Goal: Communication & Community: Share content

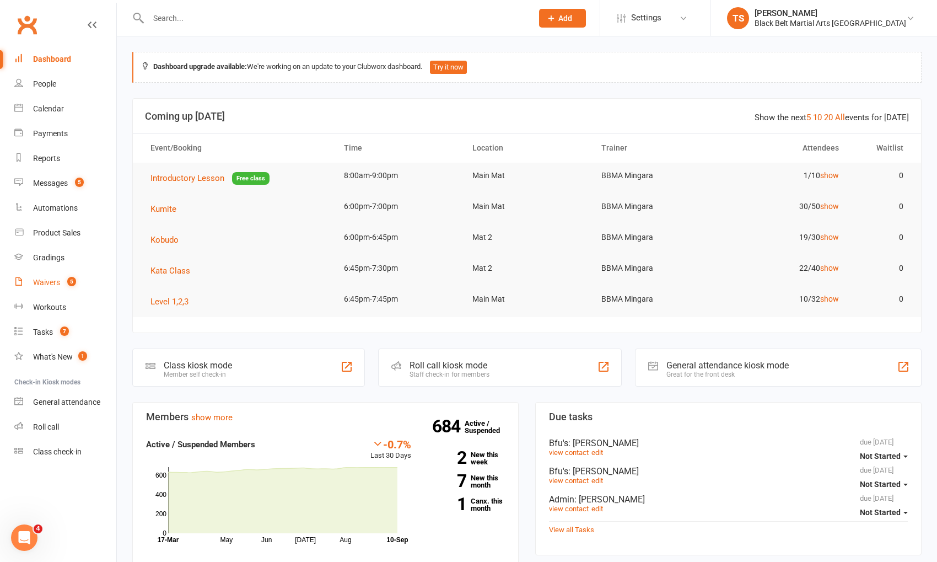
click at [54, 286] on div "Waivers" at bounding box center [46, 282] width 27 height 9
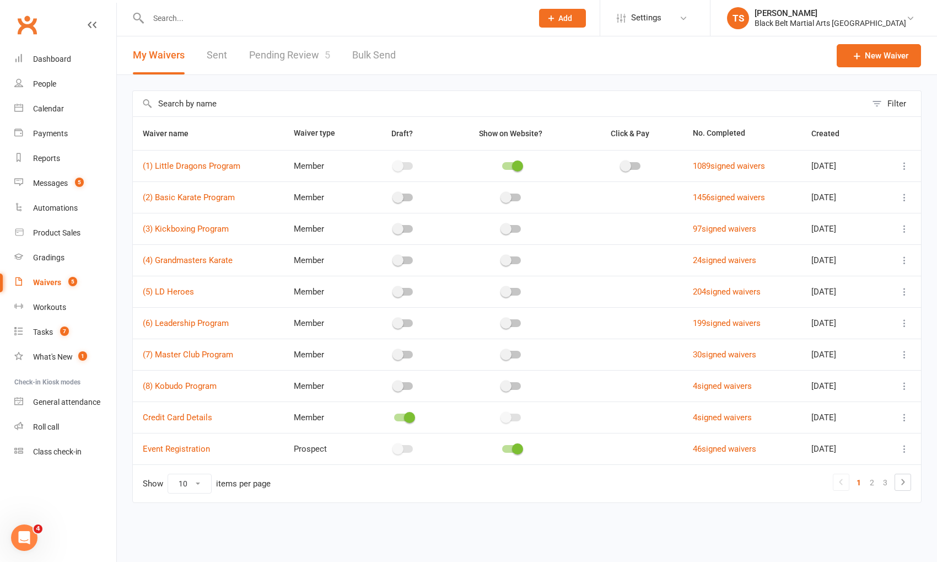
click at [286, 55] on link "Pending Review 5" at bounding box center [289, 55] width 81 height 38
select select "50"
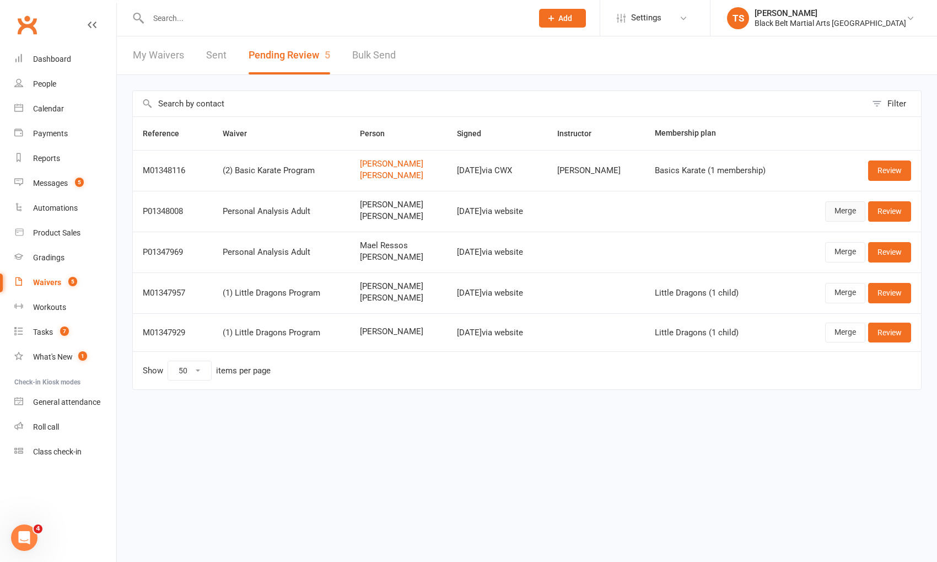
click at [852, 214] on link "Merge" at bounding box center [845, 211] width 40 height 20
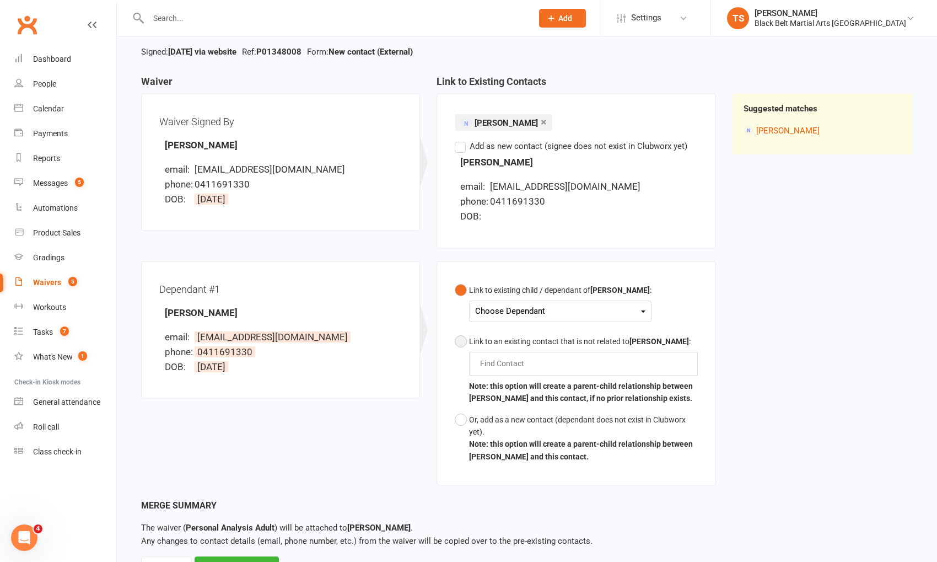
scroll to position [105, 0]
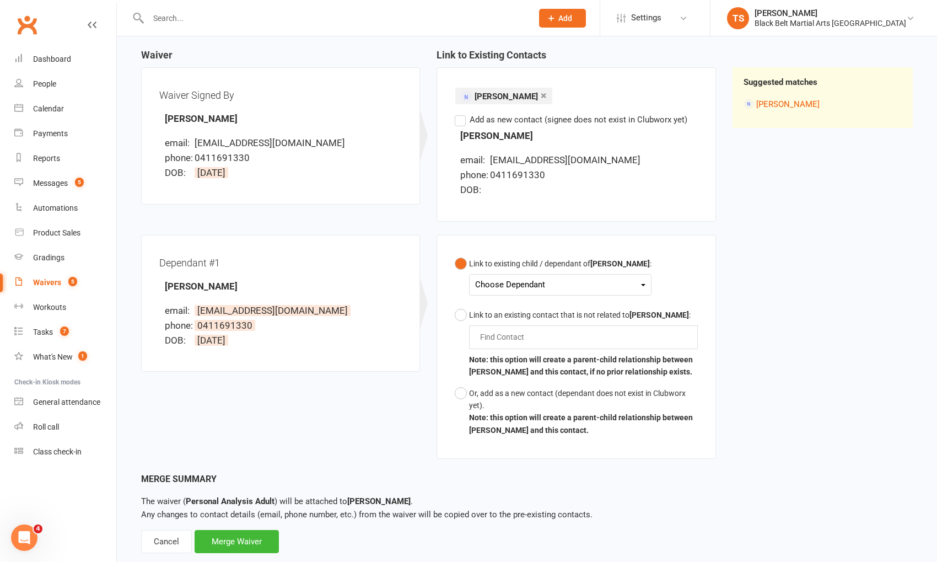
click at [627, 283] on div "Choose Dependant [PERSON_NAME]" at bounding box center [560, 284] width 182 height 21
click at [622, 281] on div "Choose Dependant" at bounding box center [560, 284] width 170 height 15
click at [562, 314] on link "[PERSON_NAME]" at bounding box center [530, 311] width 109 height 24
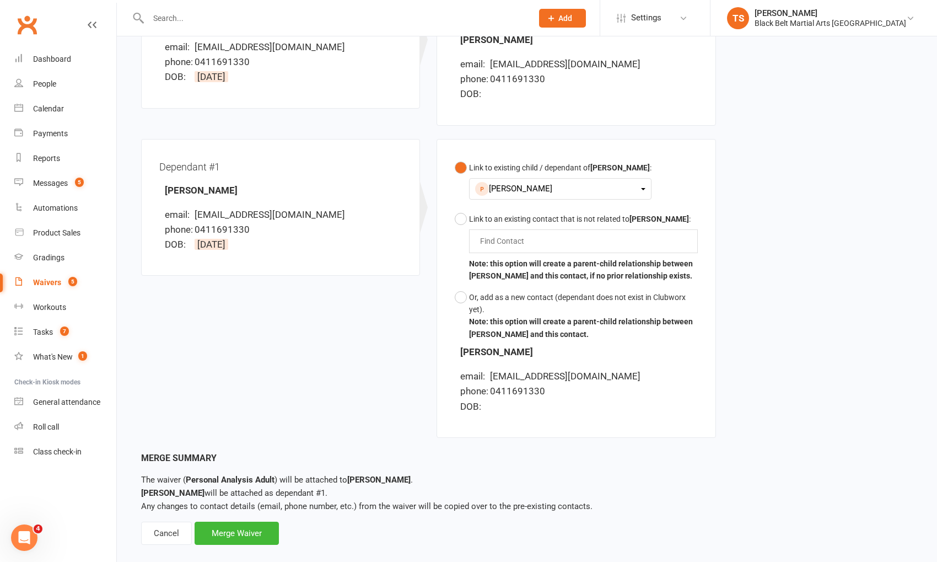
scroll to position [216, 0]
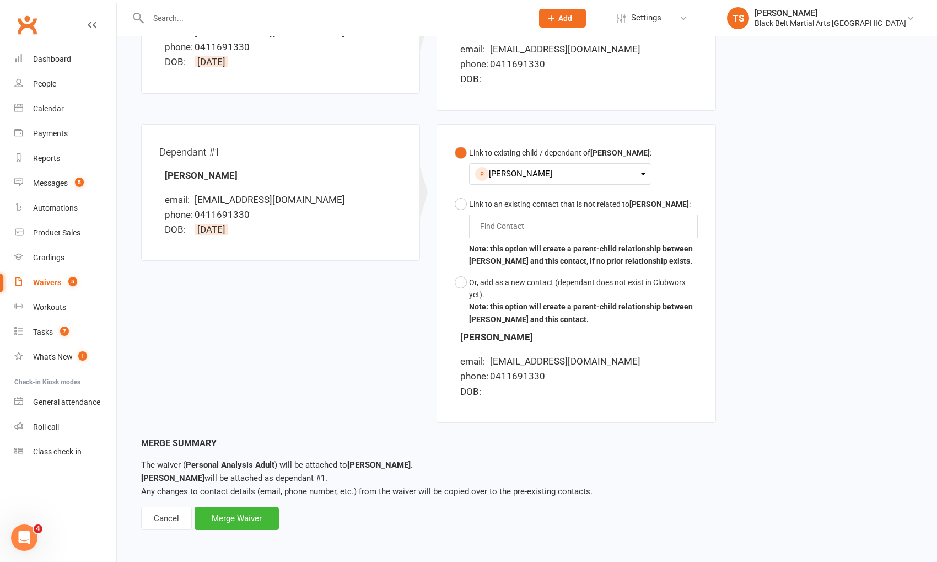
drag, startPoint x: 224, startPoint y: 513, endPoint x: 556, endPoint y: 405, distance: 348.9
click at [224, 512] on div "Merge Waiver" at bounding box center [237, 518] width 84 height 23
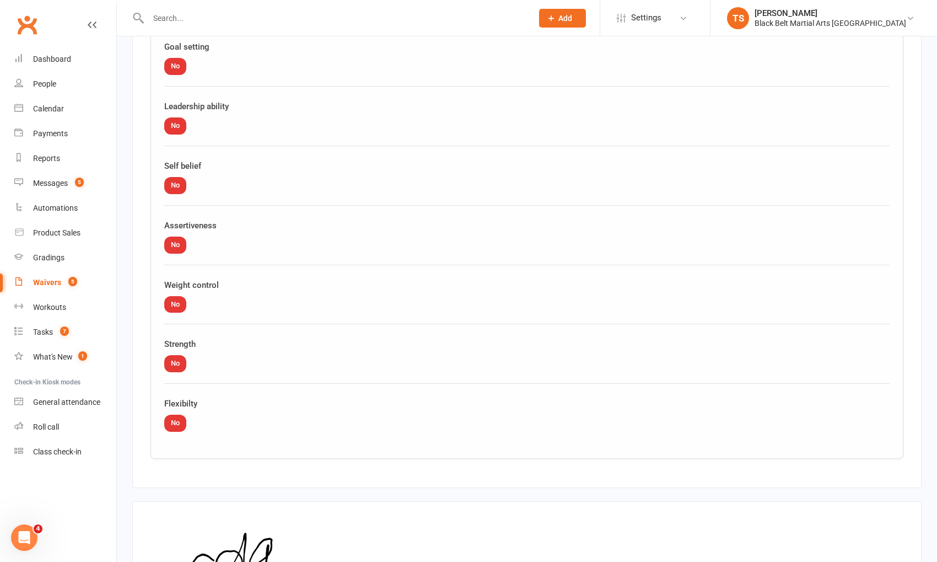
scroll to position [2810, 0]
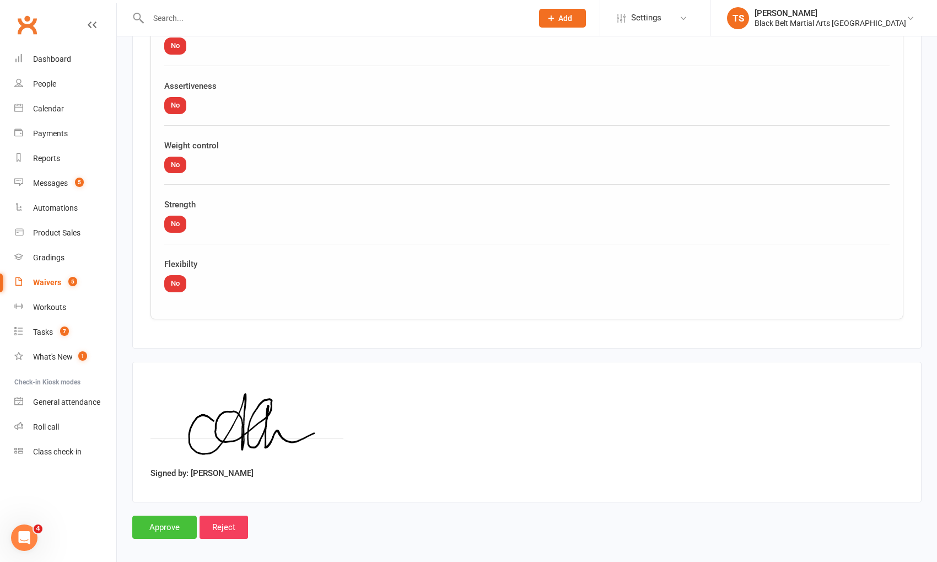
click at [163, 520] on input "Approve" at bounding box center [164, 526] width 64 height 23
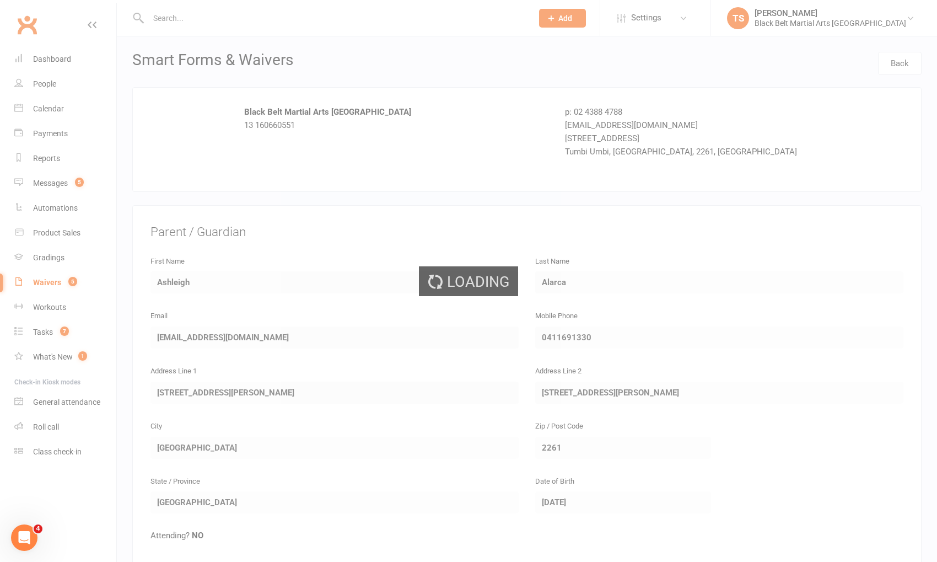
select select "50"
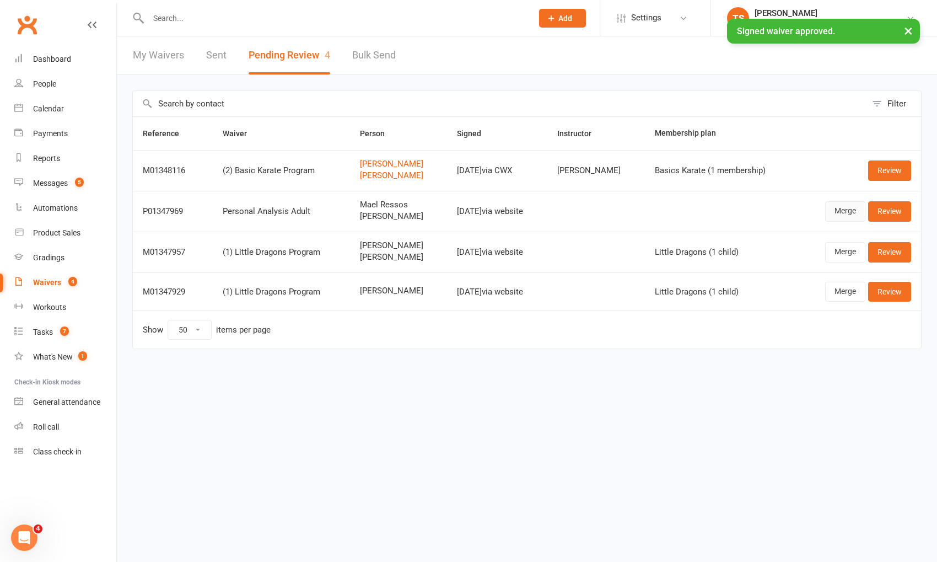
click at [845, 208] on link "Merge" at bounding box center [845, 211] width 40 height 20
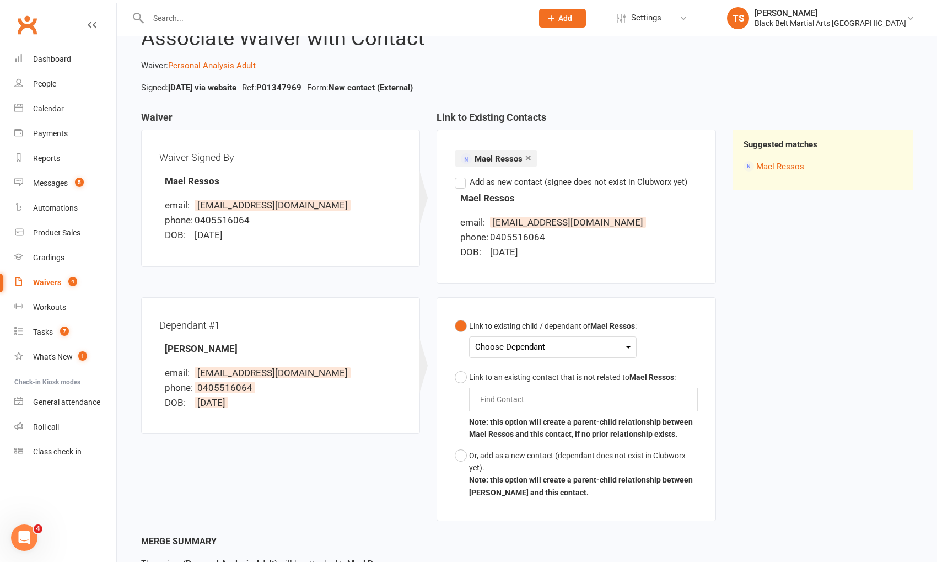
scroll to position [58, 0]
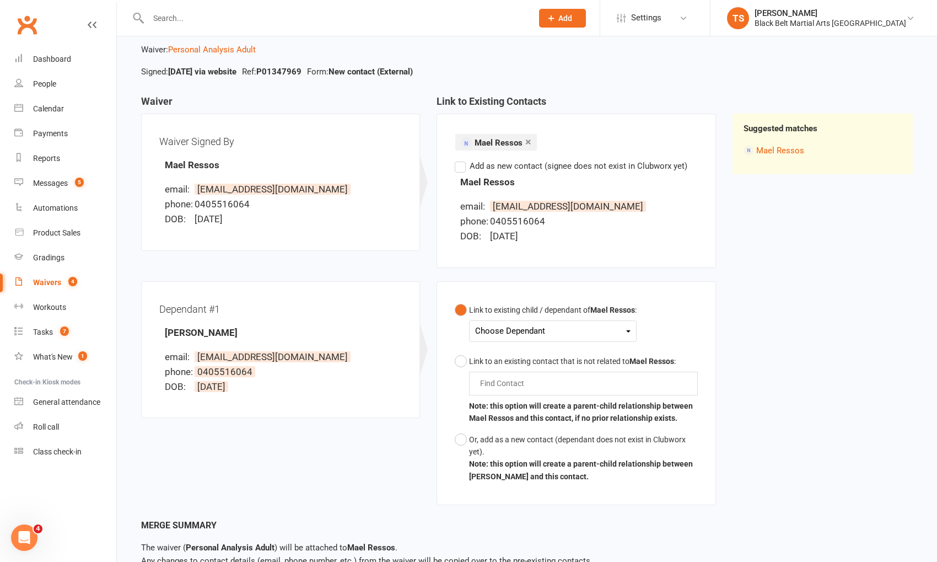
click at [529, 332] on div "Choose Dependant" at bounding box center [552, 331] width 155 height 15
click at [525, 361] on link "[PERSON_NAME]" at bounding box center [530, 357] width 109 height 24
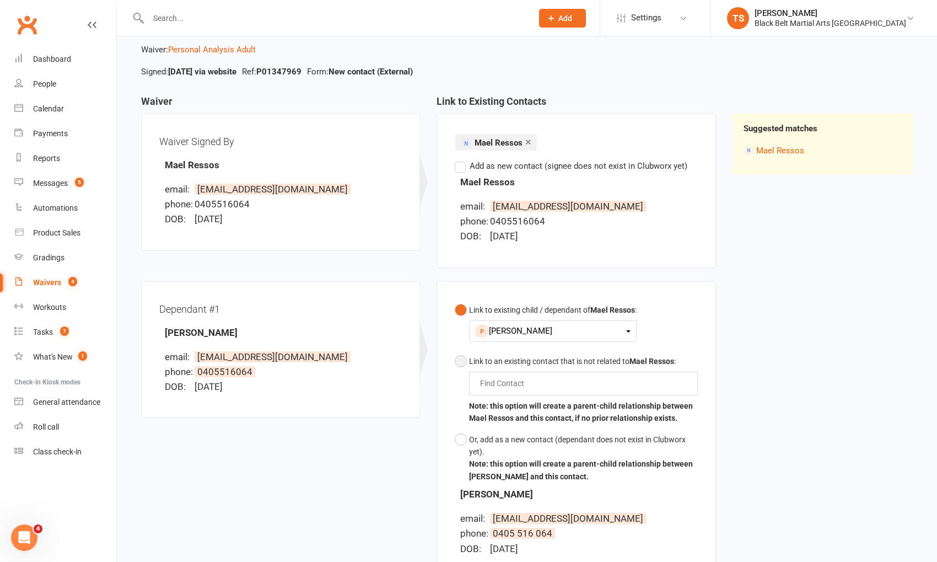
scroll to position [216, 0]
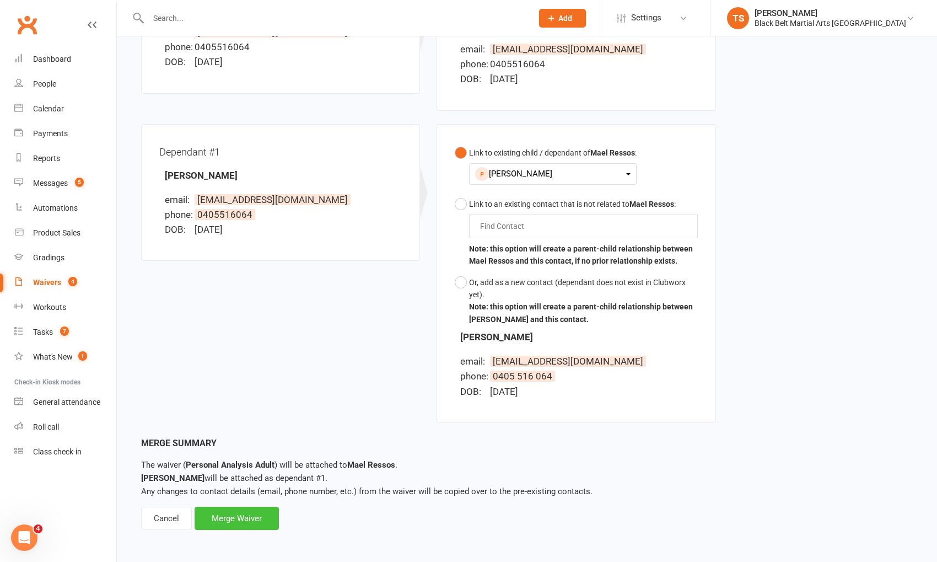
click at [265, 521] on div "Merge Waiver" at bounding box center [237, 518] width 84 height 23
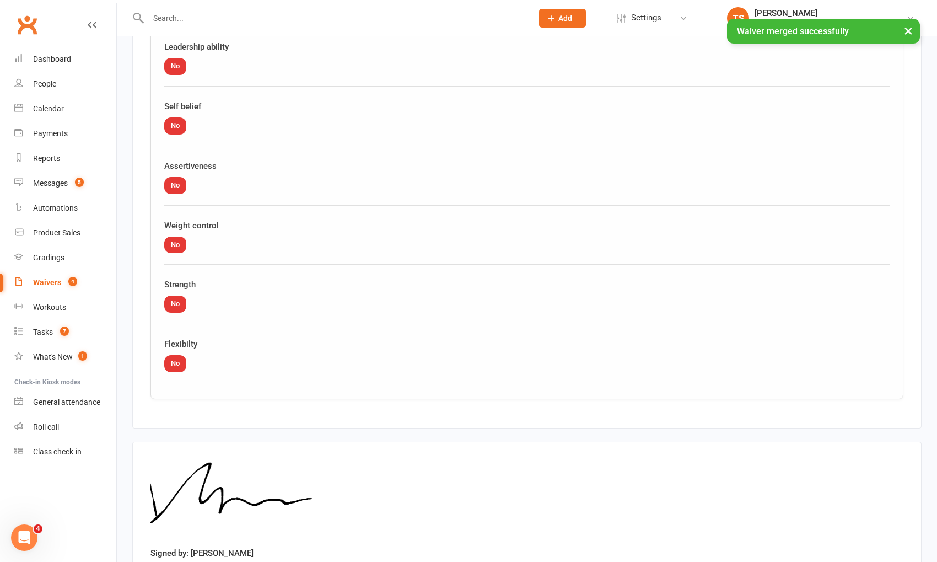
scroll to position [2789, 0]
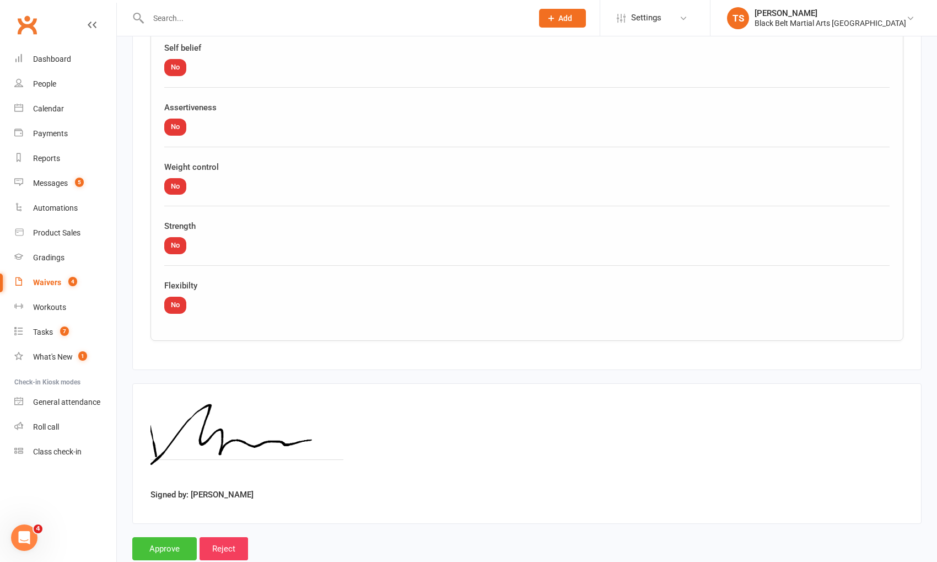
click at [174, 541] on input "Approve" at bounding box center [164, 548] width 64 height 23
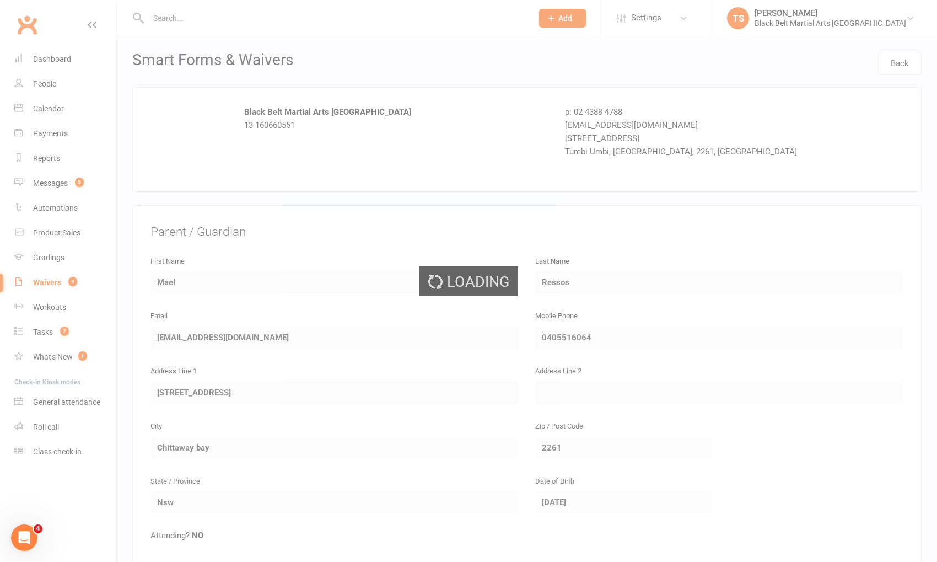
select select "50"
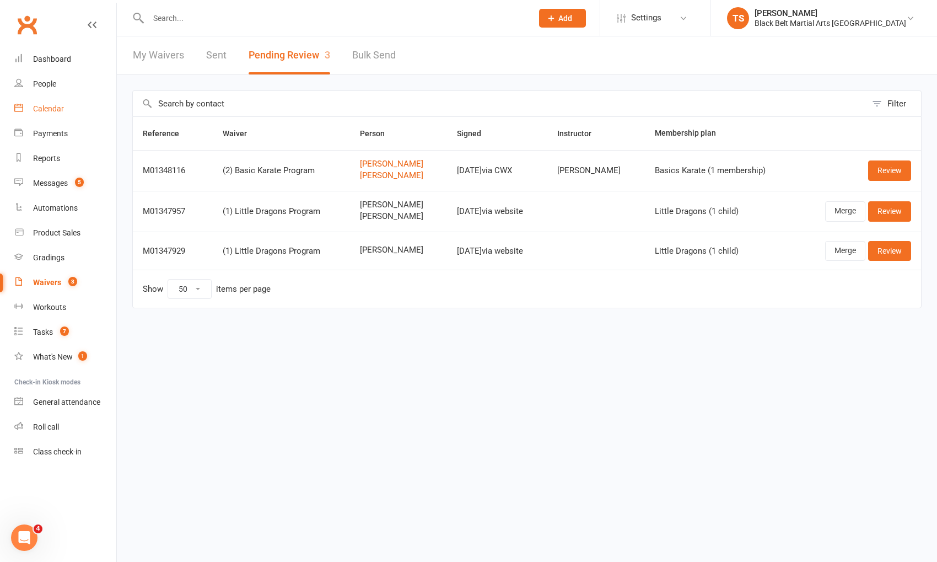
click at [47, 108] on div "Calendar" at bounding box center [48, 108] width 31 height 9
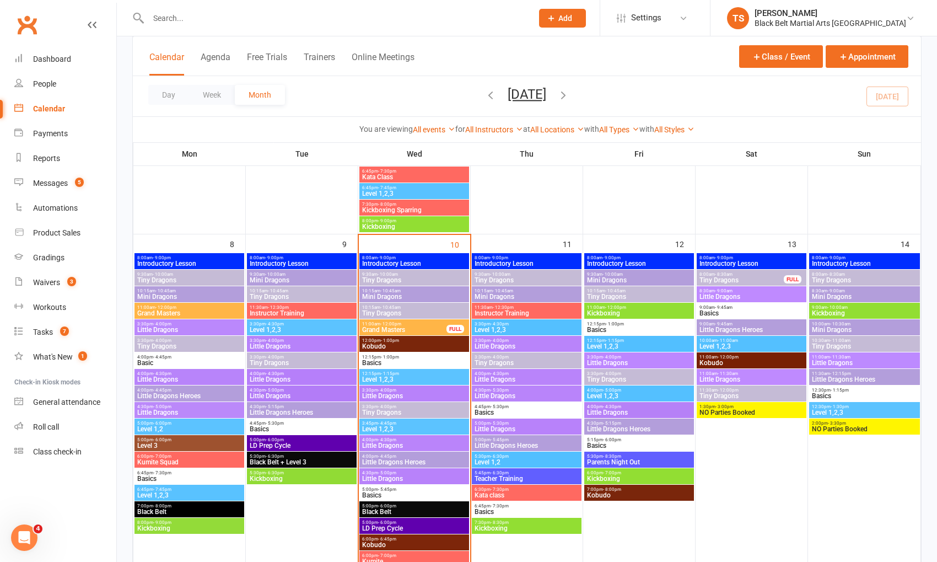
scroll to position [422, 0]
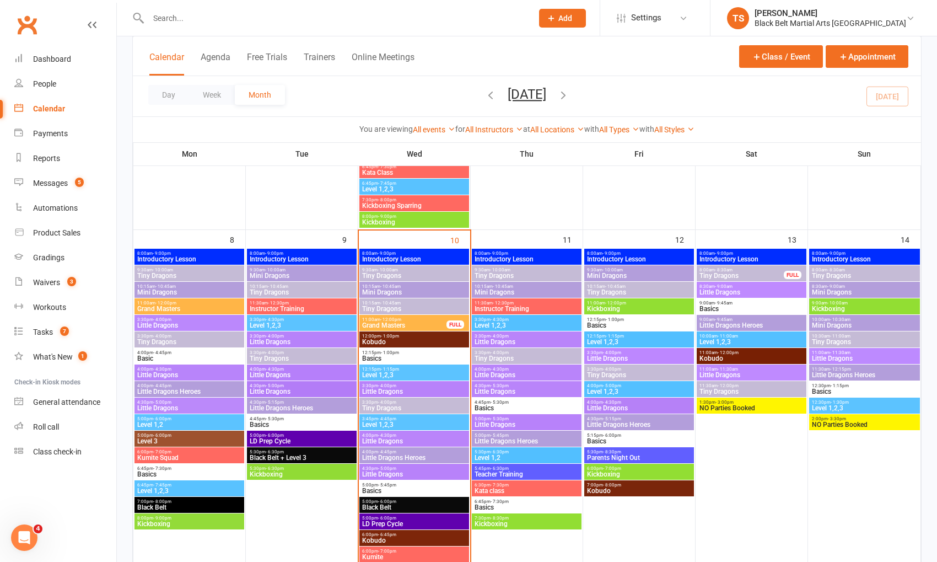
click at [381, 389] on span "Little Dragons" at bounding box center [414, 391] width 105 height 7
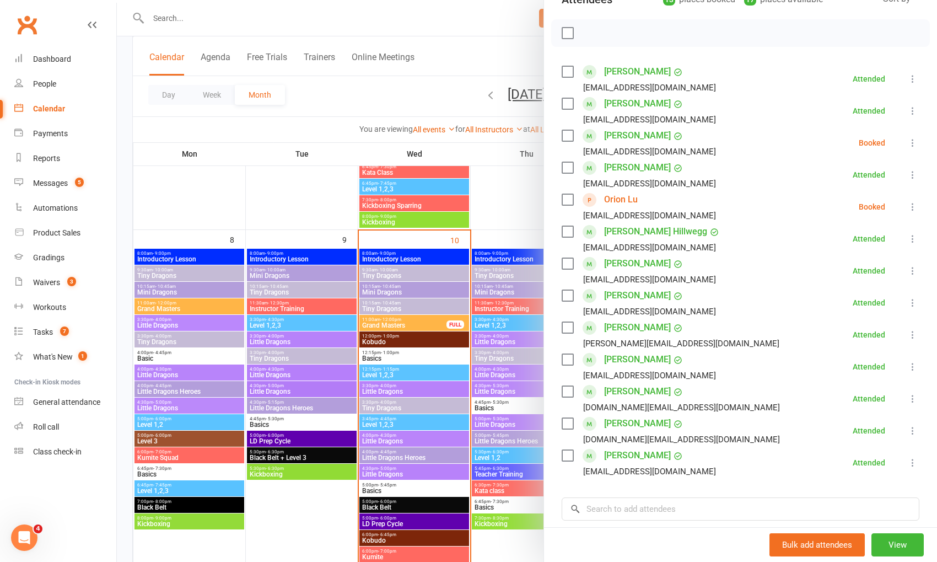
scroll to position [144, 0]
click at [913, 171] on icon at bounding box center [912, 173] width 11 height 11
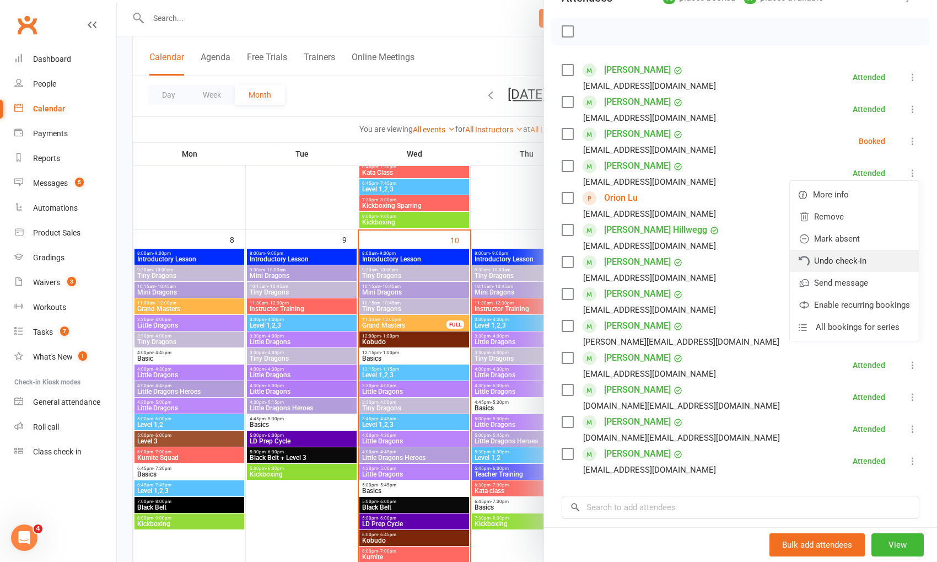
click at [858, 260] on link "Undo check-in" at bounding box center [854, 261] width 129 height 22
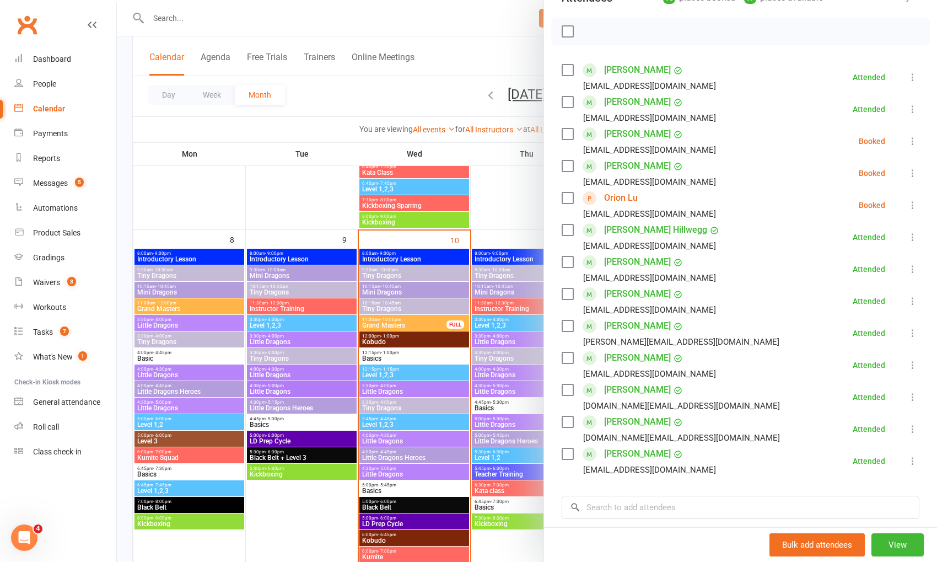
click at [907, 237] on icon at bounding box center [912, 236] width 11 height 11
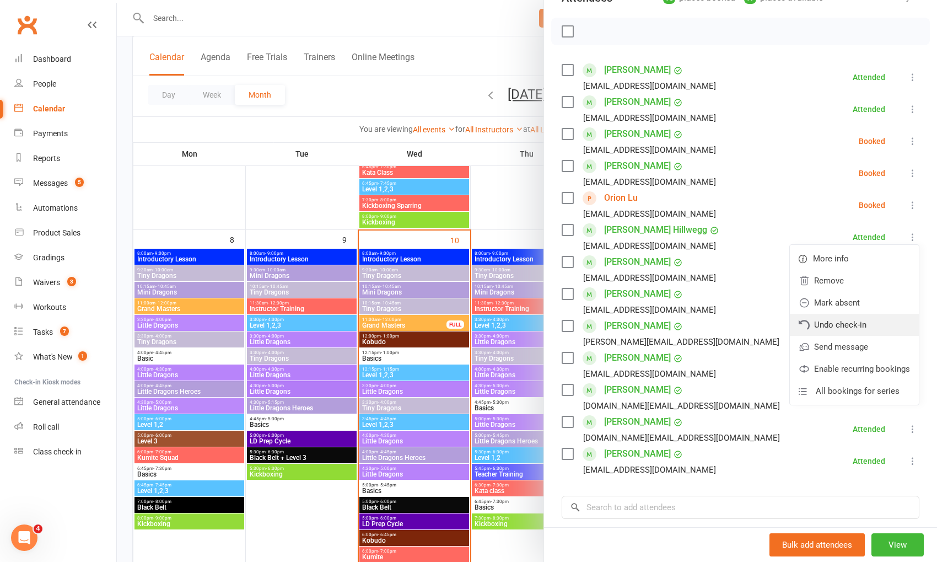
click at [871, 323] on link "Undo check-in" at bounding box center [854, 325] width 129 height 22
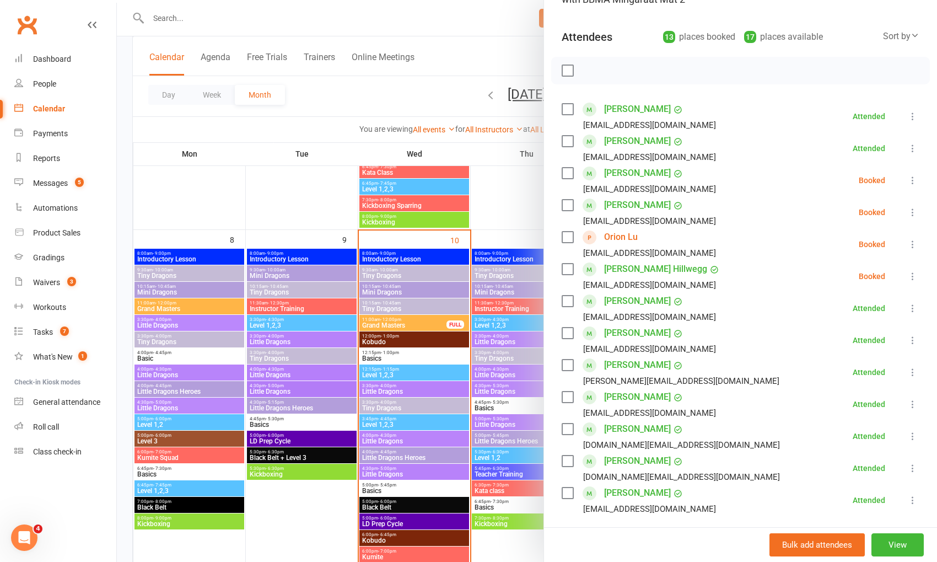
scroll to position [98, 0]
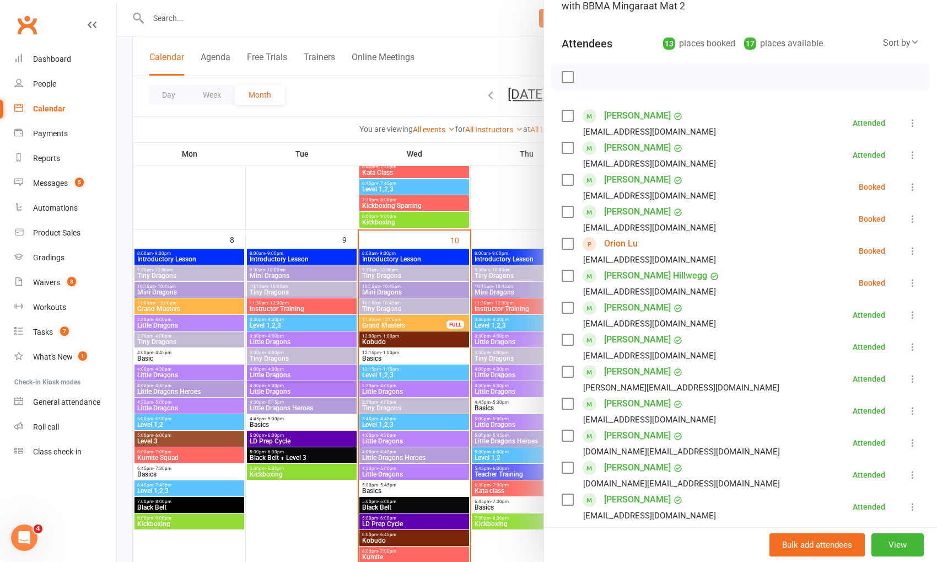
click at [403, 449] on div at bounding box center [527, 281] width 820 height 562
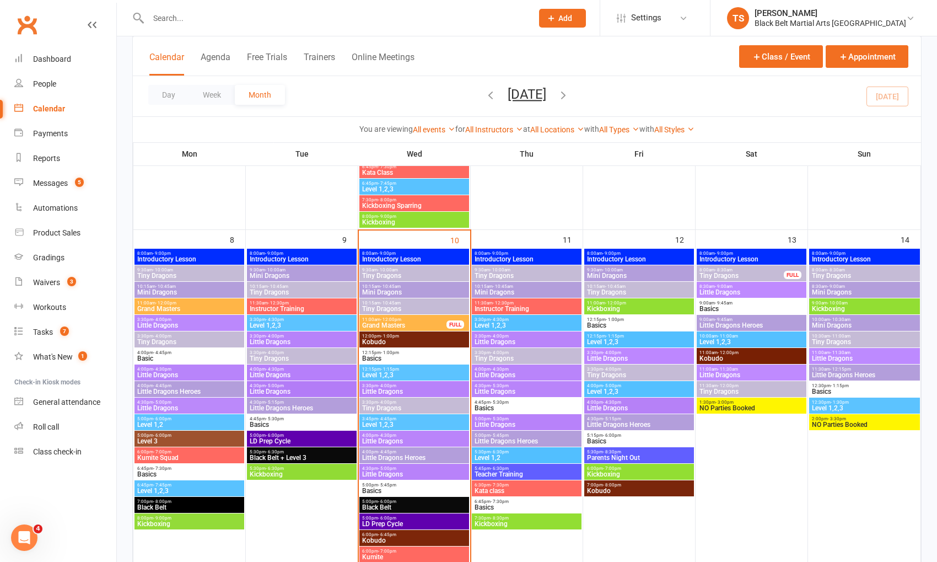
click at [403, 450] on span "4:00pm - 4:45pm" at bounding box center [414, 451] width 105 height 5
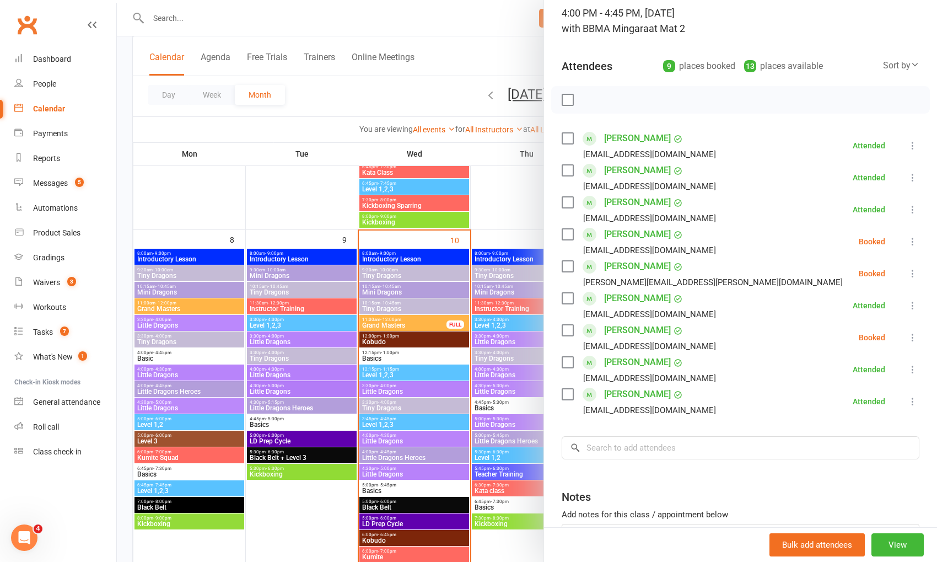
scroll to position [77, 0]
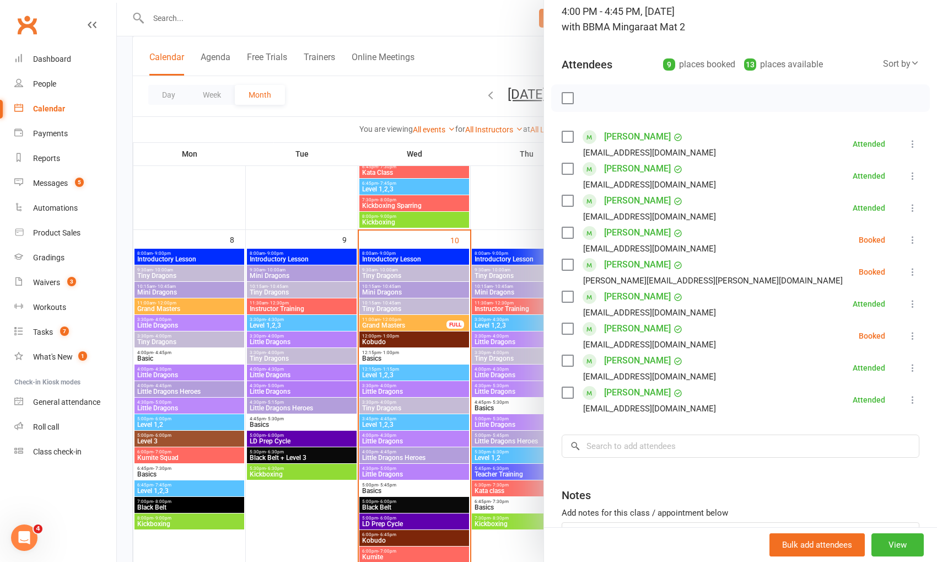
click at [912, 236] on icon at bounding box center [912, 239] width 11 height 11
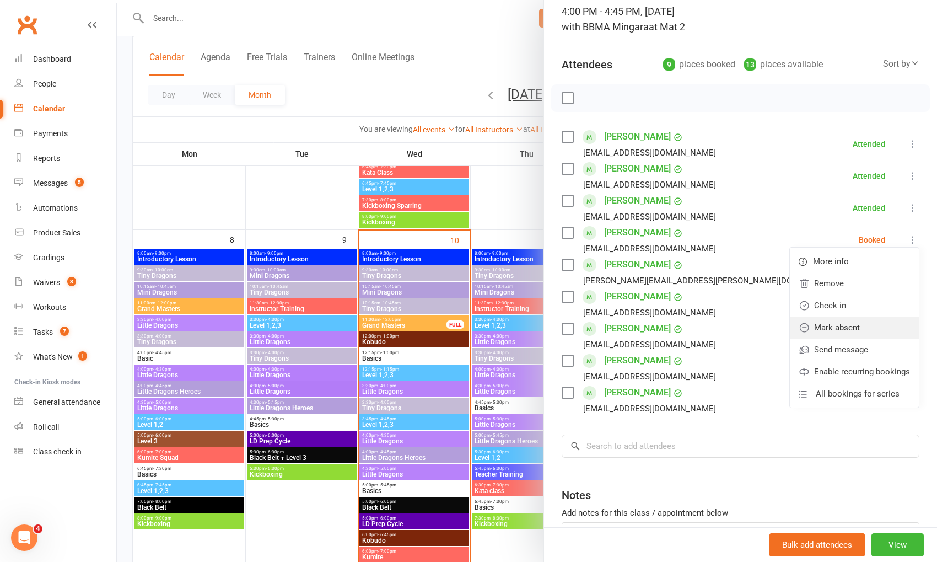
click at [858, 324] on link "Mark absent" at bounding box center [854, 327] width 129 height 22
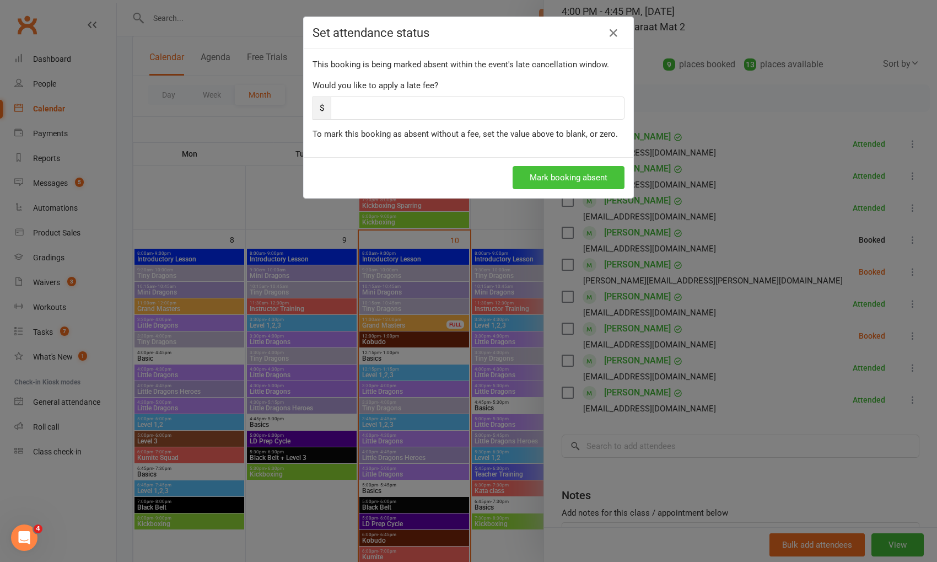
drag, startPoint x: 575, startPoint y: 176, endPoint x: 598, endPoint y: 186, distance: 25.2
click at [575, 176] on button "Mark booking absent" at bounding box center [569, 177] width 112 height 23
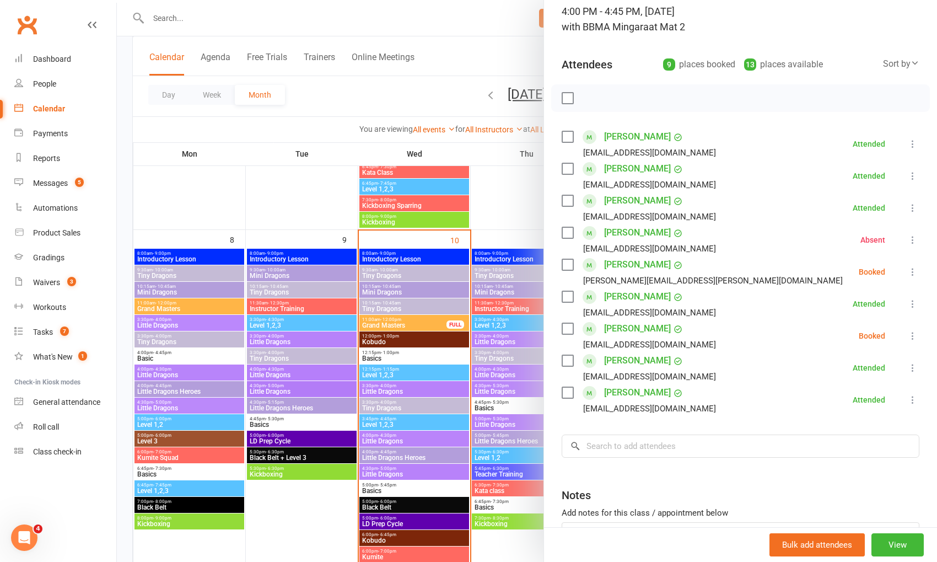
click at [909, 273] on icon at bounding box center [912, 271] width 11 height 11
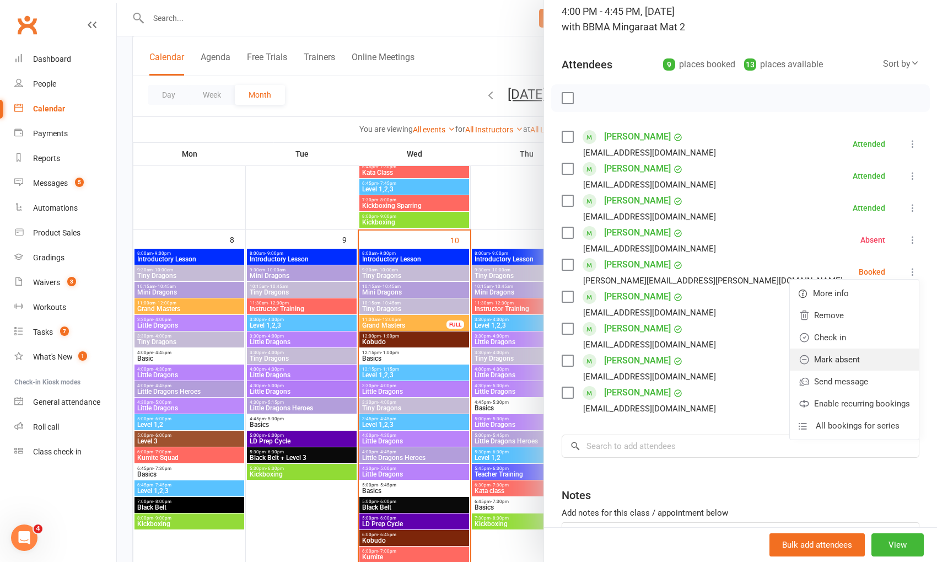
click at [866, 357] on link "Mark absent" at bounding box center [854, 359] width 129 height 22
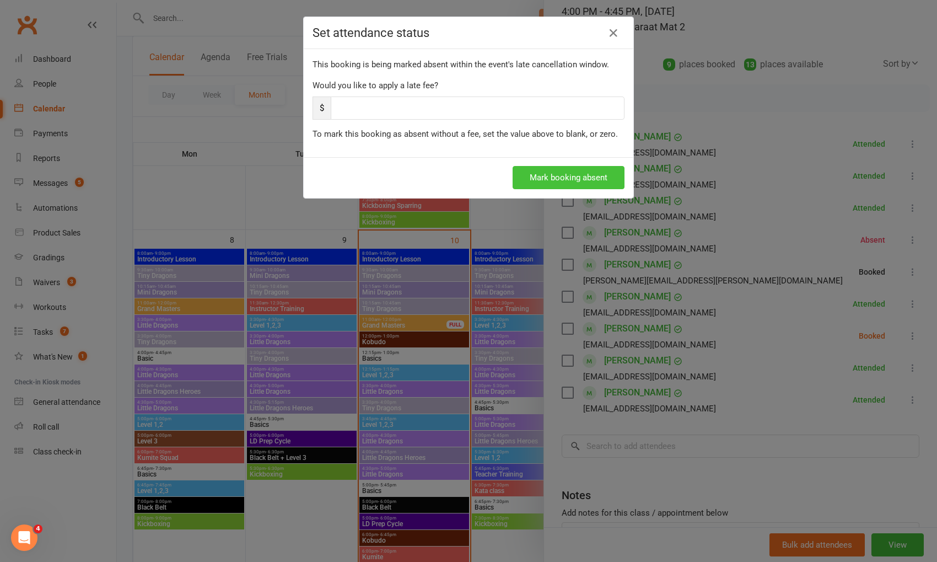
click at [575, 169] on button "Mark booking absent" at bounding box center [569, 177] width 112 height 23
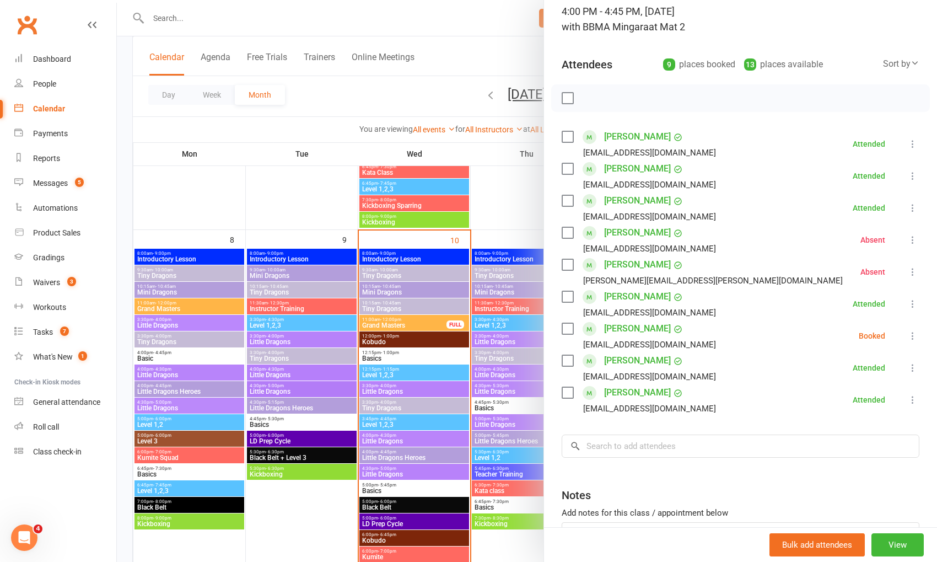
click at [623, 328] on link "[PERSON_NAME]" at bounding box center [637, 329] width 67 height 18
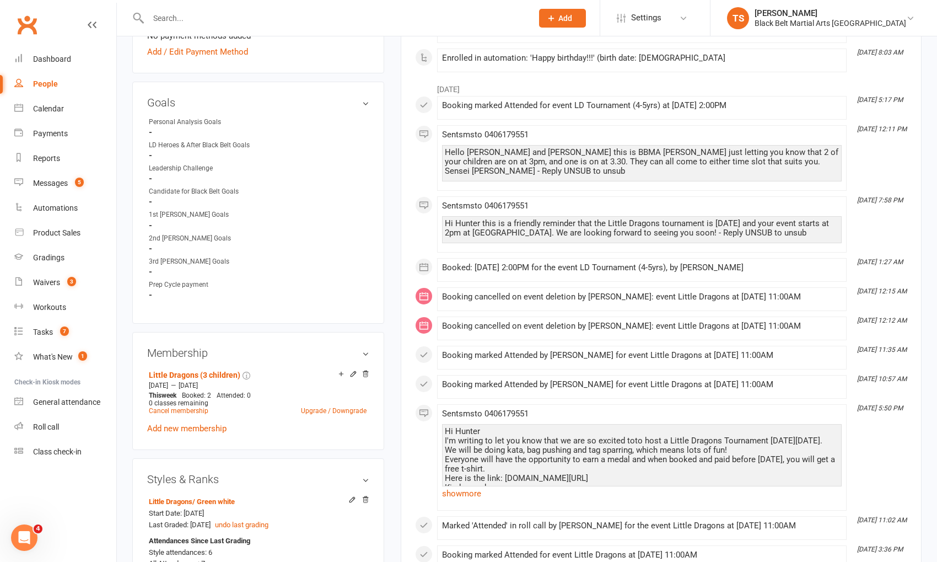
scroll to position [431, 0]
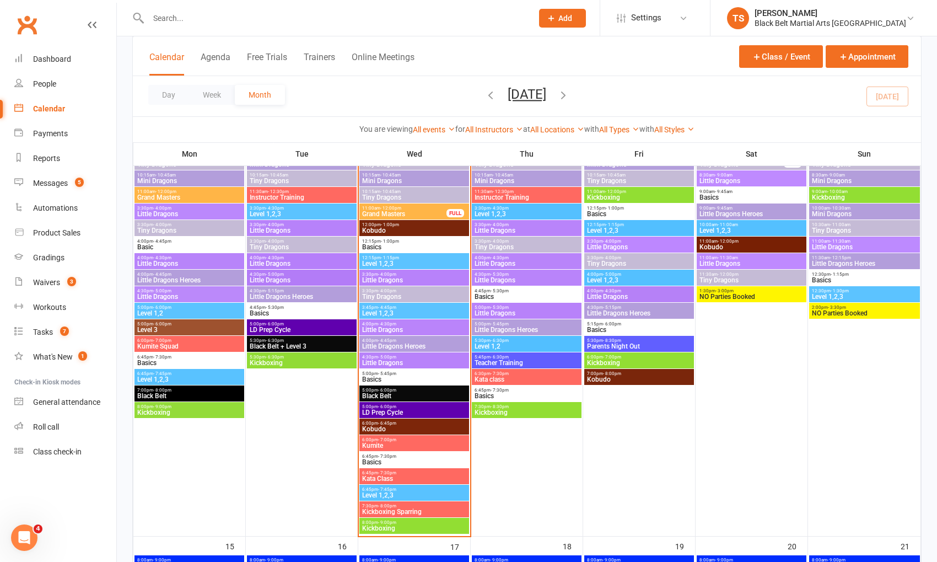
scroll to position [520, 0]
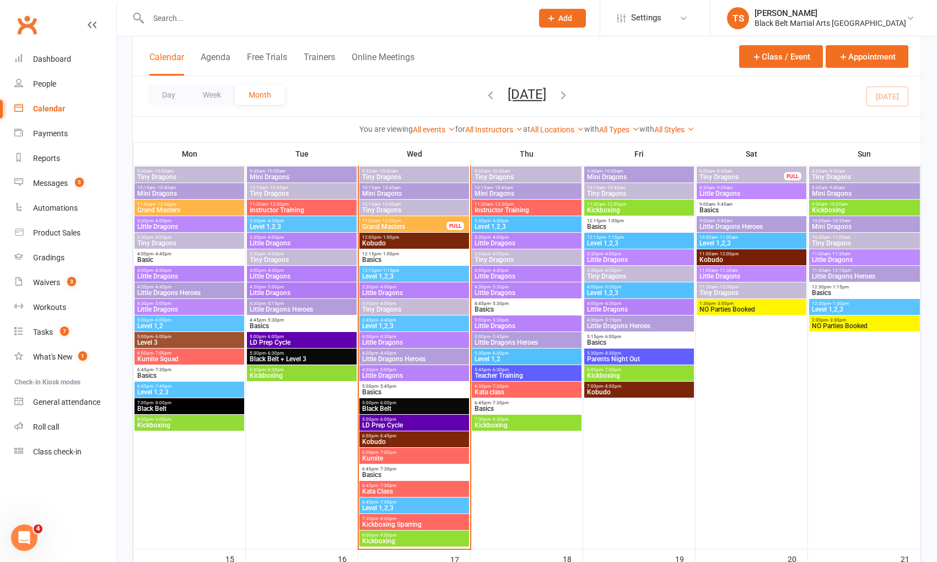
click at [410, 356] on span "Little Dragons Heroes" at bounding box center [414, 359] width 105 height 7
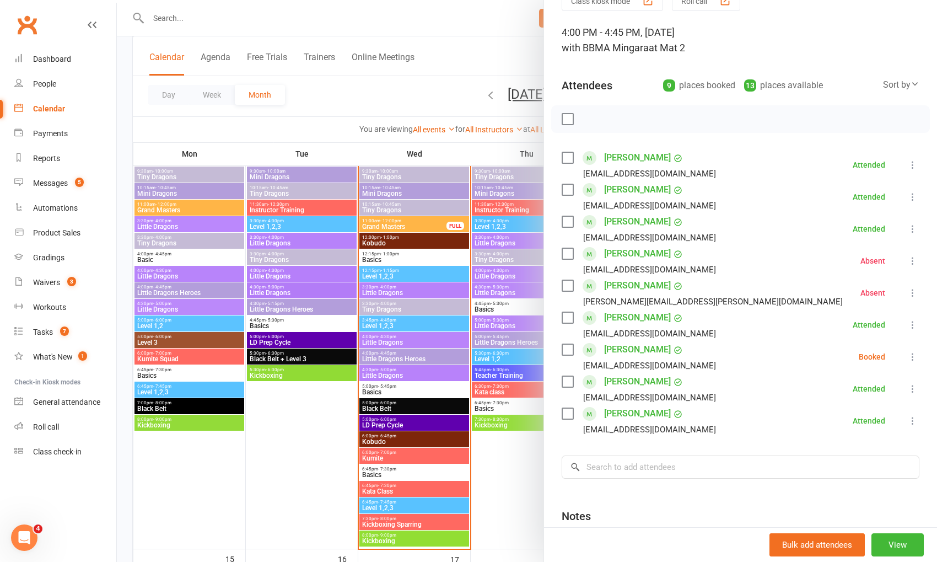
scroll to position [58, 0]
click at [911, 353] on icon at bounding box center [912, 354] width 11 height 11
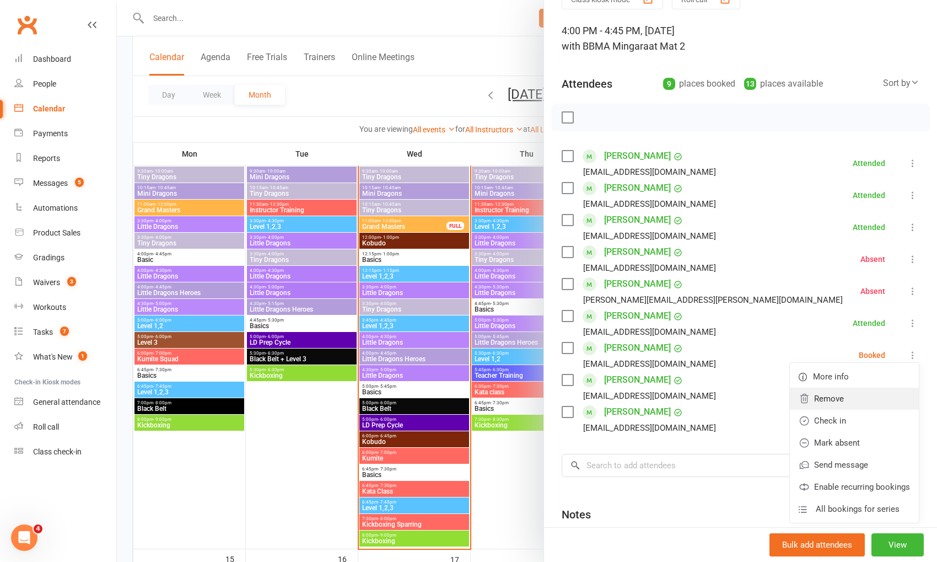
click at [883, 396] on link "Remove" at bounding box center [854, 398] width 129 height 22
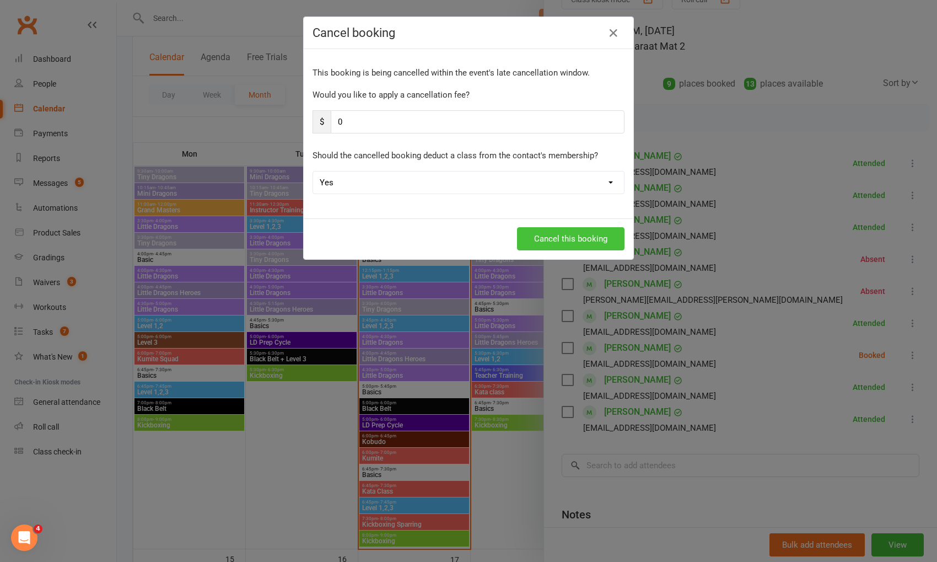
click at [558, 234] on button "Cancel this booking" at bounding box center [570, 238] width 107 height 23
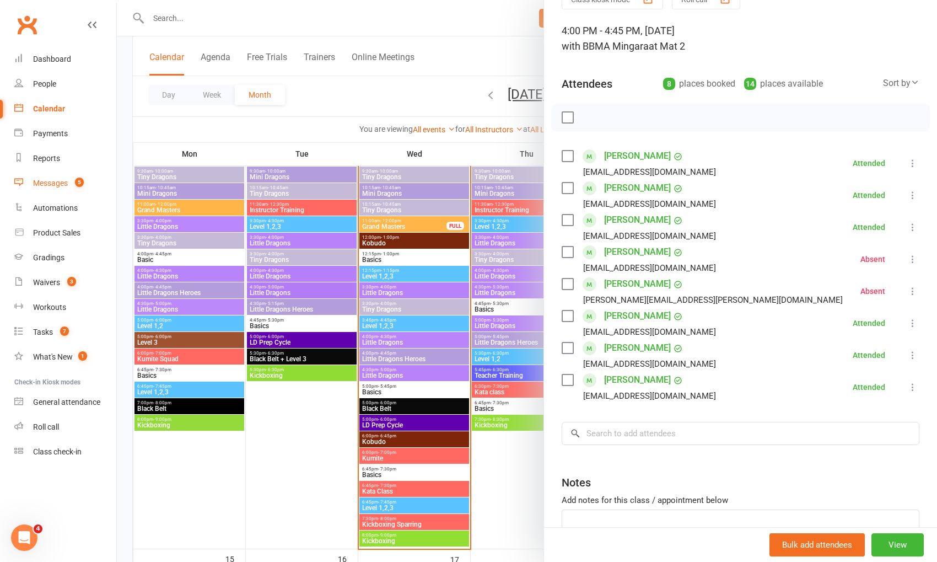
click at [42, 189] on link "Messages 5" at bounding box center [65, 183] width 102 height 25
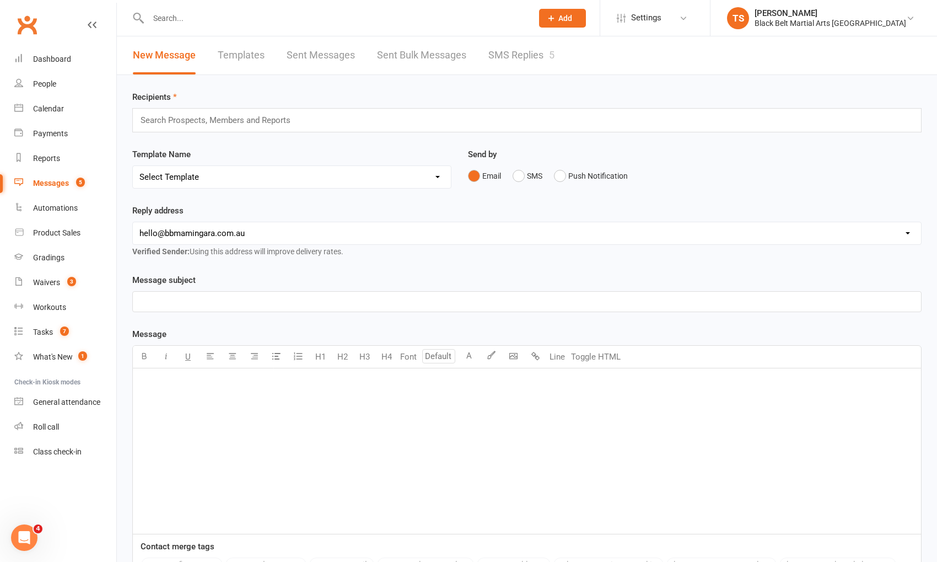
click at [527, 57] on link "SMS Replies 5" at bounding box center [521, 55] width 66 height 38
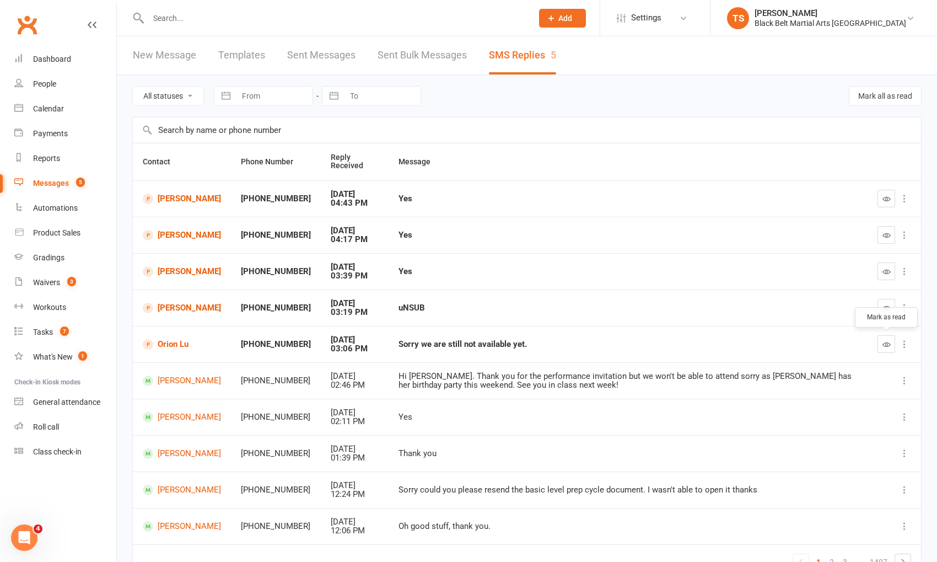
click at [890, 343] on icon "button" at bounding box center [886, 344] width 8 height 8
click at [166, 306] on link "[PERSON_NAME]" at bounding box center [182, 308] width 78 height 10
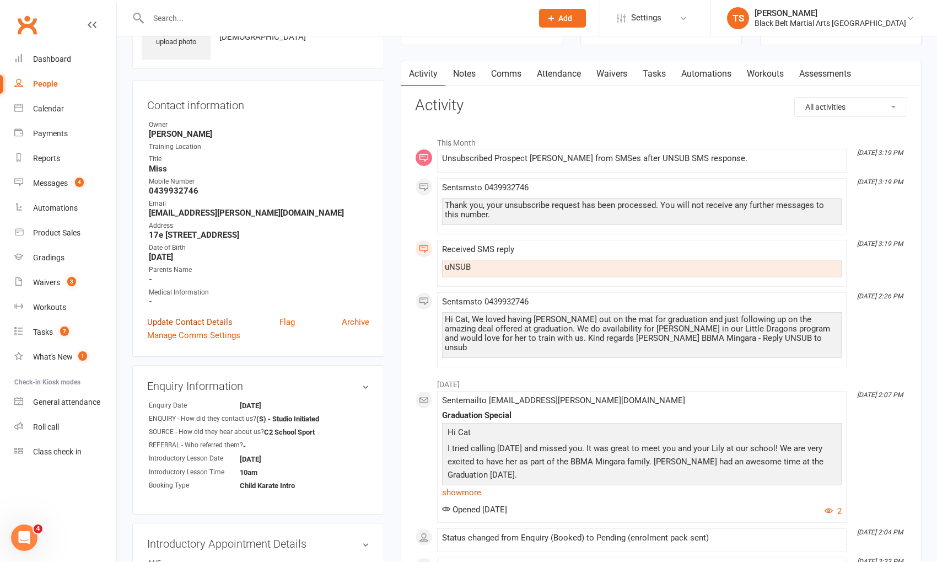
click at [216, 321] on link "Update Contact Details" at bounding box center [189, 321] width 85 height 13
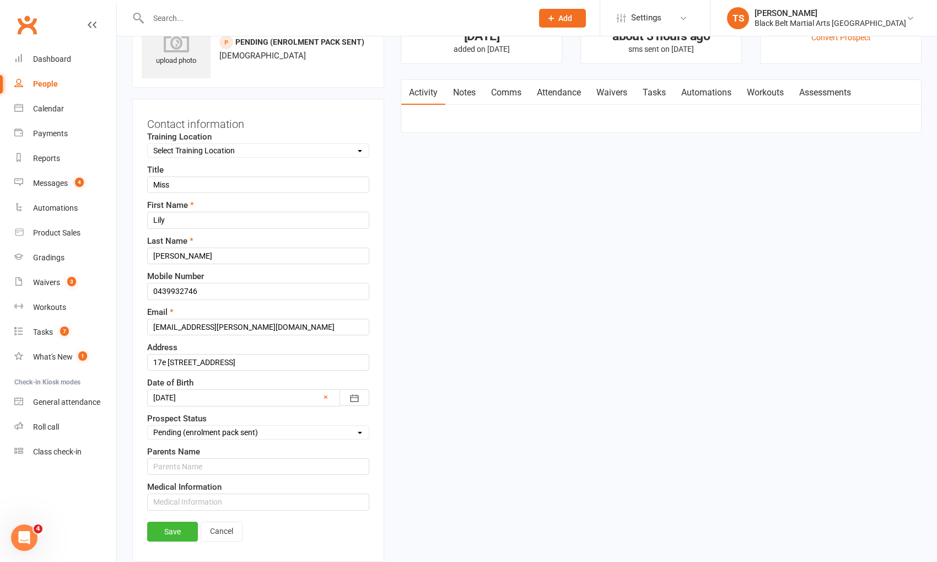
scroll to position [51, 0]
click at [227, 427] on select "Select Enquiry (Booked) Enquiry (Not Booked) Pending (enrolment pack sent) DNS …" at bounding box center [258, 433] width 221 height 12
select select "Dead Lead (No Details / Not Interested)"
click at [148, 427] on select "Select Enquiry (Booked) Enquiry (Not Booked) Pending (enrolment pack sent) DNS …" at bounding box center [258, 433] width 221 height 12
drag, startPoint x: 175, startPoint y: 527, endPoint x: 184, endPoint y: 524, distance: 8.7
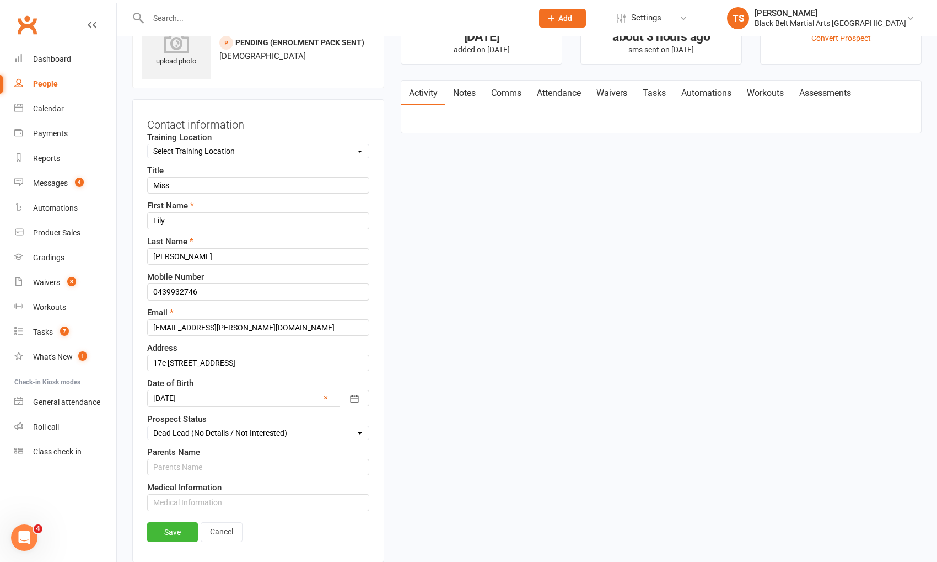
click at [177, 526] on link "Save" at bounding box center [172, 532] width 51 height 20
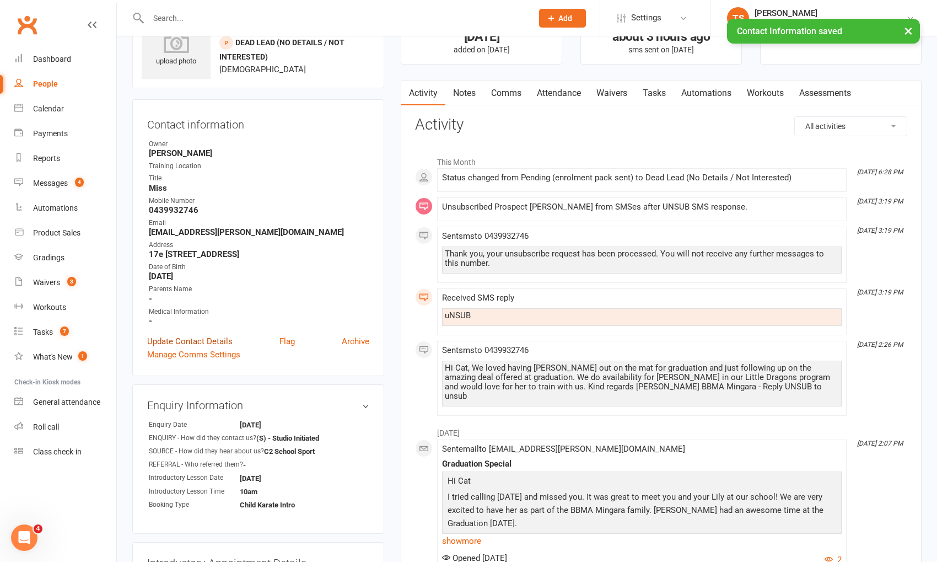
click at [192, 335] on link "Update Contact Details" at bounding box center [189, 341] width 85 height 13
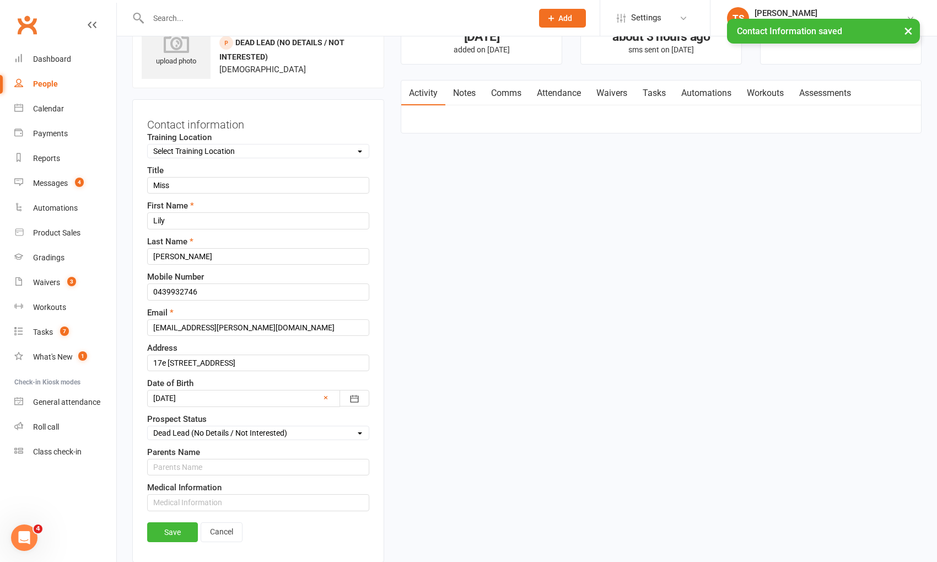
click at [203, 427] on select "Select Enquiry (Booked) Enquiry (Not Booked) Pending (enrolment pack sent) DNS …" at bounding box center [258, 433] width 221 height 12
select select "No Sale (Other)"
click at [148, 427] on select "Select Enquiry (Booked) Enquiry (Not Booked) Pending (enrolment pack sent) DNS …" at bounding box center [258, 433] width 221 height 12
drag, startPoint x: 176, startPoint y: 520, endPoint x: 302, endPoint y: 488, distance: 129.7
click at [179, 522] on link "Save" at bounding box center [172, 532] width 51 height 20
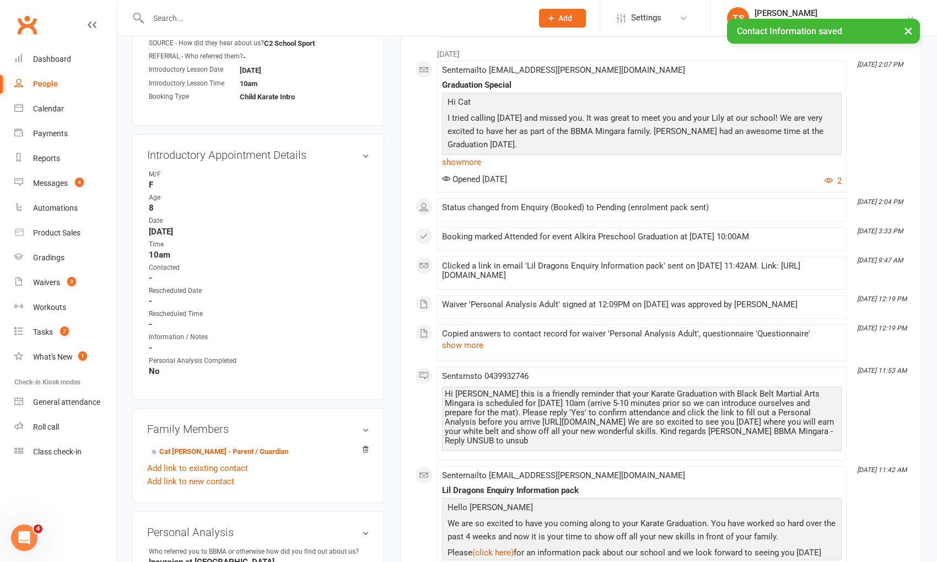
scroll to position [461, 0]
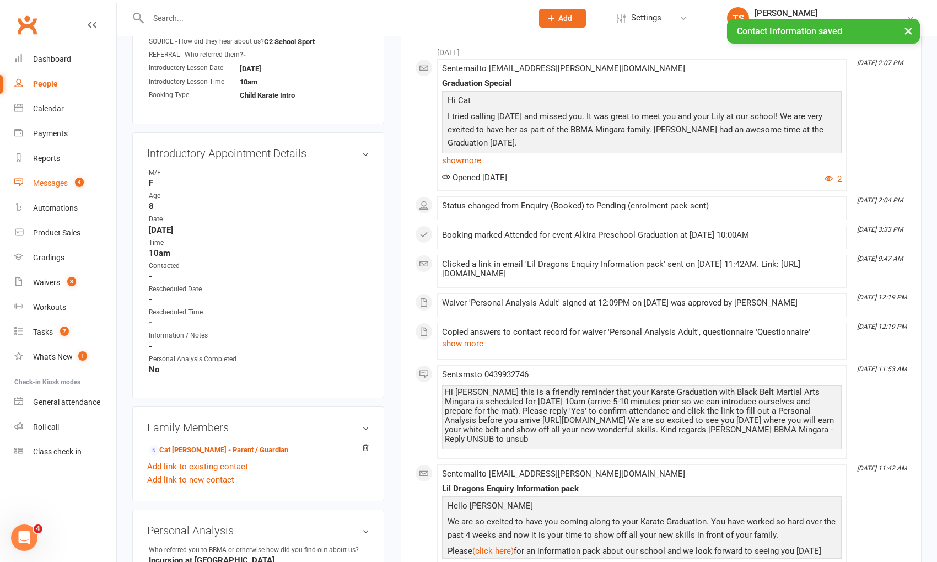
click at [56, 184] on div "Messages" at bounding box center [50, 183] width 35 height 9
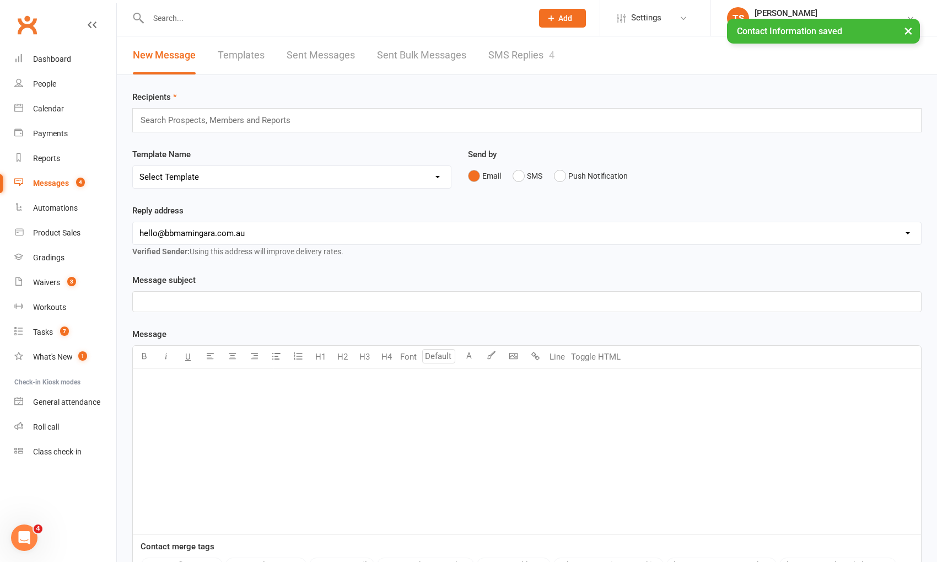
click at [525, 57] on link "SMS Replies 4" at bounding box center [521, 55] width 66 height 38
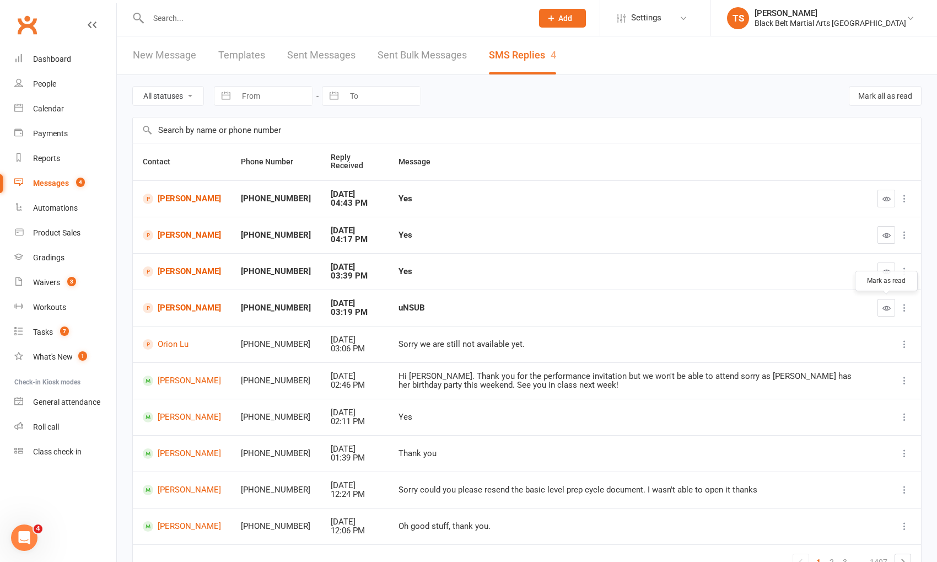
click at [886, 309] on icon "button" at bounding box center [886, 308] width 8 height 8
click at [889, 275] on button "button" at bounding box center [886, 271] width 18 height 18
click at [885, 234] on icon "button" at bounding box center [886, 235] width 8 height 8
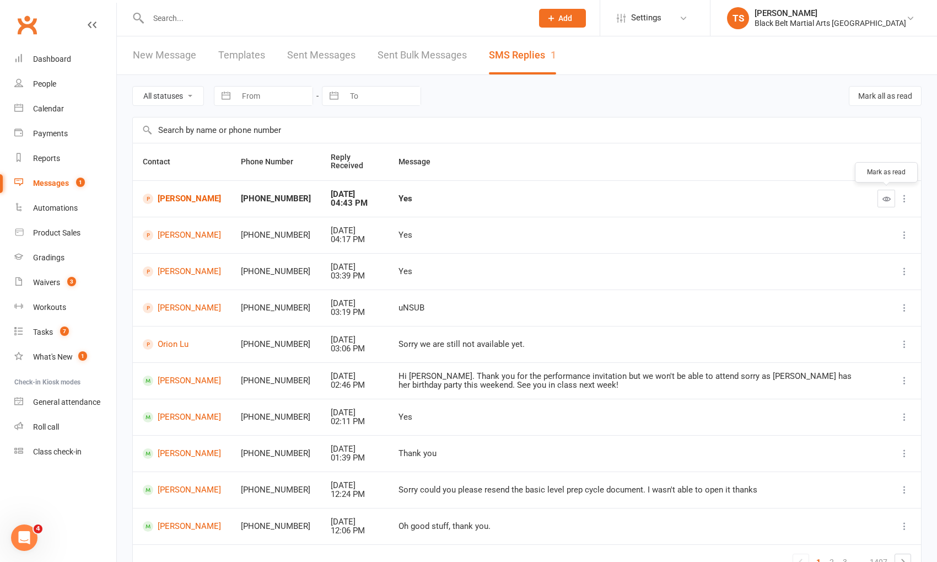
click at [879, 202] on button "button" at bounding box center [886, 199] width 18 height 18
click at [56, 108] on div "Calendar" at bounding box center [48, 108] width 31 height 9
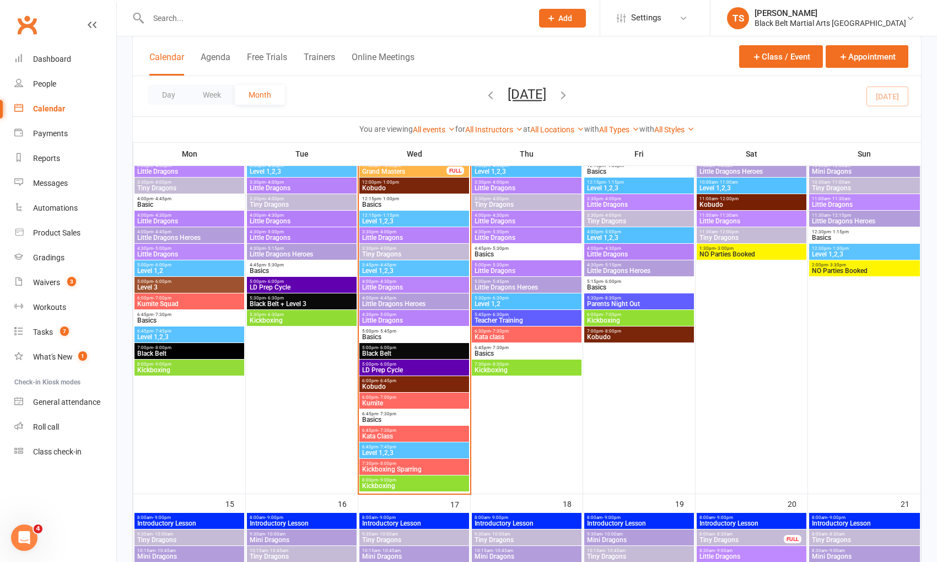
scroll to position [583, 0]
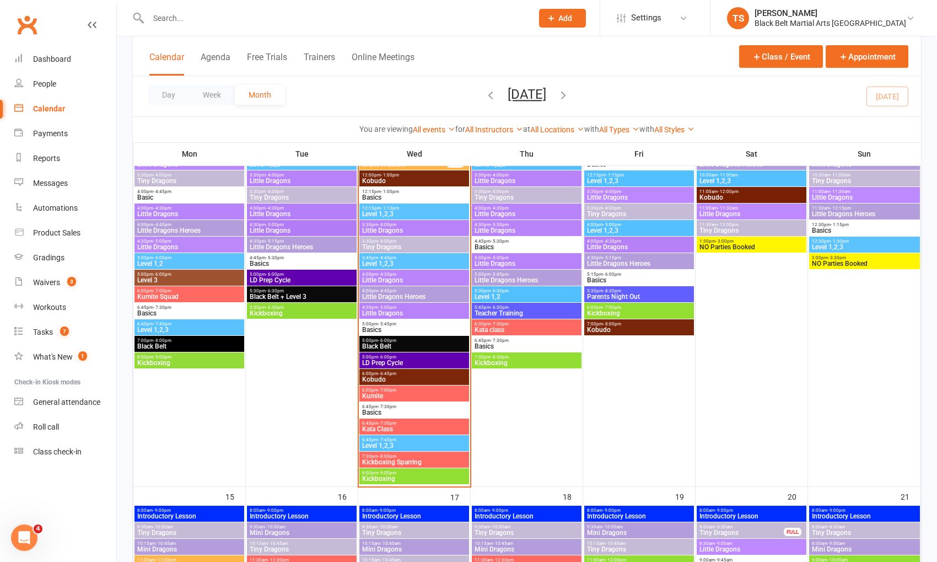
click at [422, 362] on span "LD Prep Cycle" at bounding box center [414, 362] width 105 height 7
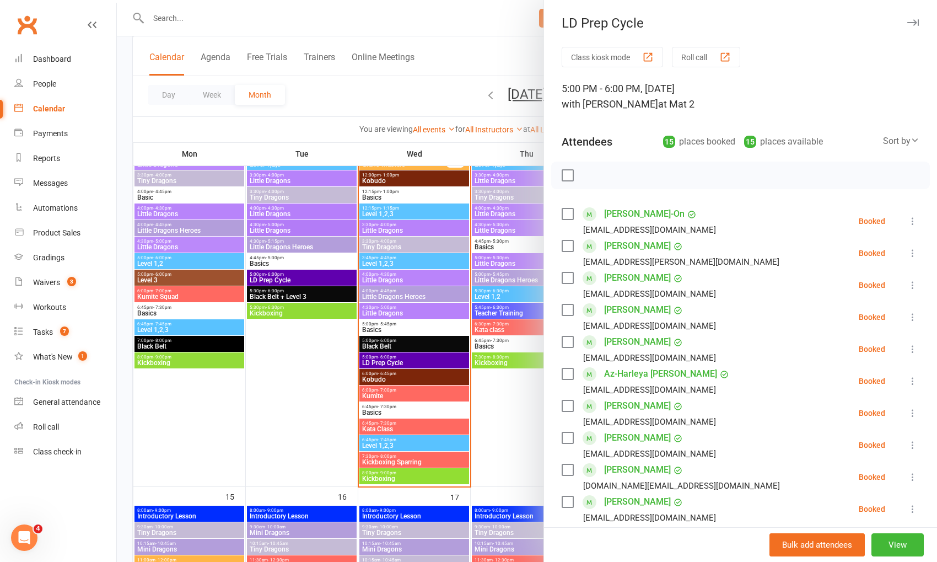
click at [570, 216] on label at bounding box center [567, 213] width 11 height 11
drag, startPoint x: 568, startPoint y: 245, endPoint x: 569, endPoint y: 255, distance: 9.9
click at [568, 245] on label at bounding box center [567, 245] width 11 height 11
drag, startPoint x: 567, startPoint y: 273, endPoint x: 570, endPoint y: 294, distance: 21.3
click at [567, 274] on label at bounding box center [567, 277] width 11 height 11
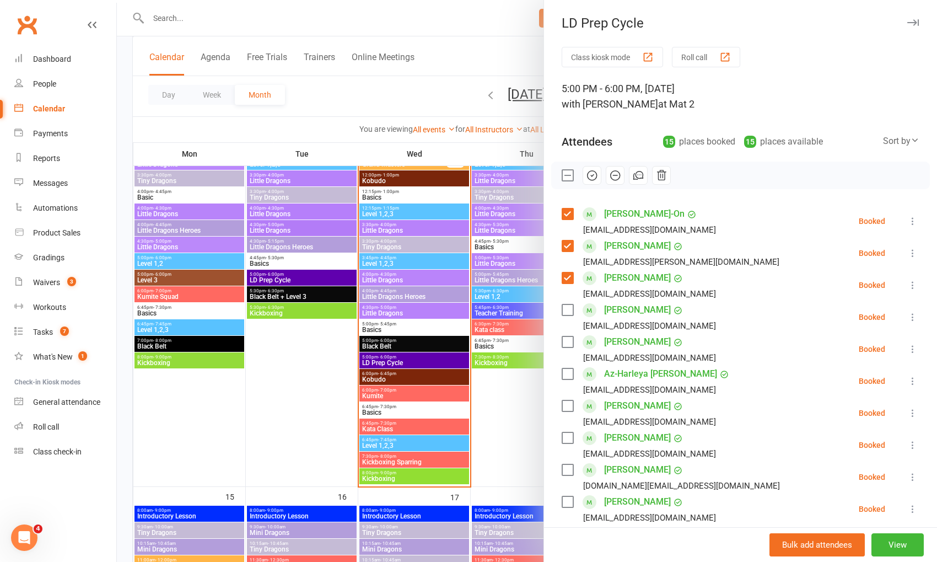
drag, startPoint x: 567, startPoint y: 304, endPoint x: 736, endPoint y: 343, distance: 174.1
click at [569, 304] on label at bounding box center [567, 309] width 11 height 11
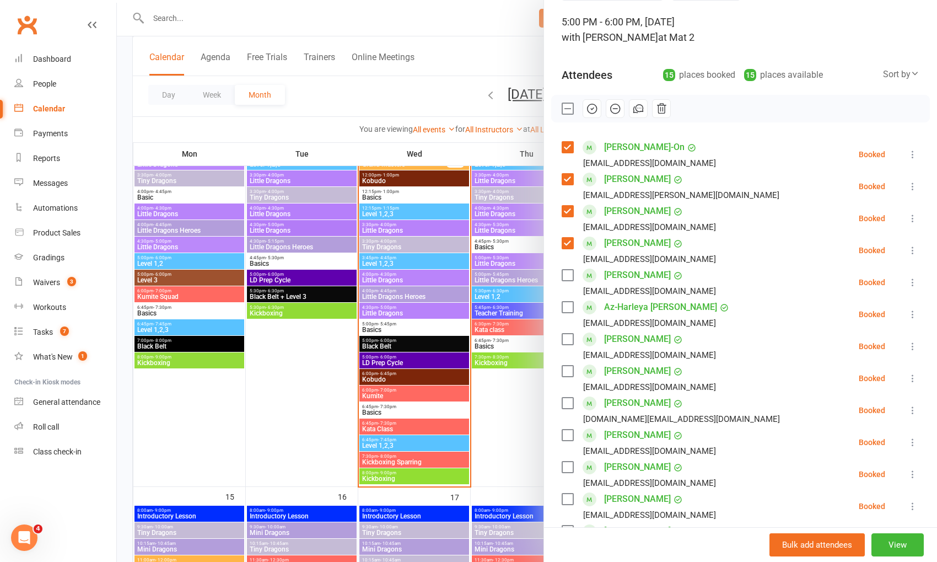
scroll to position [83, 0]
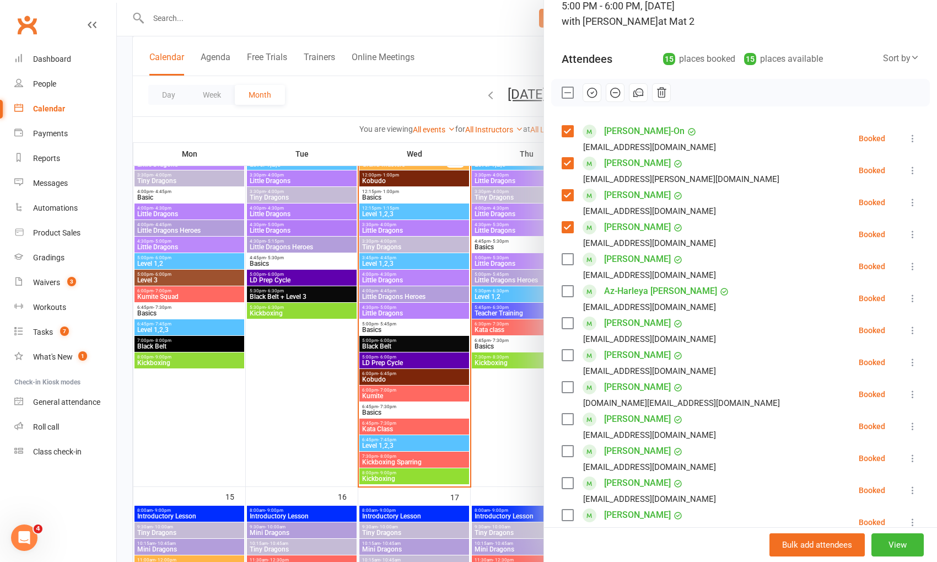
click at [570, 260] on label at bounding box center [567, 259] width 11 height 11
click at [567, 284] on div "Az-Harleya [PERSON_NAME] [EMAIL_ADDRESS][DOMAIN_NAME]" at bounding box center [648, 298] width 173 height 32
click at [569, 315] on div "[PERSON_NAME] [EMAIL_ADDRESS][DOMAIN_NAME]" at bounding box center [641, 330] width 159 height 32
drag, startPoint x: 565, startPoint y: 287, endPoint x: 565, endPoint y: 319, distance: 32.0
click at [565, 287] on label at bounding box center [567, 291] width 11 height 11
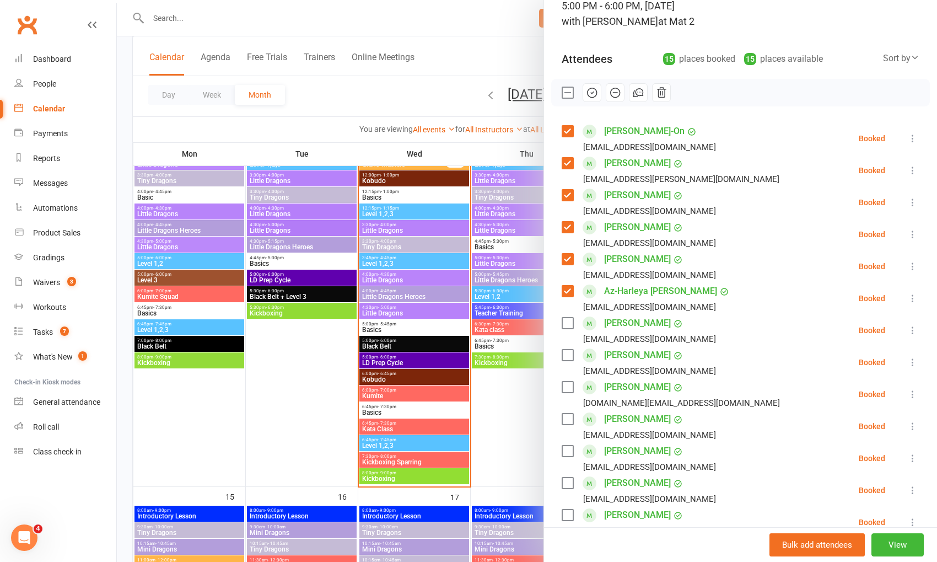
drag, startPoint x: 565, startPoint y: 322, endPoint x: 583, endPoint y: 341, distance: 25.8
click at [565, 322] on label at bounding box center [567, 322] width 11 height 11
click at [567, 356] on label at bounding box center [567, 354] width 11 height 11
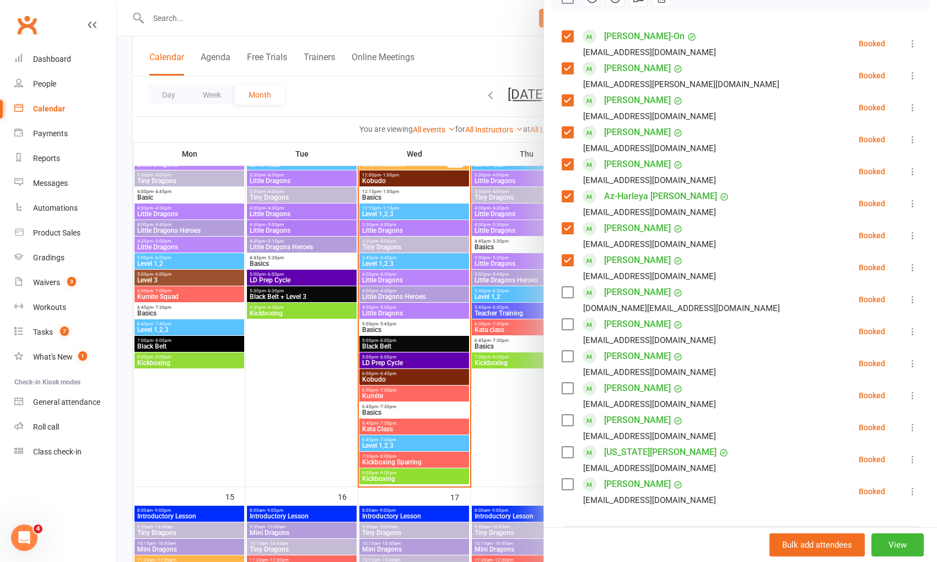
scroll to position [183, 0]
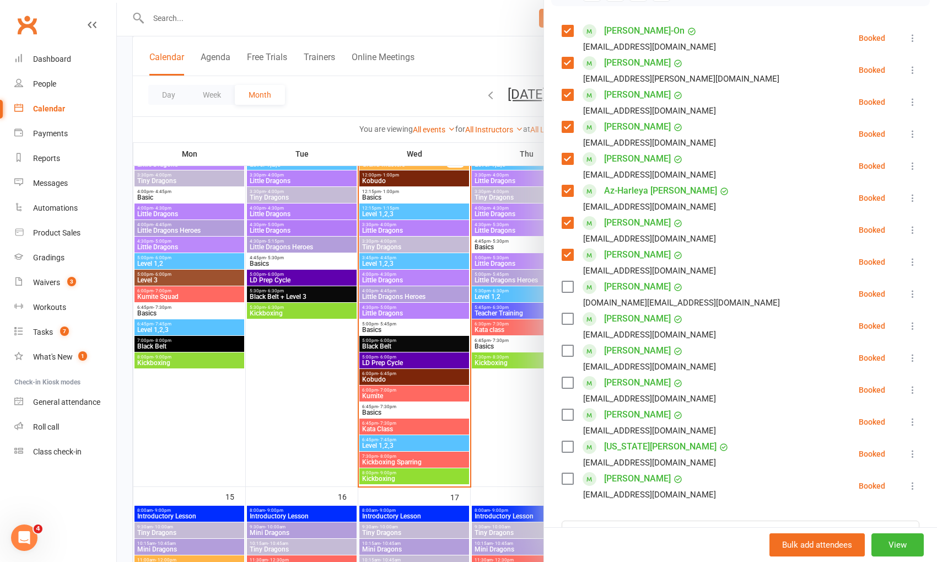
click at [567, 285] on label at bounding box center [567, 286] width 11 height 11
click at [564, 319] on label at bounding box center [567, 318] width 11 height 11
click at [567, 349] on label at bounding box center [567, 350] width 11 height 11
click at [568, 381] on label at bounding box center [567, 382] width 11 height 11
drag, startPoint x: 569, startPoint y: 413, endPoint x: 590, endPoint y: 417, distance: 21.3
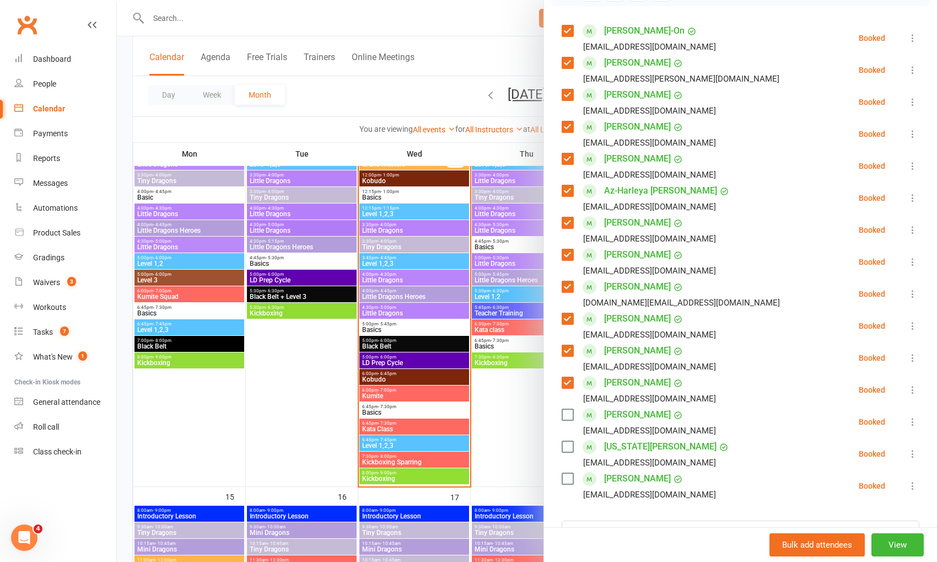
click at [572, 413] on label at bounding box center [567, 414] width 11 height 11
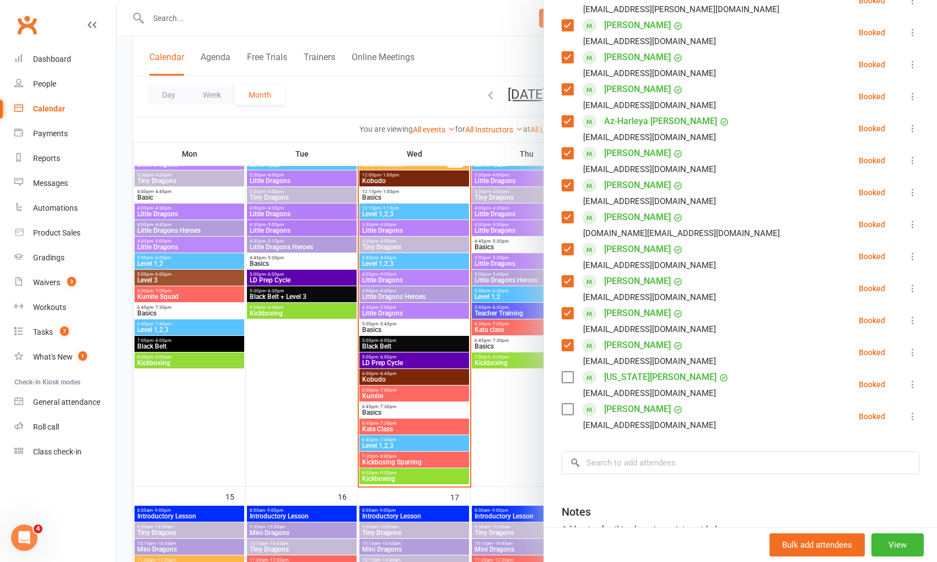
scroll to position [266, 0]
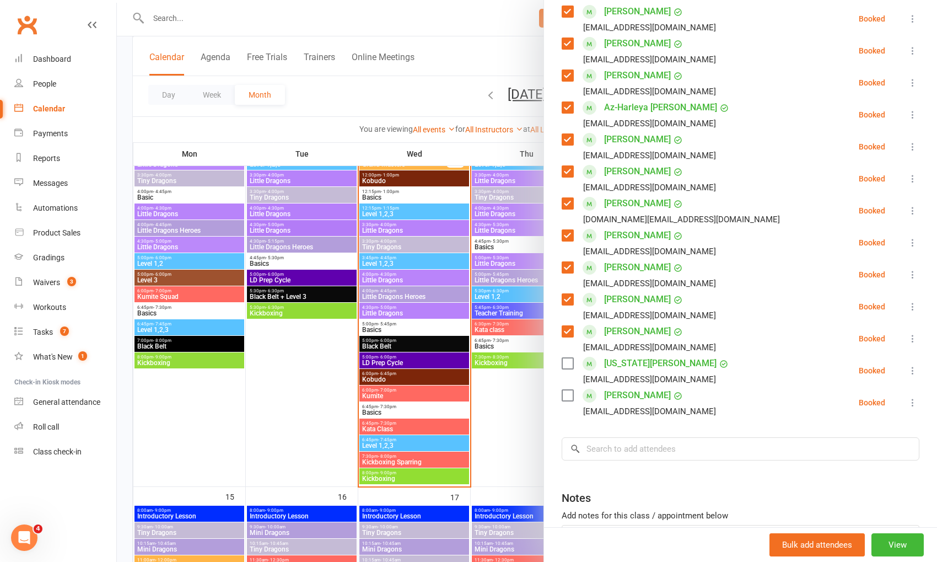
drag, startPoint x: 570, startPoint y: 362, endPoint x: 576, endPoint y: 403, distance: 41.8
click at [570, 363] on label at bounding box center [567, 363] width 11 height 11
drag, startPoint x: 569, startPoint y: 395, endPoint x: 577, endPoint y: 395, distance: 7.7
click at [570, 395] on label at bounding box center [567, 395] width 11 height 11
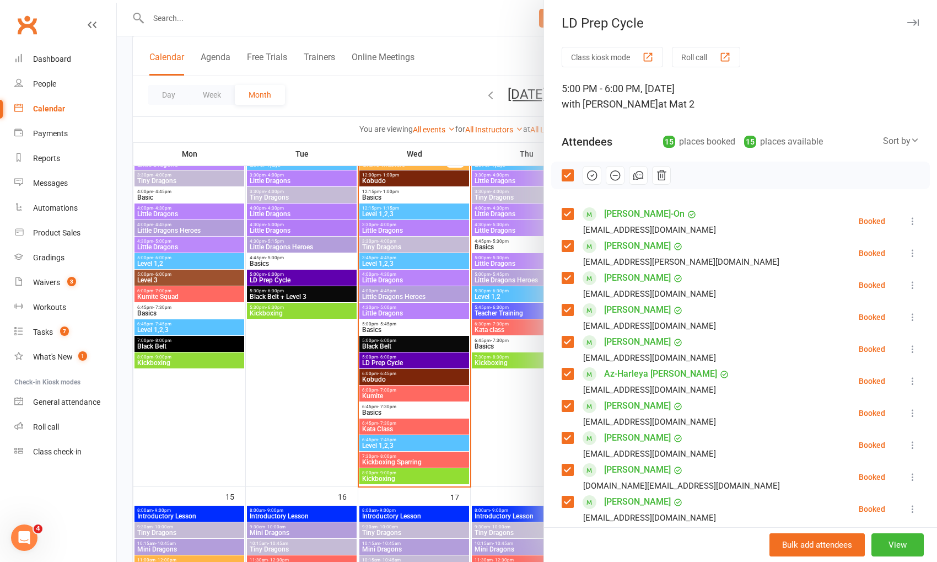
click at [595, 176] on icon "button" at bounding box center [592, 175] width 12 height 12
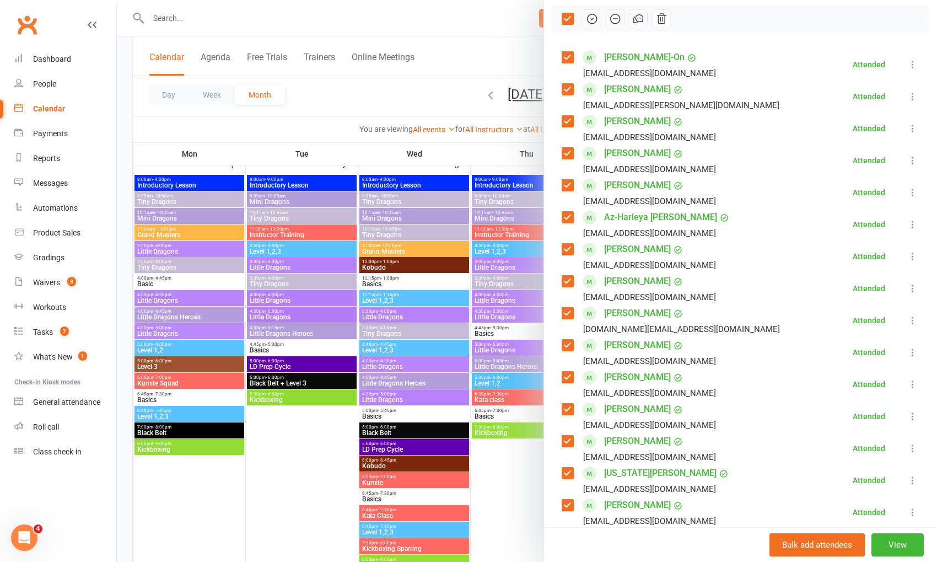
scroll to position [178, 0]
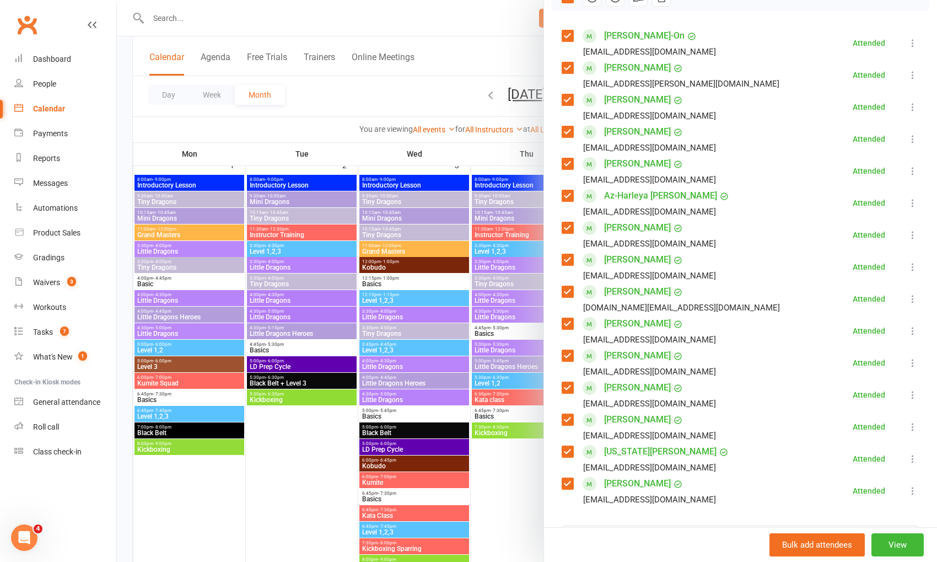
click at [624, 290] on link "[PERSON_NAME]" at bounding box center [637, 292] width 67 height 18
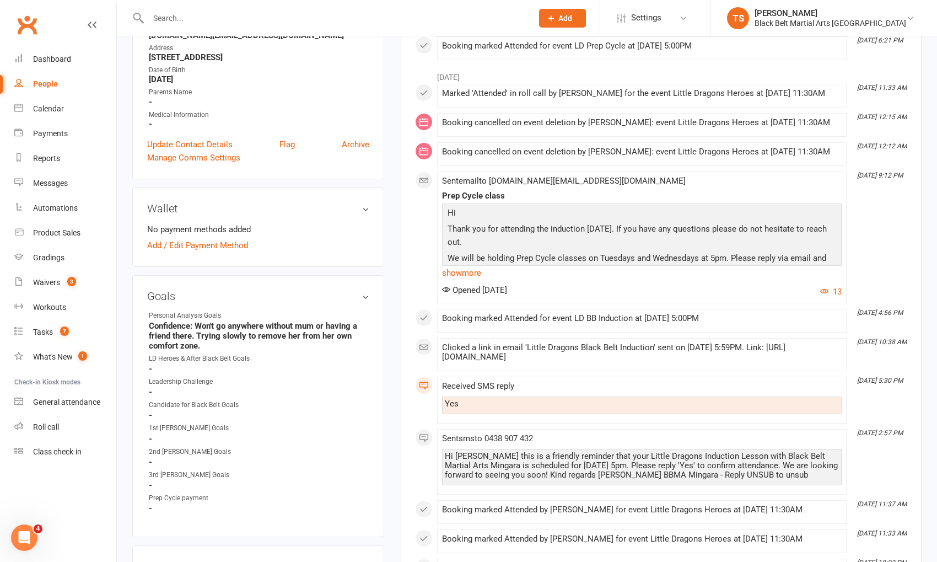
scroll to position [261, 0]
click at [165, 18] on input "text" at bounding box center [335, 17] width 380 height 15
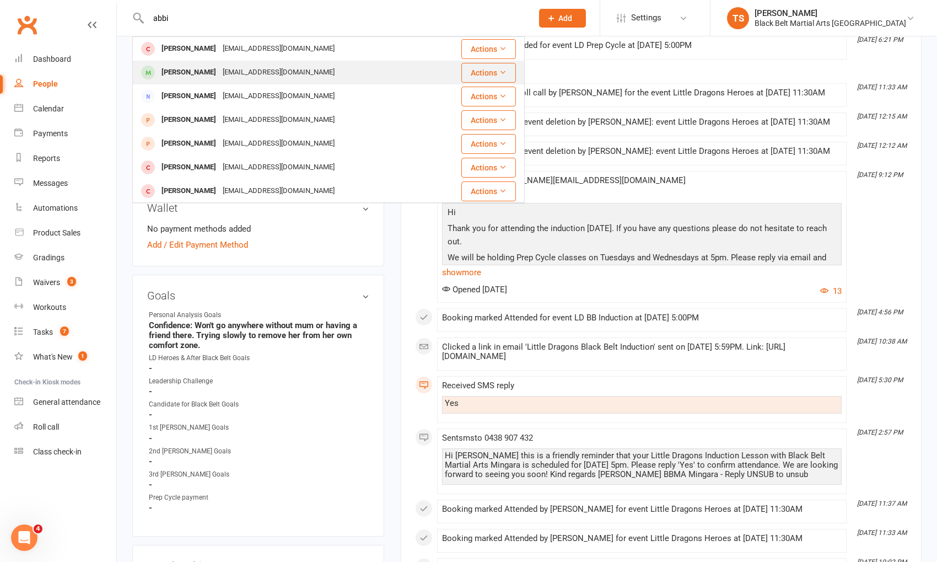
type input "abbi"
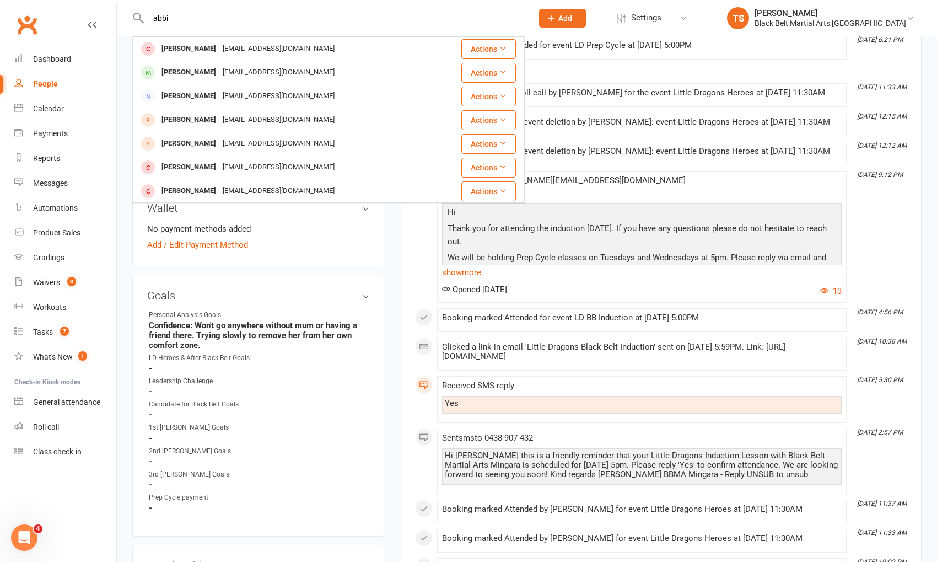
drag, startPoint x: 207, startPoint y: 76, endPoint x: 251, endPoint y: 85, distance: 44.5
click at [207, 76] on div "[PERSON_NAME]" at bounding box center [188, 72] width 61 height 16
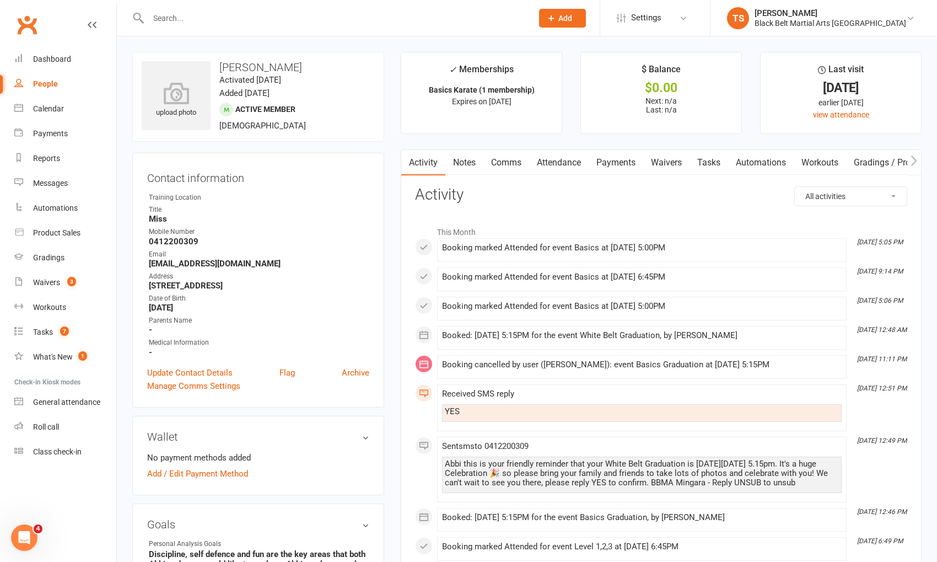
click at [514, 160] on link "Comms" at bounding box center [506, 162] width 46 height 25
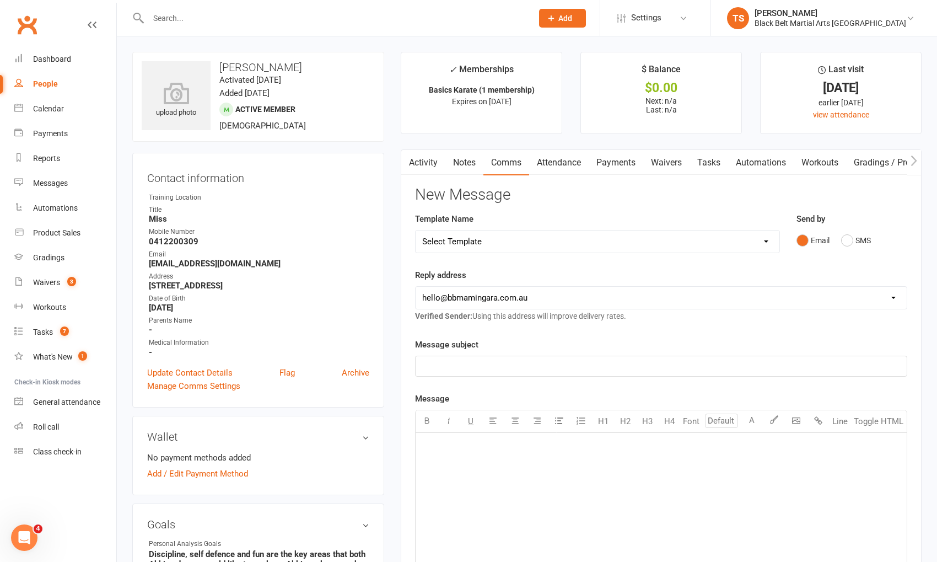
click at [634, 239] on select "Select Template [SMS] 14 Day Absentee AFU Lil Dragons [SMS] 14 day Absentee AFU…" at bounding box center [598, 241] width 364 height 22
select select "11"
click at [416, 230] on select "Select Template [SMS] 14 Day Absentee AFU Lil Dragons [SMS] 14 day Absentee AFU…" at bounding box center [598, 241] width 364 height 22
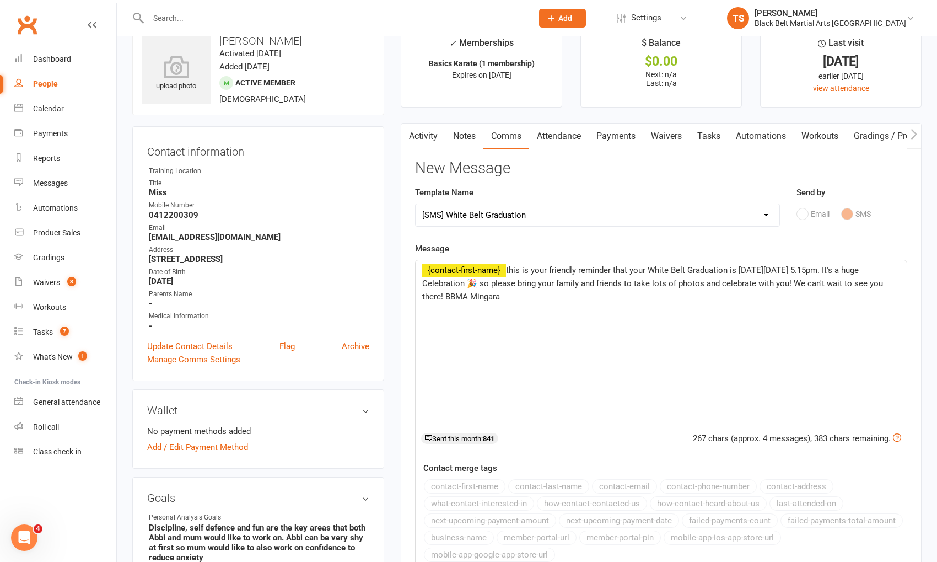
scroll to position [29, 0]
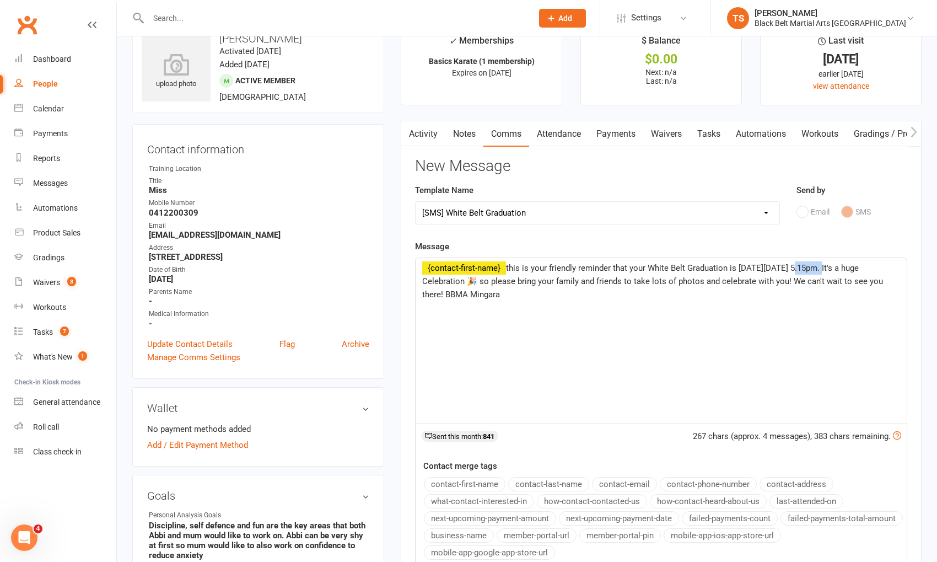
drag, startPoint x: 825, startPoint y: 266, endPoint x: 795, endPoint y: 268, distance: 30.4
click at [795, 268] on span "this is your friendly reminder that your White Belt Graduation is [DATE][DATE] …" at bounding box center [653, 281] width 463 height 36
click at [811, 306] on div "﻿ {contact-first-name} this is your friendly reminder that your White Belt Grad…" at bounding box center [661, 340] width 491 height 165
drag, startPoint x: 825, startPoint y: 266, endPoint x: 796, endPoint y: 268, distance: 28.7
click at [796, 268] on span "this is your friendly reminder that your White Belt Graduation is [DATE][DATE] …" at bounding box center [653, 281] width 463 height 36
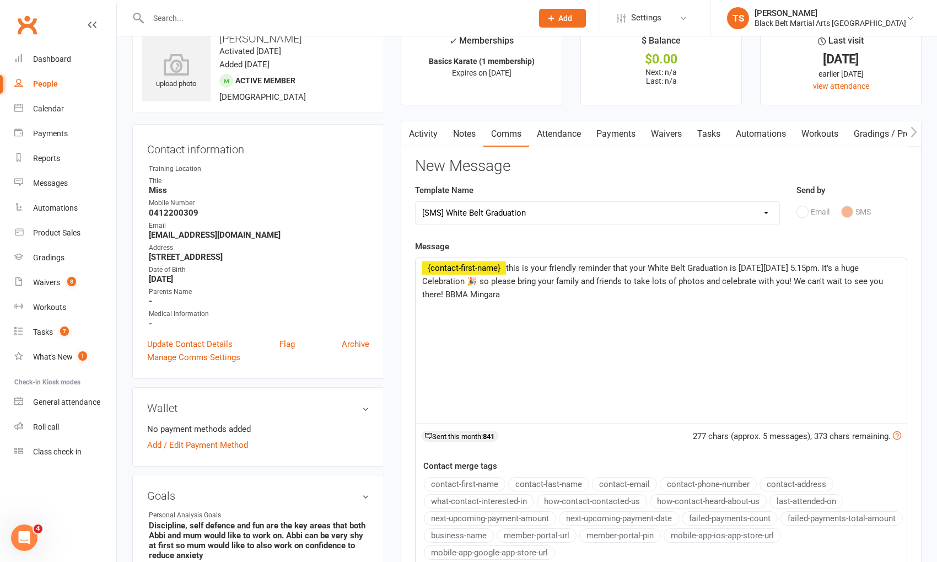
click at [597, 295] on p "﻿ ﻿ {contact-first-name} this is your friendly reminder that your White Belt Gr…" at bounding box center [661, 281] width 478 height 40
click at [419, 265] on div "﻿ ﻿ {contact-first-name} this is your friendly reminder that your White Belt Gr…" at bounding box center [661, 340] width 491 height 165
drag, startPoint x: 574, startPoint y: 290, endPoint x: 414, endPoint y: 256, distance: 163.5
click at [413, 256] on div "Activity Notes Comms Attendance Payments Waivers Tasks Automations Workouts Gra…" at bounding box center [661, 397] width 521 height 552
copy p "Hi ﻿ {contact-first-name} this is your friendly reminder that your White Belt G…"
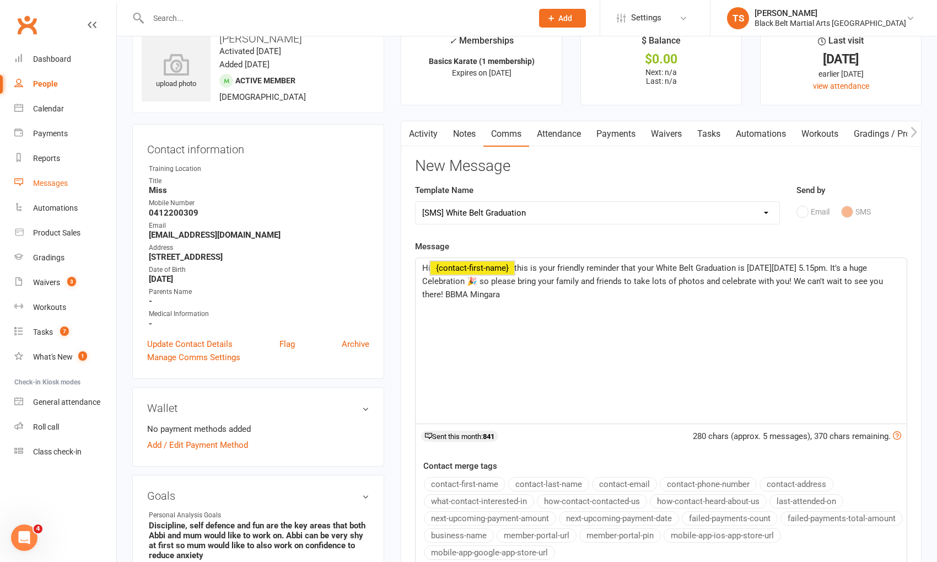
click at [52, 186] on div "Messages" at bounding box center [50, 183] width 35 height 9
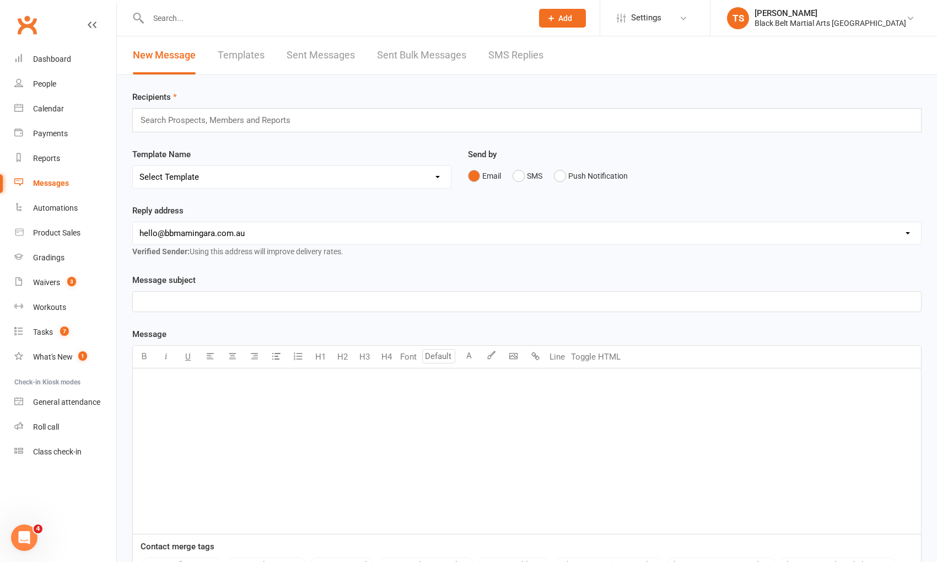
click at [264, 185] on select "Select Template [SMS] 14 Day Absentee AFU Lil Dragons [SMS] 14 day Absentee AFU…" at bounding box center [292, 177] width 318 height 22
select select "11"
click at [133, 166] on select "Select Template [SMS] 14 Day Absentee AFU Lil Dragons [SMS] 14 day Absentee AFU…" at bounding box center [292, 177] width 318 height 22
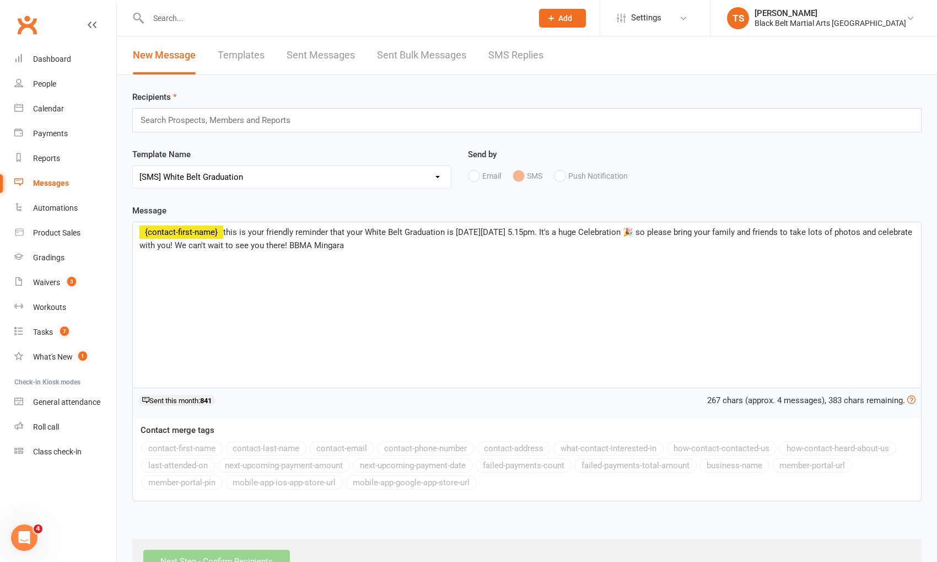
click at [174, 116] on input "text" at bounding box center [219, 120] width 161 height 14
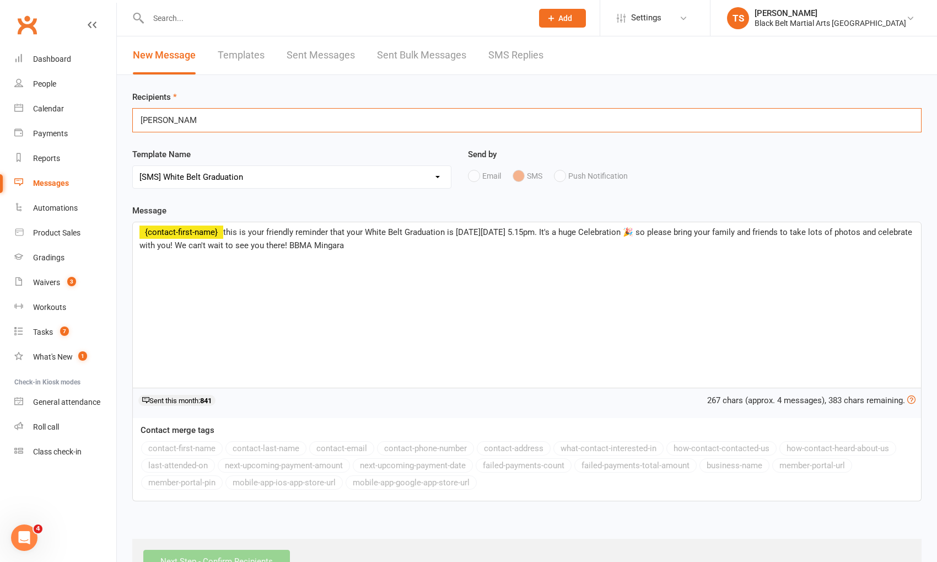
scroll to position [7, 0]
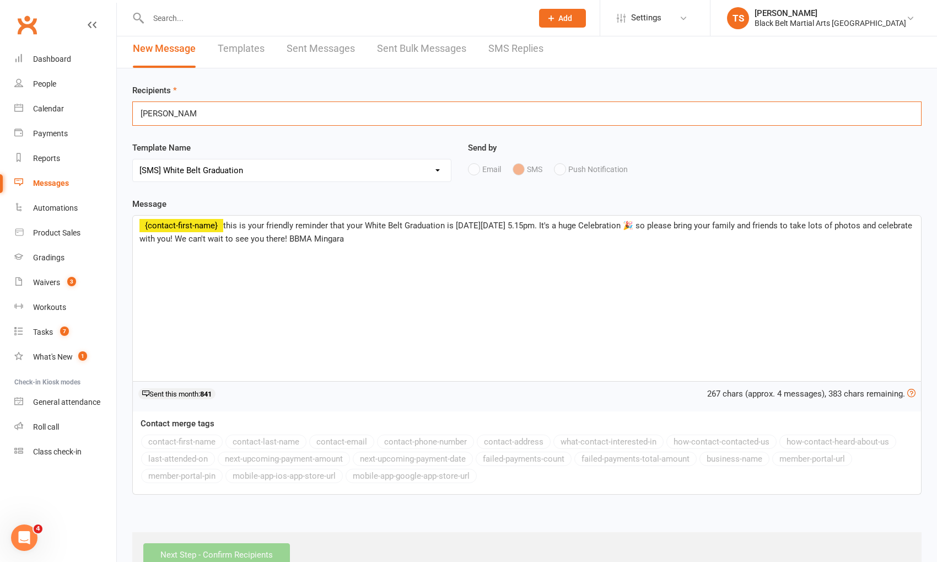
click at [158, 114] on input "[PERSON_NAME]" at bounding box center [168, 113] width 58 height 14
click at [216, 111] on div "[PERSON_NAME] [PERSON_NAME]" at bounding box center [526, 113] width 789 height 24
drag, startPoint x: 215, startPoint y: 111, endPoint x: 186, endPoint y: 107, distance: 29.5
click at [215, 111] on div "[PERSON_NAME] [PERSON_NAME]" at bounding box center [526, 113] width 789 height 24
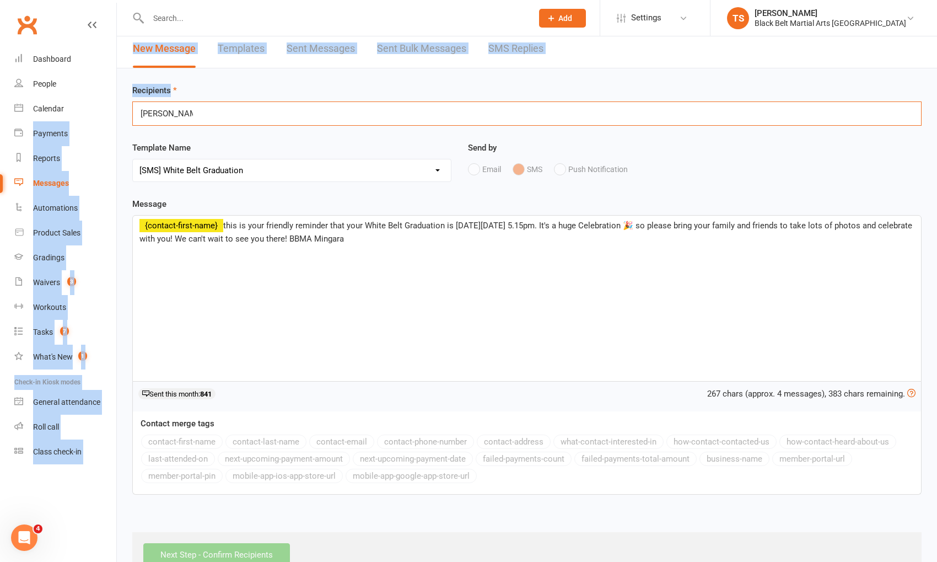
drag, startPoint x: 195, startPoint y: 110, endPoint x: 117, endPoint y: 105, distance: 77.3
click at [115, 106] on ui-view "Prospect Member Non-attending contact Class / event Appointment Grading event T…" at bounding box center [468, 286] width 937 height 581
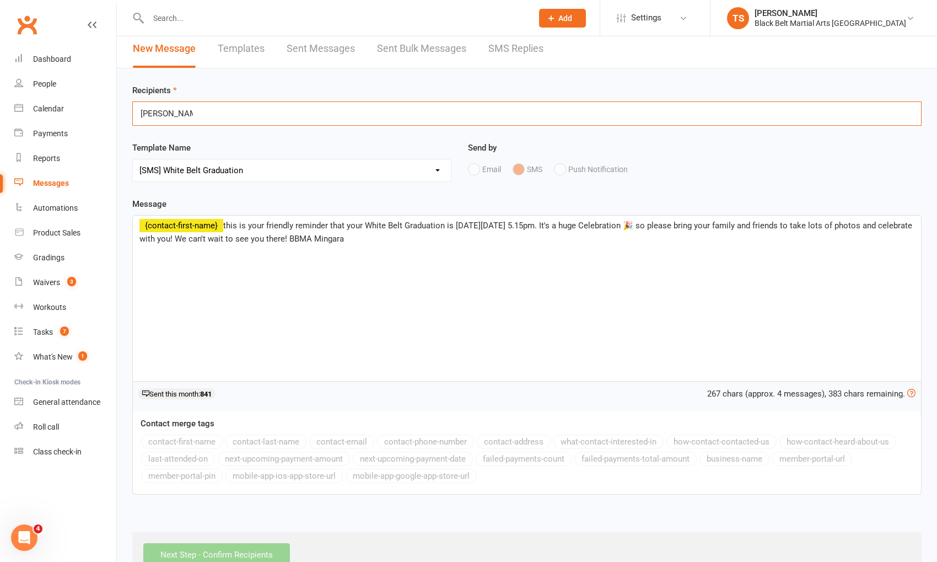
click at [282, 180] on div "Select Template [SMS] 14 Day Absentee AFU Lil Dragons [SMS] 14 day Absentee AFU…" at bounding box center [291, 170] width 319 height 23
drag, startPoint x: 199, startPoint y: 110, endPoint x: 134, endPoint y: 107, distance: 65.1
click at [133, 107] on div "[PERSON_NAME] [PERSON_NAME]" at bounding box center [526, 113] width 789 height 24
click at [203, 112] on div "[PERSON_NAME] [PERSON_NAME]" at bounding box center [526, 113] width 789 height 24
click at [193, 110] on div "[PERSON_NAME] [PERSON_NAME]" at bounding box center [526, 113] width 789 height 24
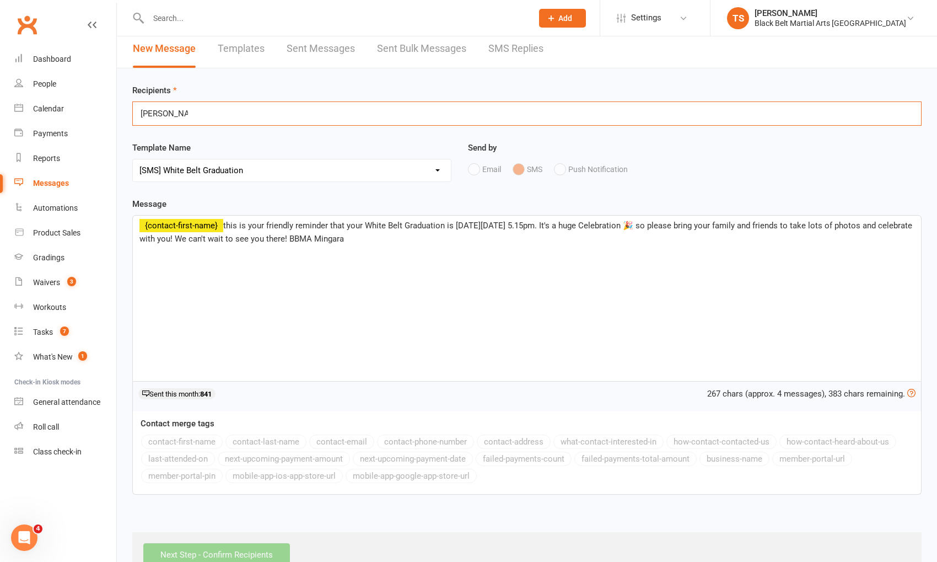
click at [187, 110] on input "[PERSON_NAME]" at bounding box center [164, 113] width 50 height 14
drag, startPoint x: 208, startPoint y: 110, endPoint x: 120, endPoint y: 115, distance: 88.9
click at [120, 116] on div "Recipients [PERSON_NAME] [PERSON_NAME] Template Name Select Template [SMS] 14 D…" at bounding box center [527, 322] width 820 height 509
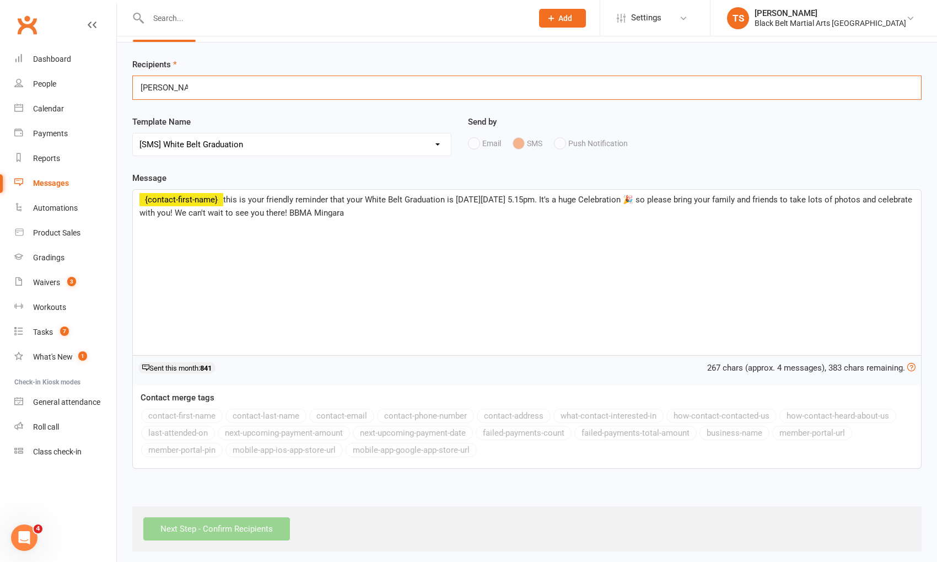
scroll to position [34, 0]
click at [202, 82] on div "[PERSON_NAME] [PERSON_NAME]" at bounding box center [526, 86] width 789 height 24
drag, startPoint x: 196, startPoint y: 84, endPoint x: 172, endPoint y: 83, distance: 23.8
click at [142, 85] on div "[PERSON_NAME] [PERSON_NAME]" at bounding box center [526, 86] width 789 height 24
click at [208, 85] on div "[PERSON_NAME] [PERSON_NAME]" at bounding box center [526, 86] width 789 height 24
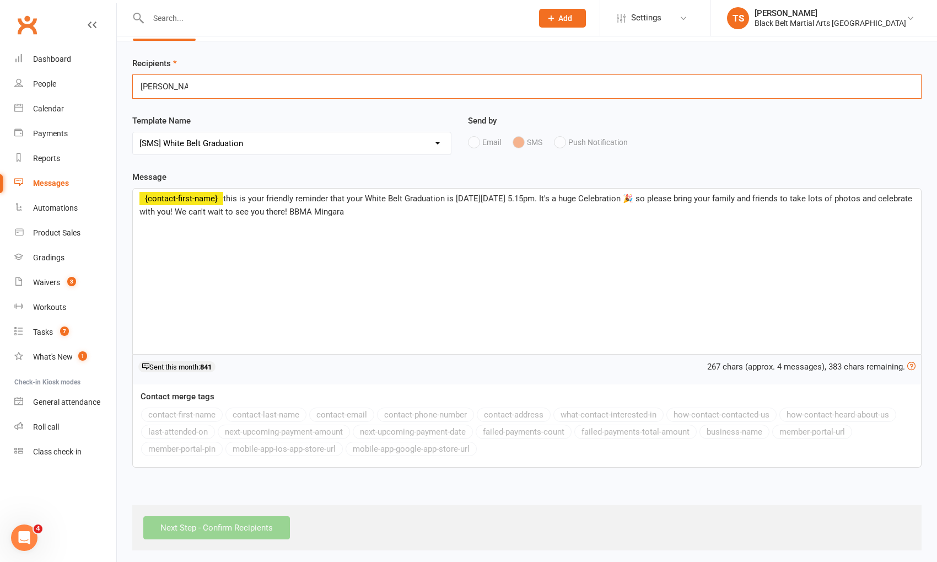
drag, startPoint x: 193, startPoint y: 82, endPoint x: 144, endPoint y: 85, distance: 49.2
click at [142, 86] on div "[PERSON_NAME] [PERSON_NAME]" at bounding box center [526, 86] width 789 height 24
type input "a"
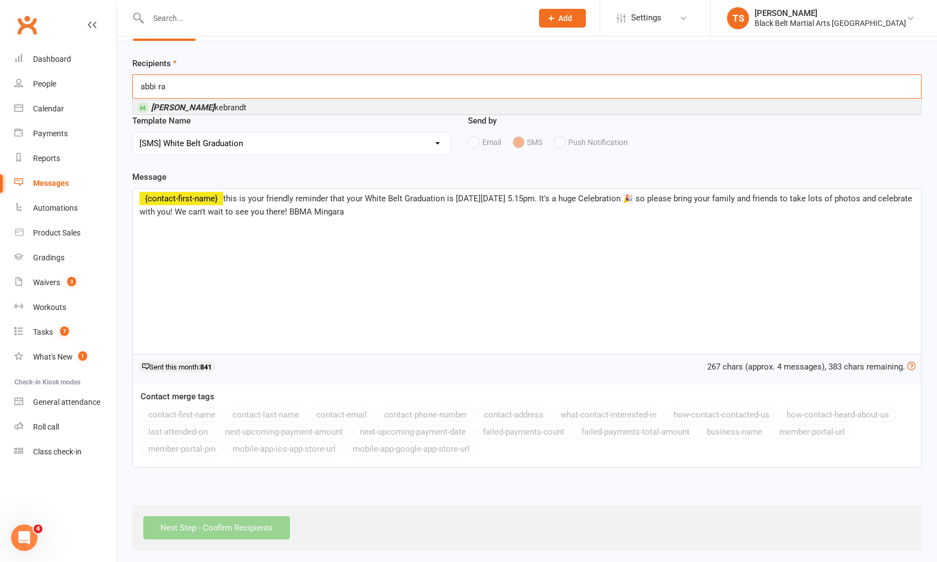
type input "abbi ra"
click at [186, 110] on span "Abbi Ra kebrandt" at bounding box center [198, 108] width 95 height 10
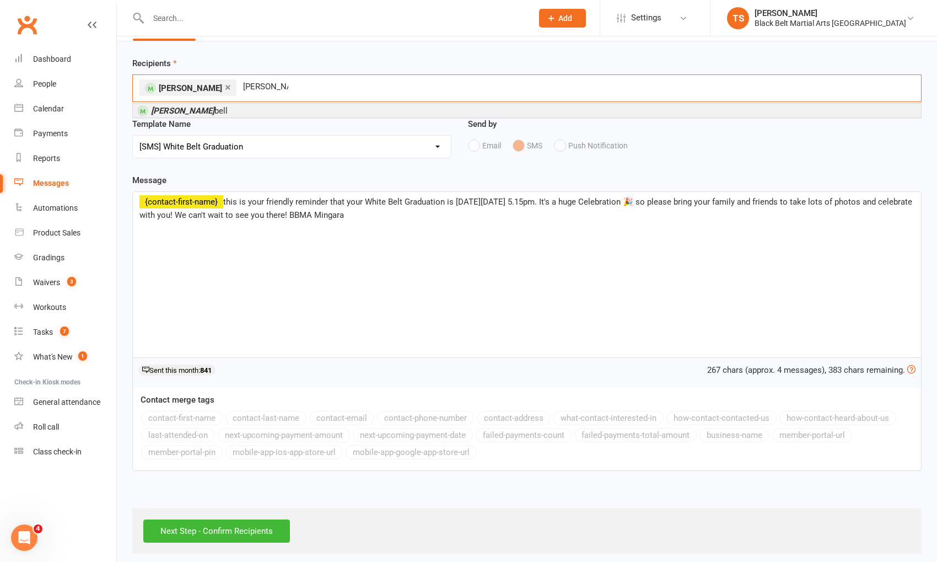
type input "[PERSON_NAME]"
click at [190, 110] on em "[PERSON_NAME]" at bounding box center [182, 111] width 63 height 10
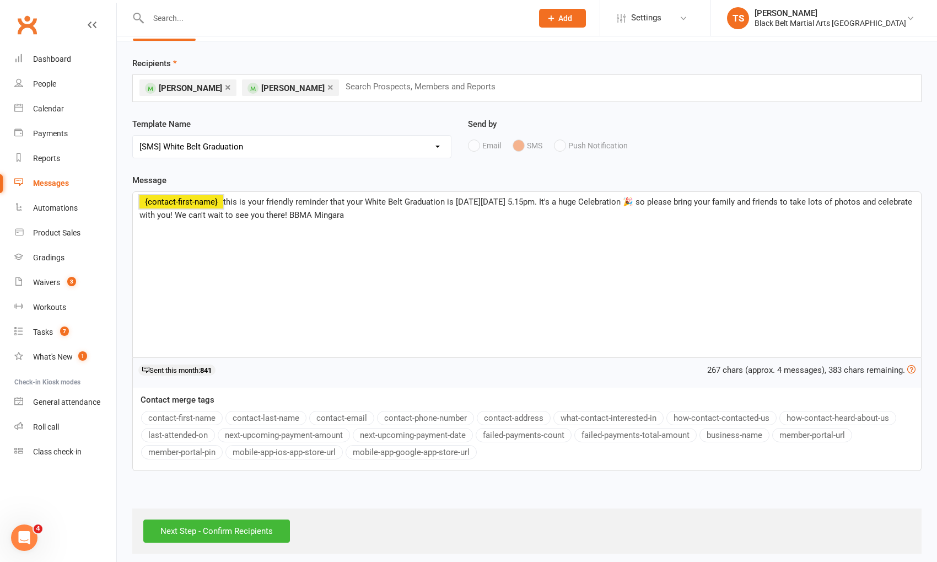
click at [138, 200] on div "﻿ {contact-first-name} this is your friendly reminder that your White Belt Grad…" at bounding box center [527, 274] width 788 height 165
click at [190, 414] on button "contact-first-name" at bounding box center [182, 418] width 82 height 14
drag, startPoint x: 553, startPoint y: 198, endPoint x: 527, endPoint y: 196, distance: 26.5
click at [524, 201] on span "this is your friendly reminder that your White Belt Graduation is [DATE][DATE] …" at bounding box center [512, 208] width 747 height 23
drag, startPoint x: 279, startPoint y: 214, endPoint x: 308, endPoint y: 231, distance: 33.1
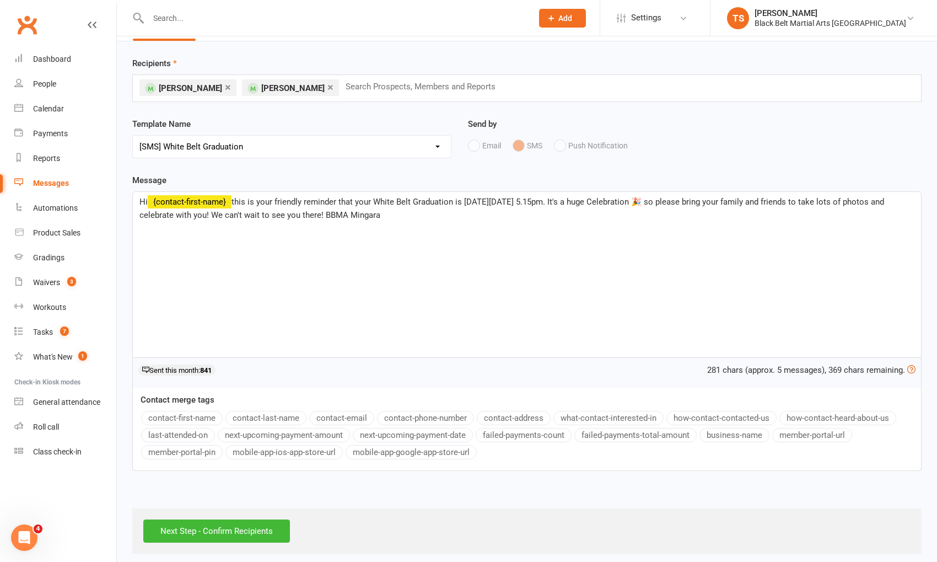
click at [281, 215] on span "this is your friendly reminder that your White Belt Graduation is [DATE][DATE] …" at bounding box center [512, 208] width 747 height 23
drag, startPoint x: 651, startPoint y: 203, endPoint x: 640, endPoint y: 216, distance: 16.4
click at [651, 203] on span "this is your friendly reminder that your White Belt Graduation is [DATE][DATE] …" at bounding box center [512, 208] width 747 height 23
click at [559, 216] on span "this is your friendly reminder that your White Belt Graduation is [DATE][DATE] …" at bounding box center [512, 208] width 747 height 23
click at [438, 324] on div "Hi ﻿ {contact-first-name} this is your friendly reminder that your White Belt G…" at bounding box center [527, 274] width 788 height 165
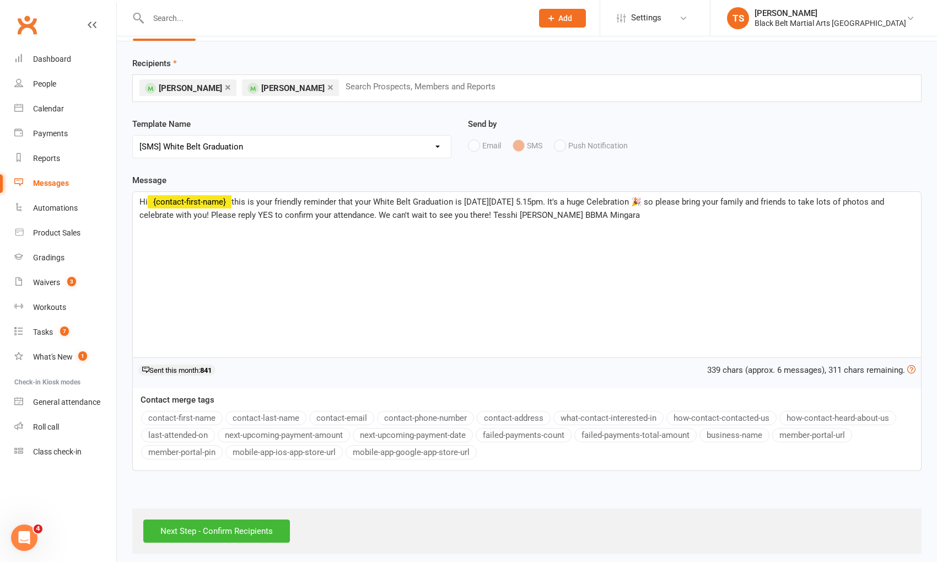
scroll to position [37, 0]
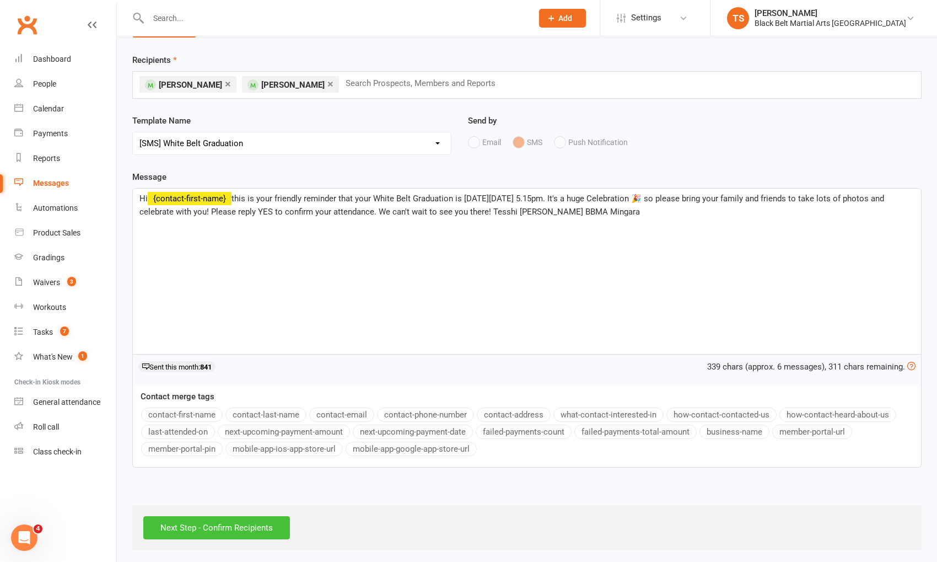
click at [229, 525] on input "Next Step - Confirm Recipients" at bounding box center [216, 527] width 147 height 23
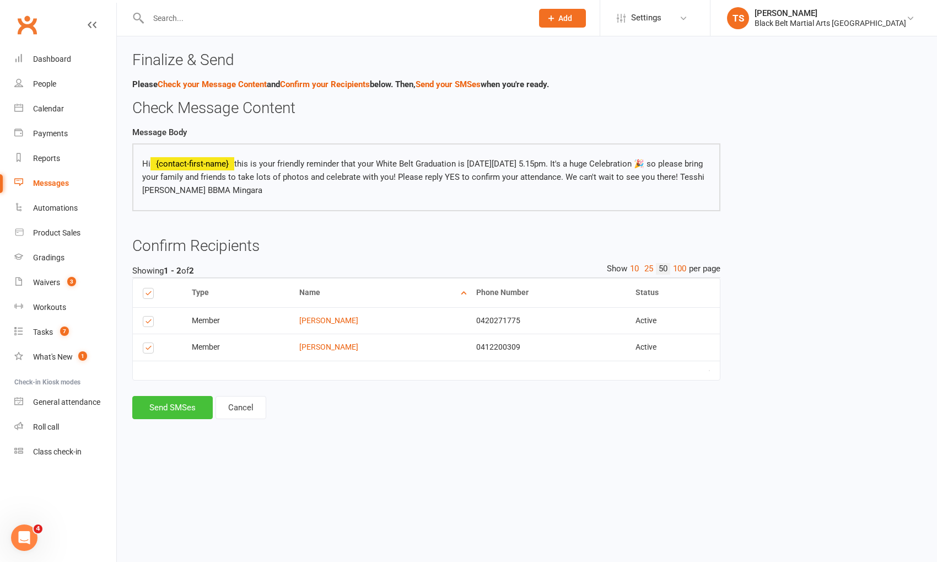
click at [150, 405] on button "Send SMSes" at bounding box center [172, 407] width 80 height 23
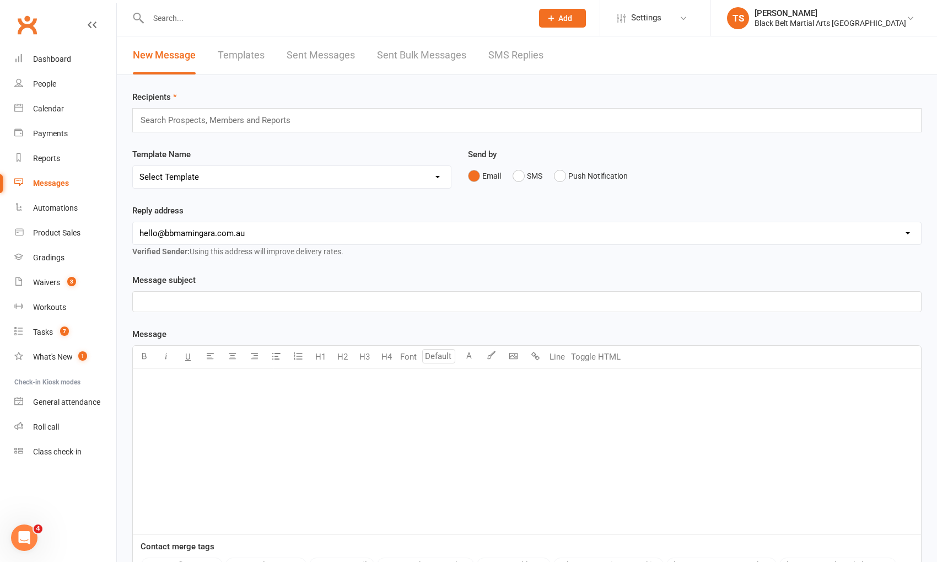
drag, startPoint x: 58, startPoint y: 186, endPoint x: 257, endPoint y: 214, distance: 200.9
click at [58, 186] on div "Messages" at bounding box center [51, 183] width 36 height 9
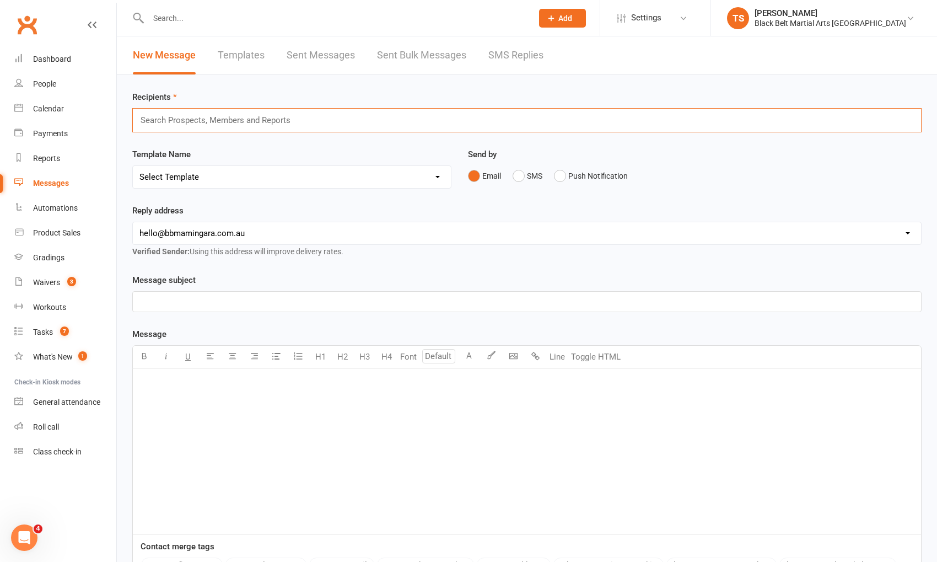
click at [224, 121] on input "text" at bounding box center [219, 120] width 161 height 14
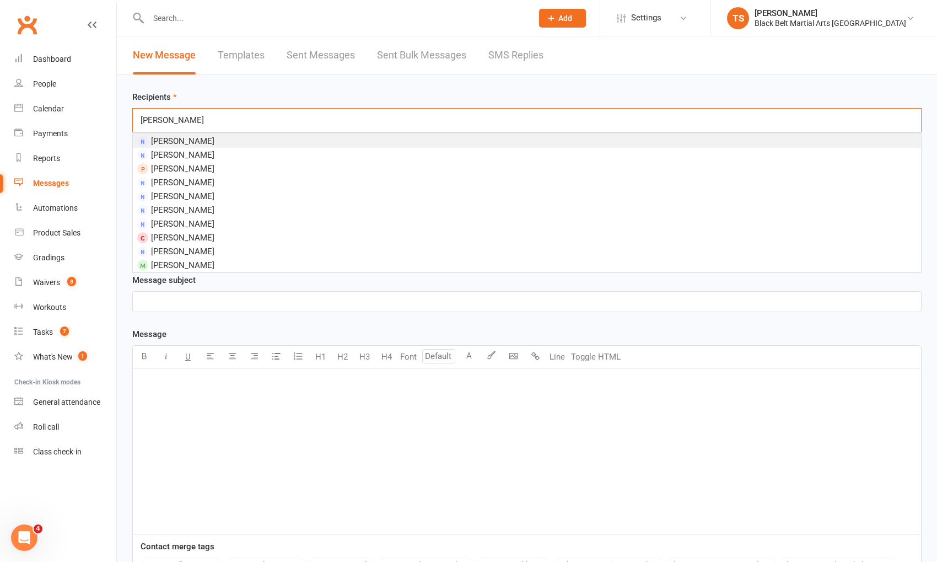
scroll to position [3, 0]
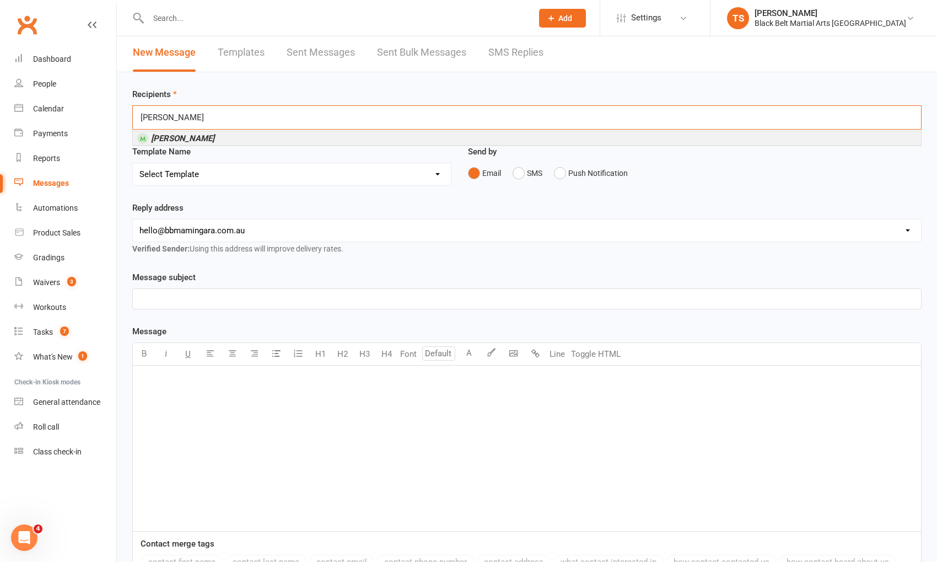
type input "[PERSON_NAME]"
click at [201, 138] on em "[PERSON_NAME]" at bounding box center [182, 138] width 63 height 10
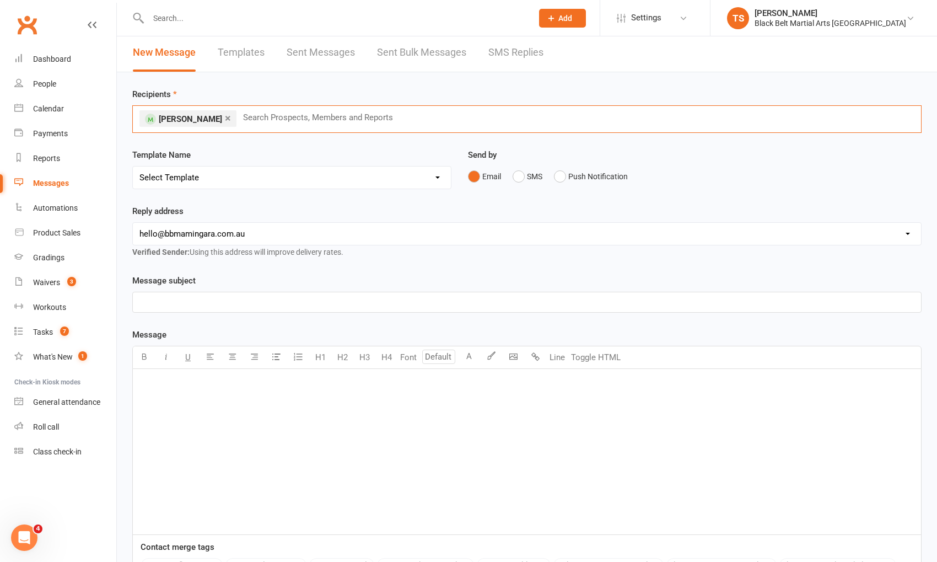
click at [435, 176] on select "Select Template [SMS] 14 Day Absentee AFU Lil Dragons [SMS] 14 day Absentee AFU…" at bounding box center [292, 177] width 318 height 22
click at [267, 113] on input "text" at bounding box center [322, 117] width 161 height 14
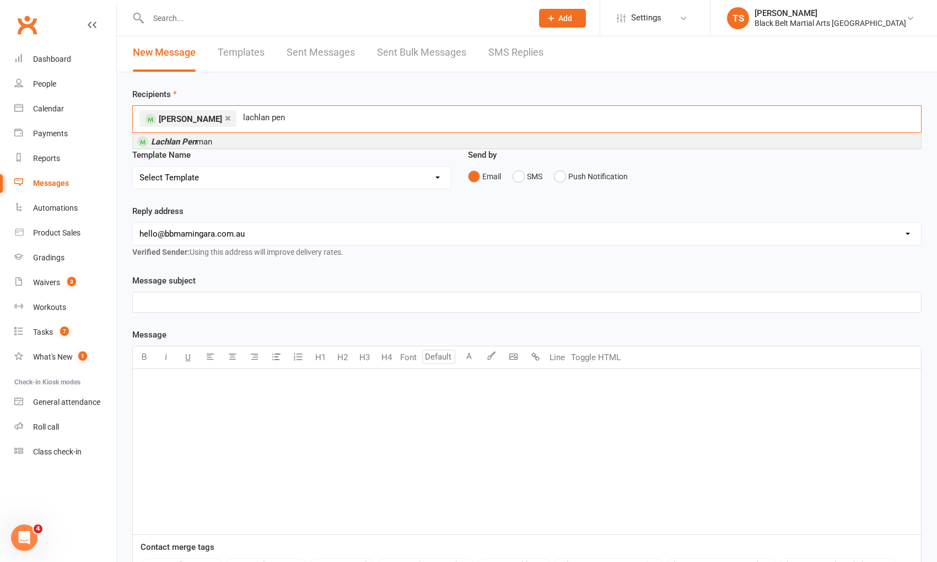
type input "lachlan pen"
click at [183, 142] on em "Lachlan Pen" at bounding box center [173, 142] width 45 height 10
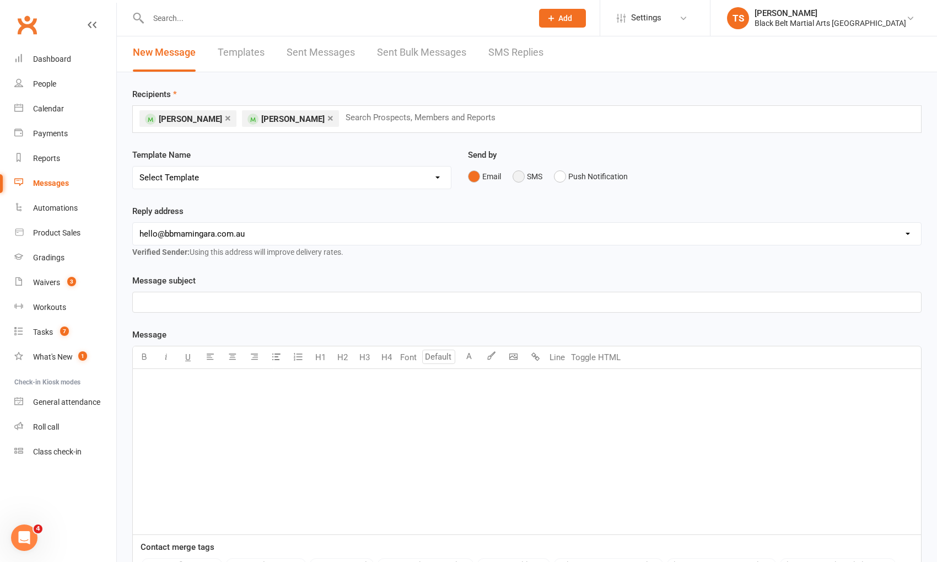
drag, startPoint x: 518, startPoint y: 177, endPoint x: 484, endPoint y: 211, distance: 47.5
click at [518, 177] on button "SMS" at bounding box center [528, 176] width 30 height 21
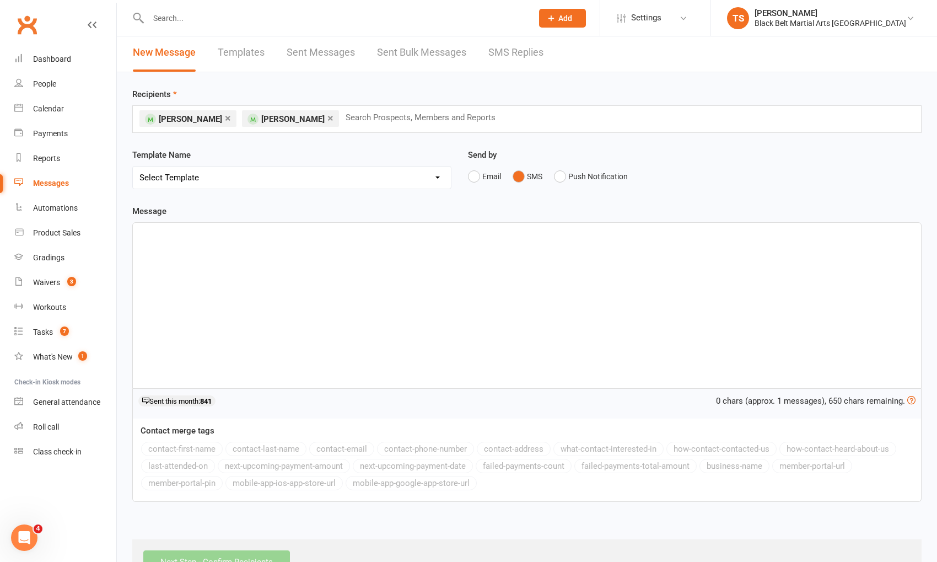
click at [341, 250] on div "﻿" at bounding box center [527, 305] width 788 height 165
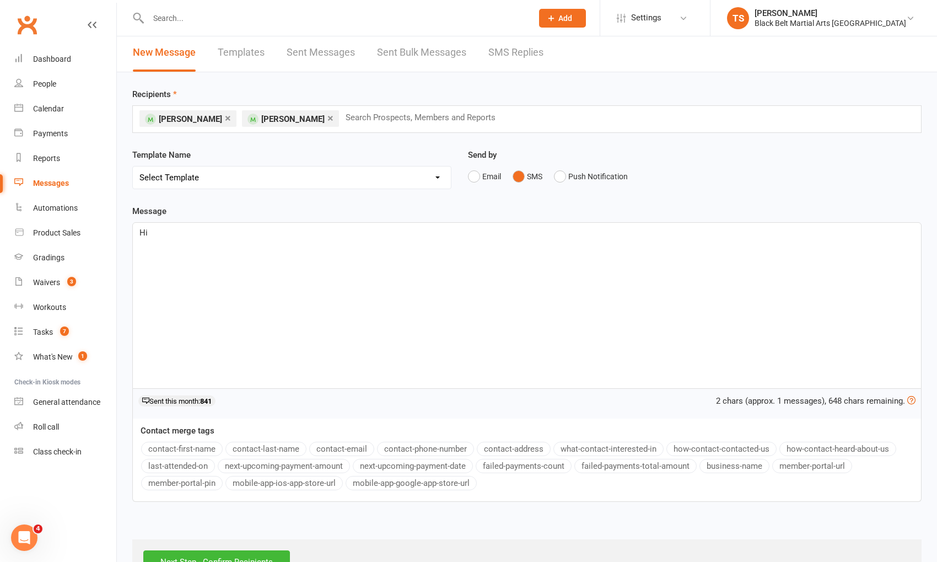
click at [207, 444] on button "contact-first-name" at bounding box center [182, 448] width 82 height 14
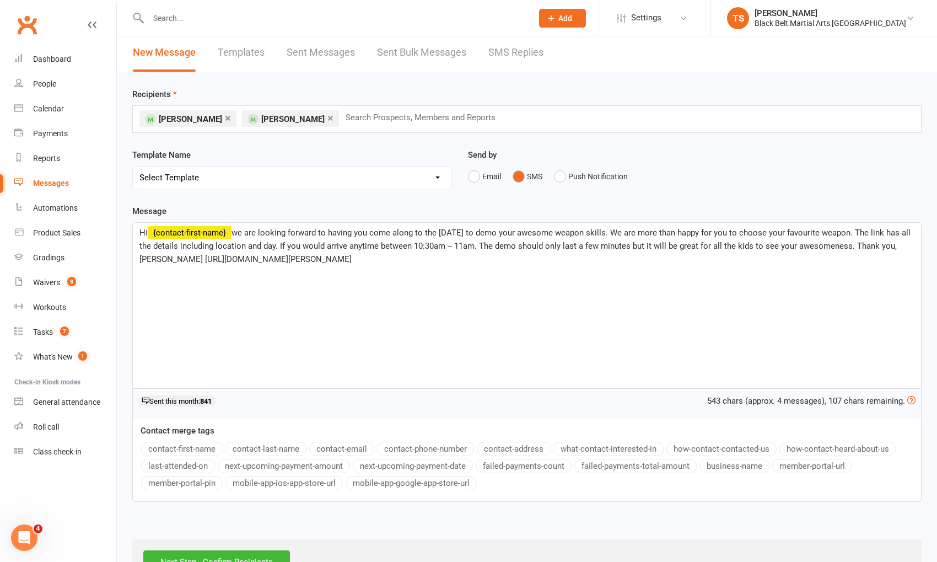
scroll to position [35, 0]
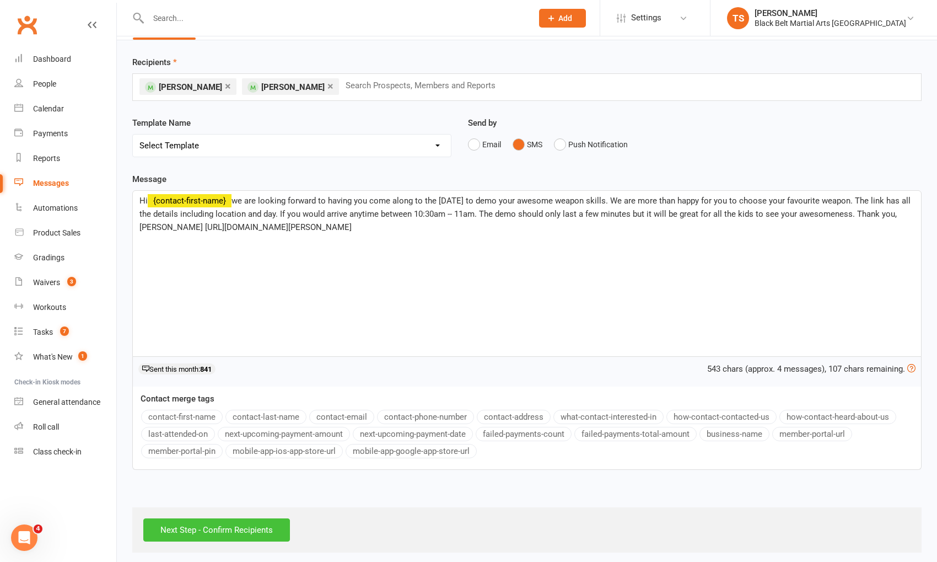
drag, startPoint x: 202, startPoint y: 526, endPoint x: 231, endPoint y: 438, distance: 92.4
click at [202, 526] on input "Next Step - Confirm Recipients" at bounding box center [216, 529] width 147 height 23
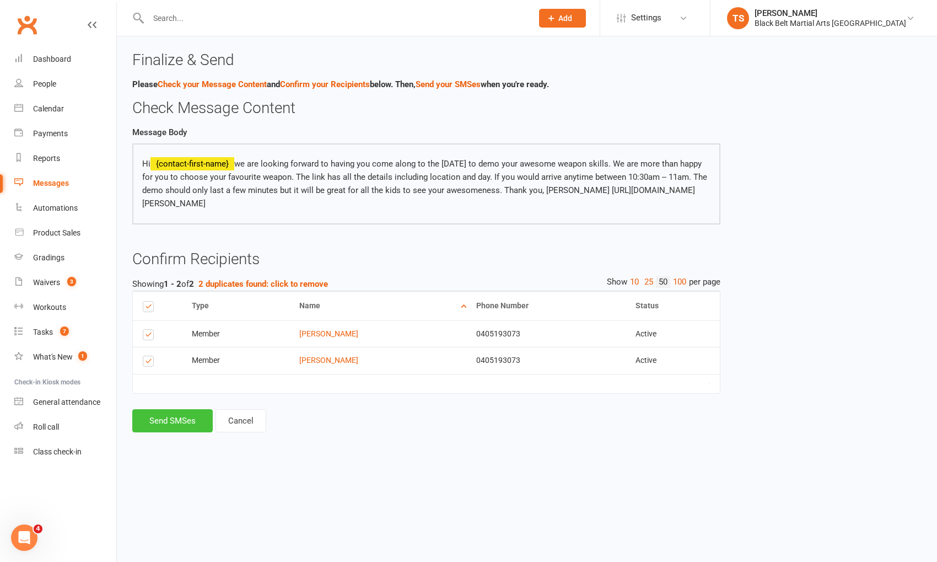
click at [198, 416] on button "Send SMSes" at bounding box center [172, 420] width 80 height 23
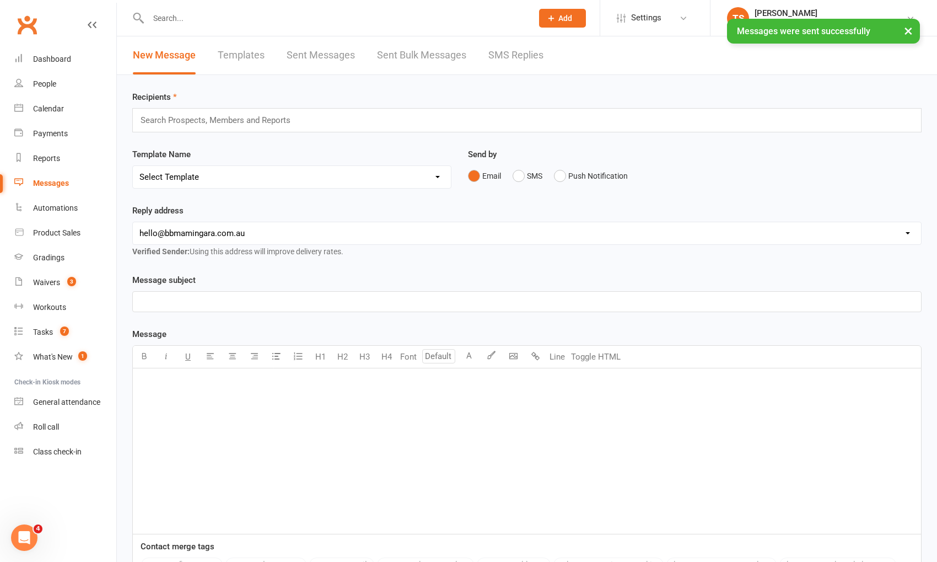
click at [61, 186] on div "Messages" at bounding box center [51, 183] width 36 height 9
drag, startPoint x: 516, startPoint y: 57, endPoint x: 595, endPoint y: 134, distance: 109.9
click at [516, 57] on link "SMS Replies" at bounding box center [515, 55] width 55 height 38
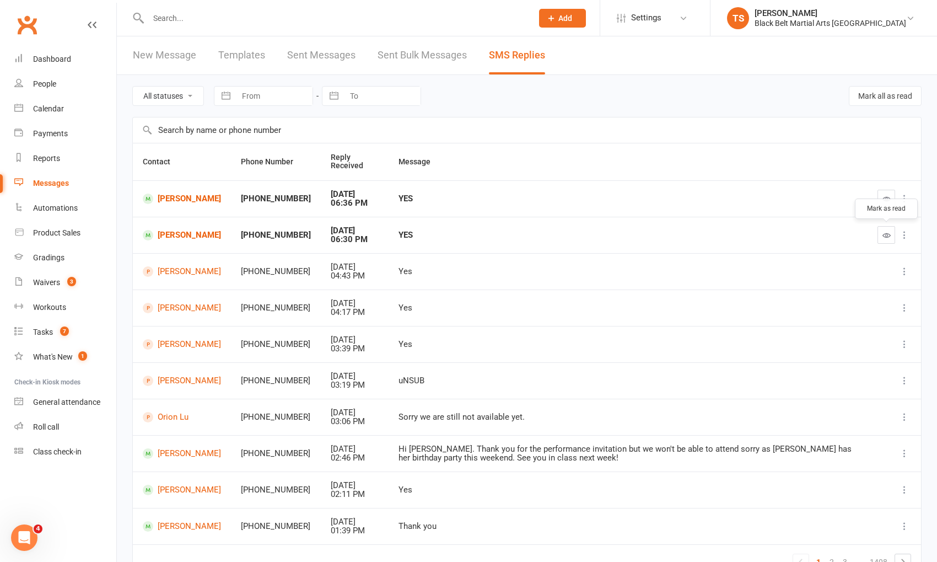
click at [882, 233] on button "button" at bounding box center [886, 235] width 18 height 18
drag, startPoint x: 885, startPoint y: 196, endPoint x: 880, endPoint y: 193, distance: 6.4
click at [884, 196] on icon "button" at bounding box center [886, 199] width 8 height 8
click at [54, 181] on div "Messages" at bounding box center [51, 183] width 36 height 9
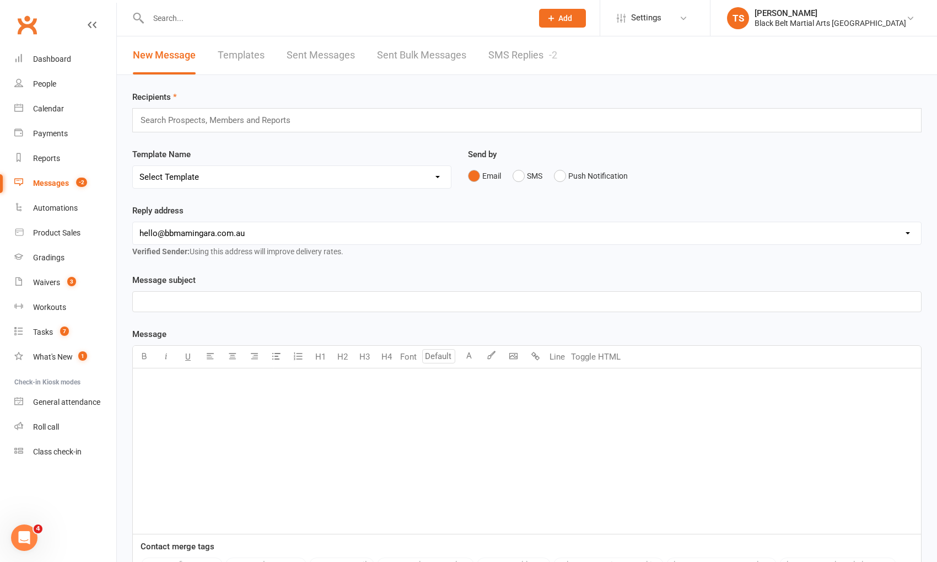
click at [284, 121] on input "text" at bounding box center [219, 120] width 161 height 14
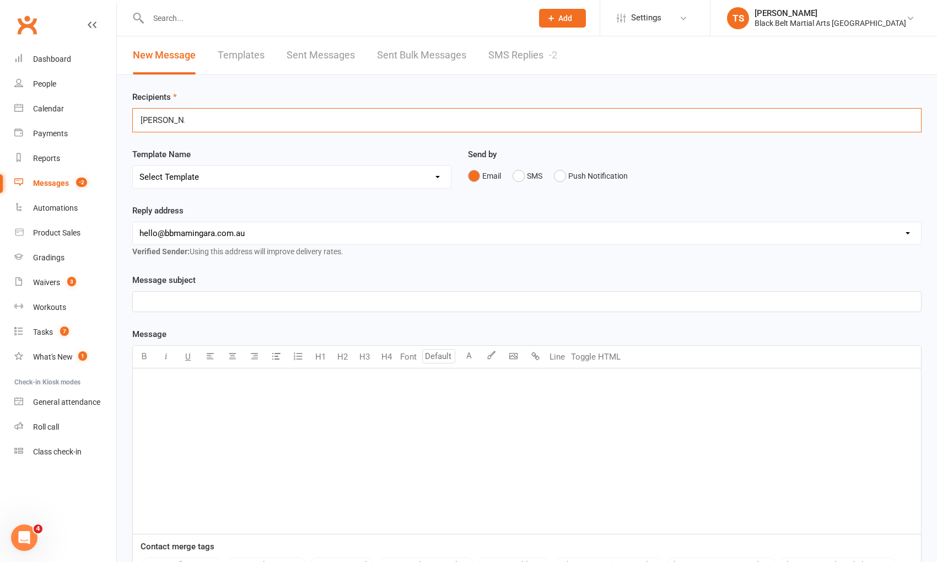
scroll to position [3, 0]
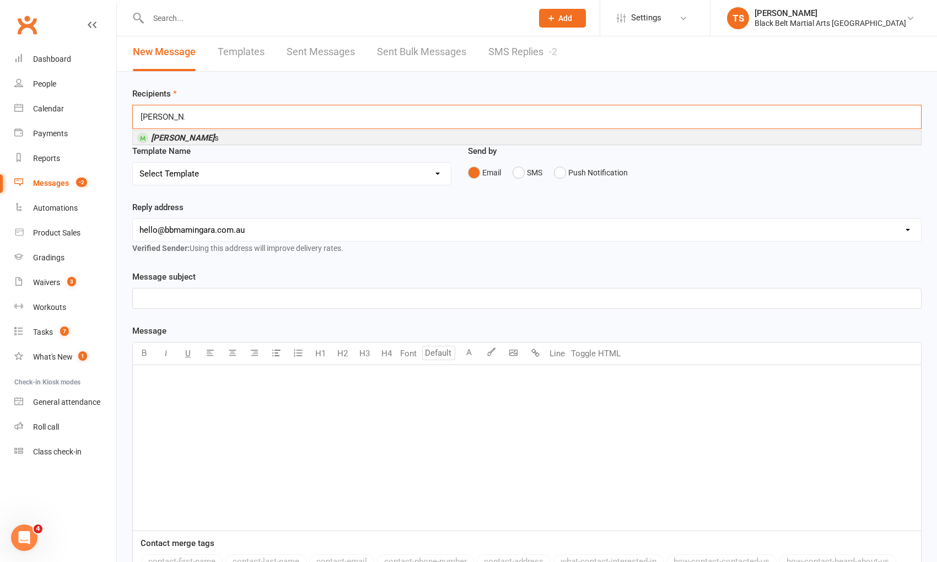
type input "[PERSON_NAME]"
click at [163, 139] on em "[PERSON_NAME]" at bounding box center [182, 138] width 63 height 10
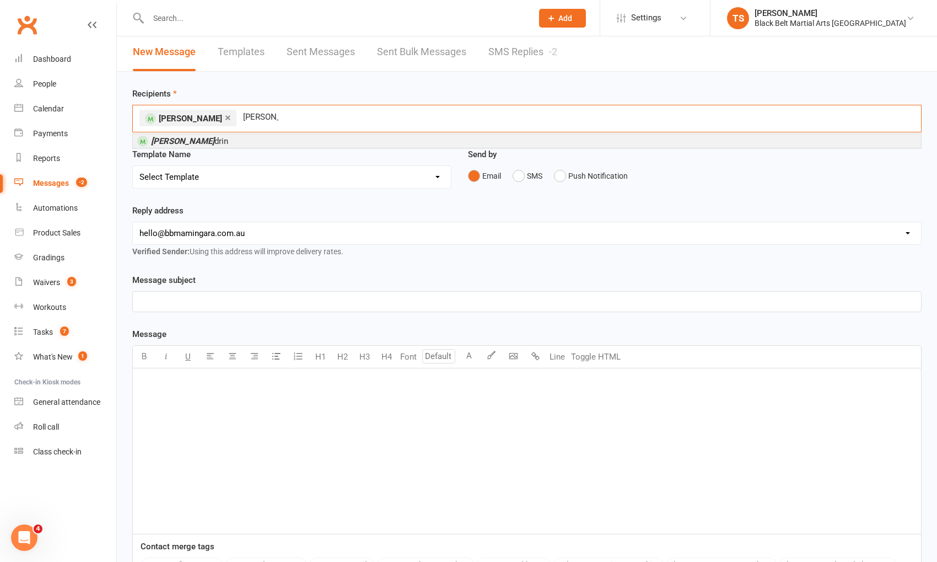
type input "[PERSON_NAME]"
drag, startPoint x: 164, startPoint y: 139, endPoint x: 193, endPoint y: 155, distance: 32.8
click at [164, 139] on em "[PERSON_NAME]" at bounding box center [182, 141] width 63 height 10
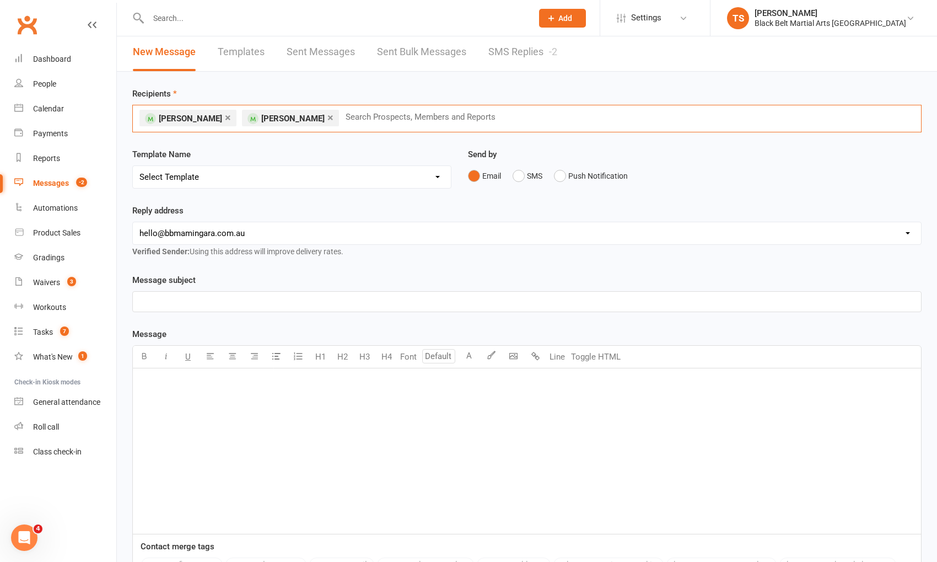
click at [284, 178] on select "Select Template [SMS] 14 Day Absentee AFU Lil Dragons [SMS] 14 day Absentee AFU…" at bounding box center [292, 177] width 318 height 22
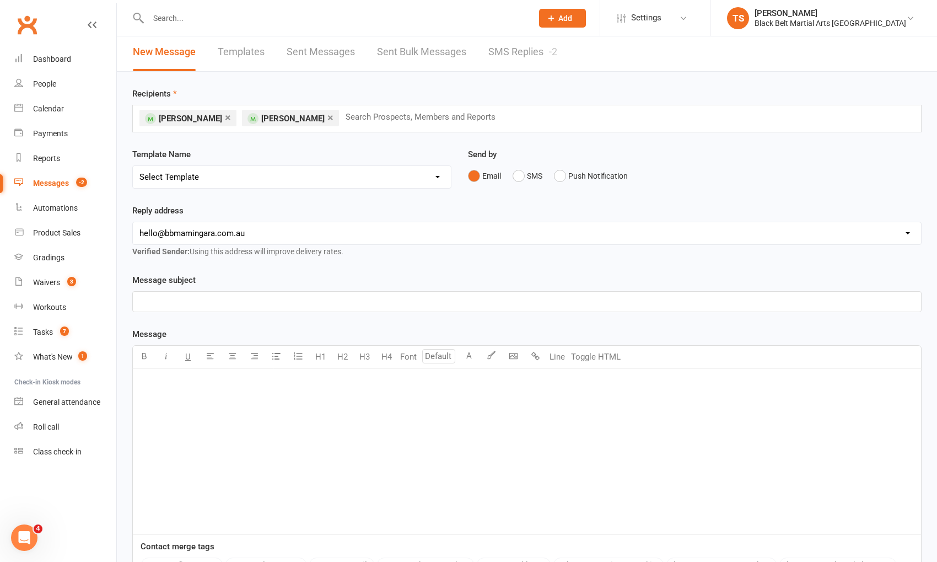
select select "11"
click at [133, 166] on select "Select Template [SMS] 14 Day Absentee AFU Lil Dragons [SMS] 14 day Absentee AFU…" at bounding box center [292, 177] width 318 height 22
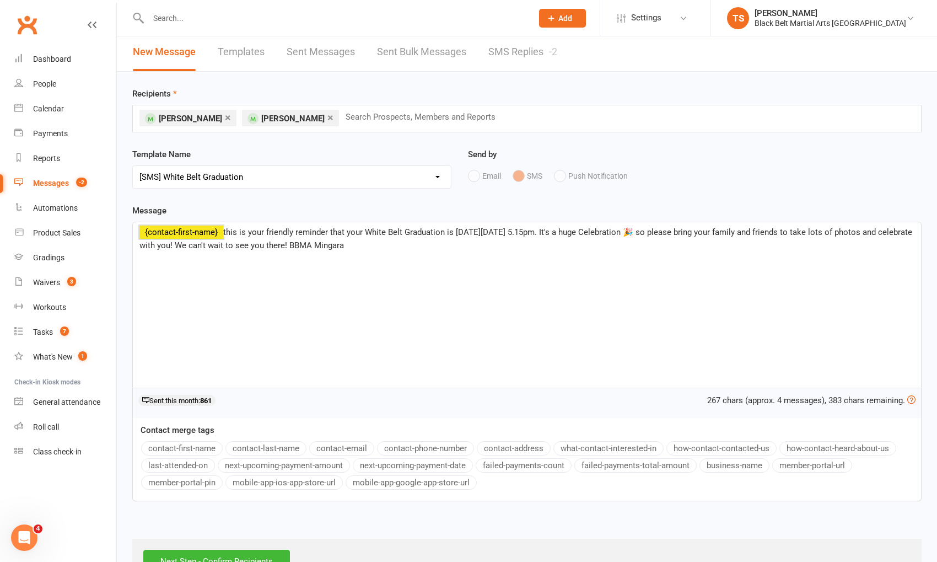
click at [138, 231] on div "﻿ {contact-first-name} this is your friendly reminder that your White Belt Grad…" at bounding box center [527, 304] width 788 height 165
drag, startPoint x: 137, startPoint y: 225, endPoint x: 149, endPoint y: 232, distance: 13.8
click at [137, 226] on div "﻿ {contact-first-name} this is your friendly reminder that your White Belt Grad…" at bounding box center [527, 304] width 788 height 165
drag, startPoint x: 134, startPoint y: 230, endPoint x: 152, endPoint y: 236, distance: 18.1
click at [135, 230] on div "﻿ {contact-first-name} this is your friendly reminder that your White Belt Grad…" at bounding box center [527, 304] width 788 height 165
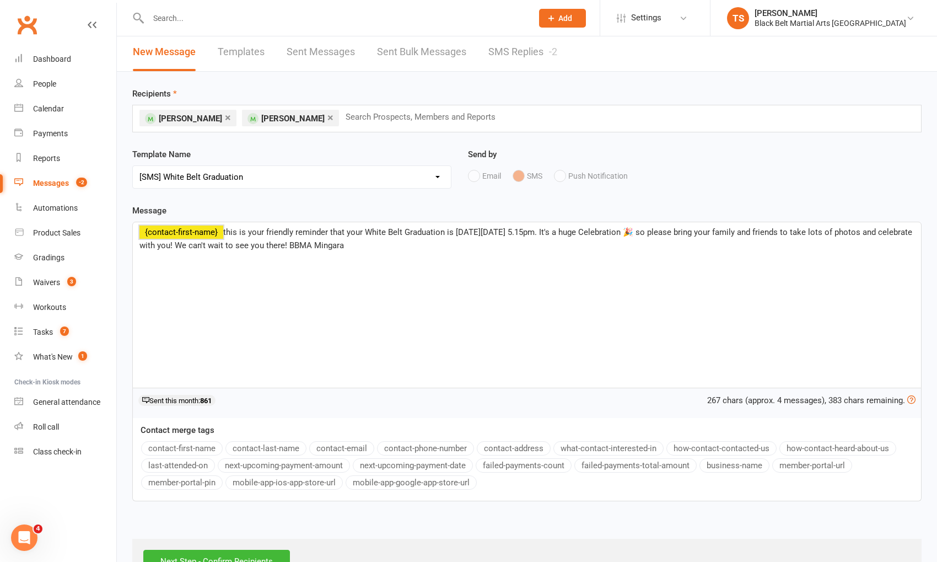
click at [142, 233] on span "﻿ {contact-first-name}" at bounding box center [181, 232] width 84 height 10
click at [138, 234] on div "﻿ {contact-first-name} this is your friendly reminder that your White Belt Grad…" at bounding box center [527, 304] width 788 height 165
drag, startPoint x: 196, startPoint y: 282, endPoint x: 137, endPoint y: 243, distance: 70.0
click at [195, 282] on div "﻿ {contact-first-name} this is your friendly reminder that your White Belt Grad…" at bounding box center [527, 304] width 788 height 165
click at [136, 229] on div "﻿ {contact-first-name} this is your friendly reminder that your White Belt Grad…" at bounding box center [527, 304] width 788 height 165
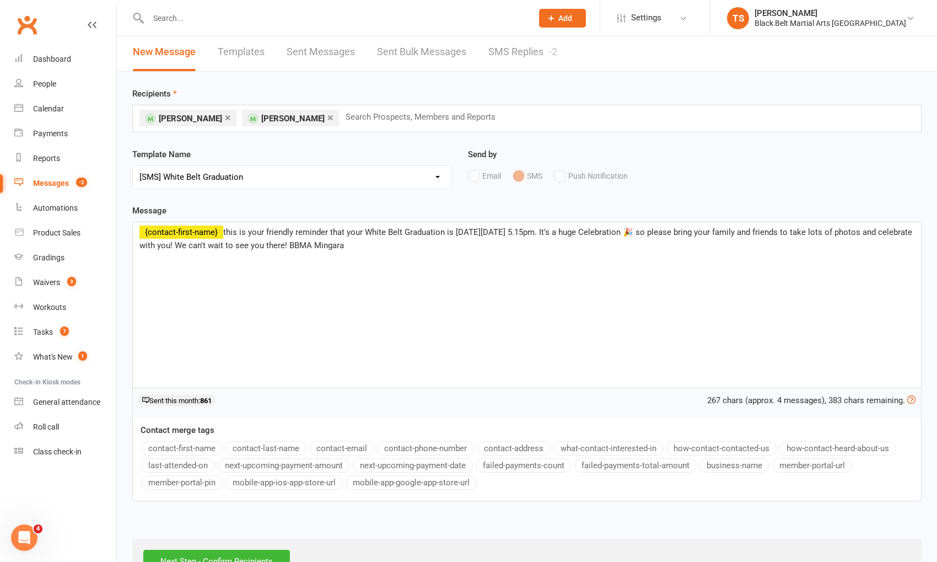
click at [313, 232] on span "this is your friendly reminder that your White Belt Graduation is [DATE][DATE] …" at bounding box center [526, 238] width 775 height 23
click at [331, 230] on span "this is your friendly reminder that your White Belt Graduation is [DATE][DATE] …" at bounding box center [526, 238] width 775 height 23
drag, startPoint x: 543, startPoint y: 229, endPoint x: 512, endPoint y: 234, distance: 31.7
click at [512, 234] on span "this is your friendly reminder that your White Belt Graduation is [DATE][DATE] …" at bounding box center [526, 238] width 775 height 23
click at [378, 244] on span "this is your friendly reminder that your White Belt Graduation is [DATE][DATE] …" at bounding box center [526, 238] width 775 height 23
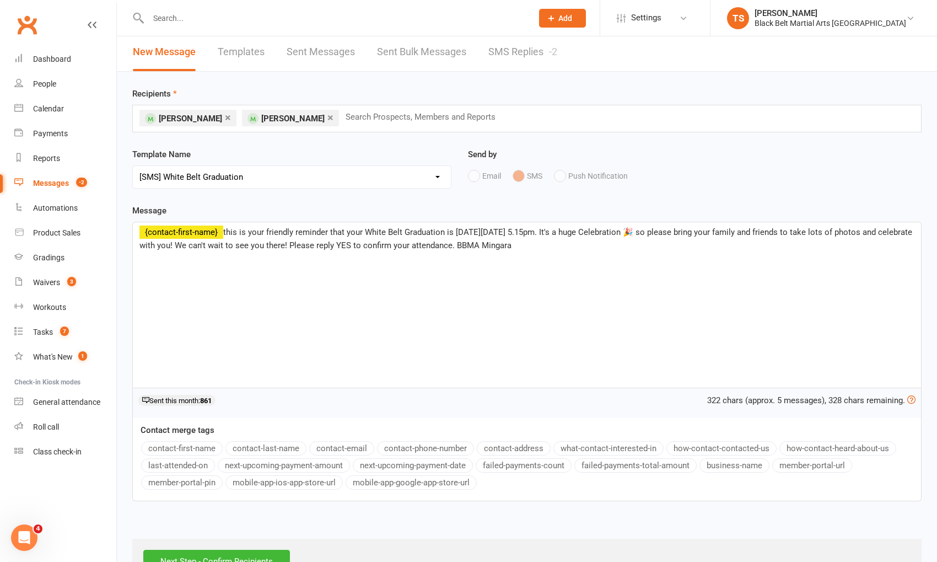
scroll to position [37, 0]
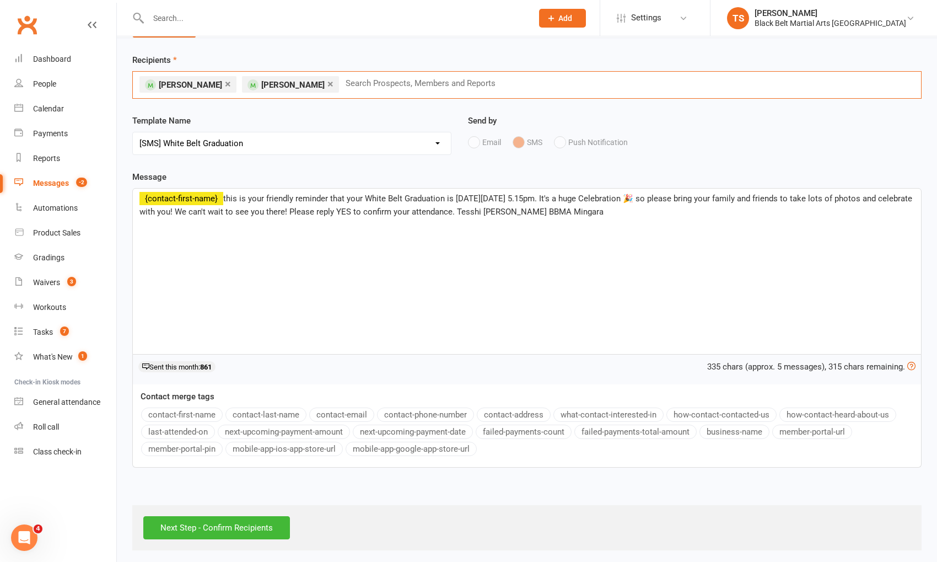
click at [355, 80] on input "text" at bounding box center [424, 83] width 161 height 14
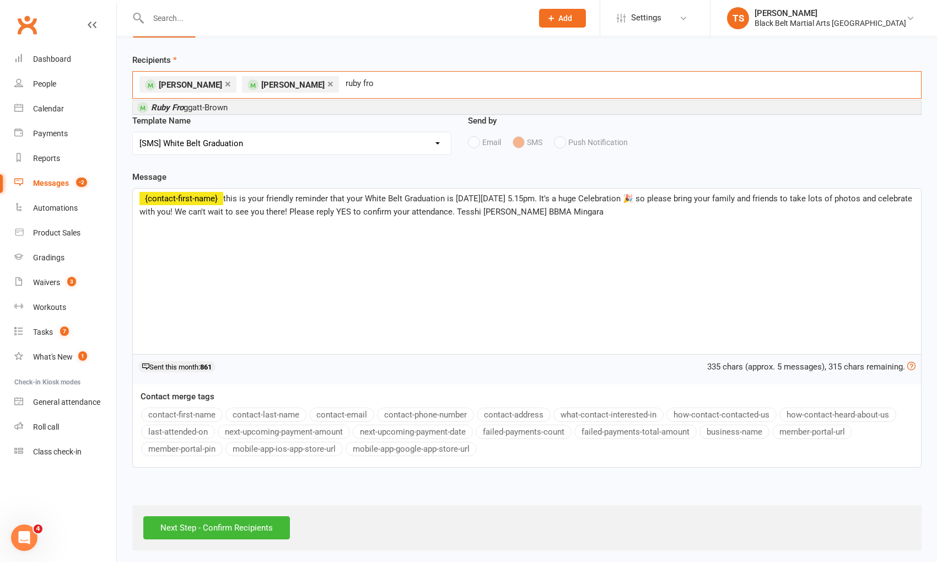
type input "ruby fro"
click at [197, 107] on span "Ruby Fro ggatt-Brown" at bounding box center [189, 108] width 77 height 10
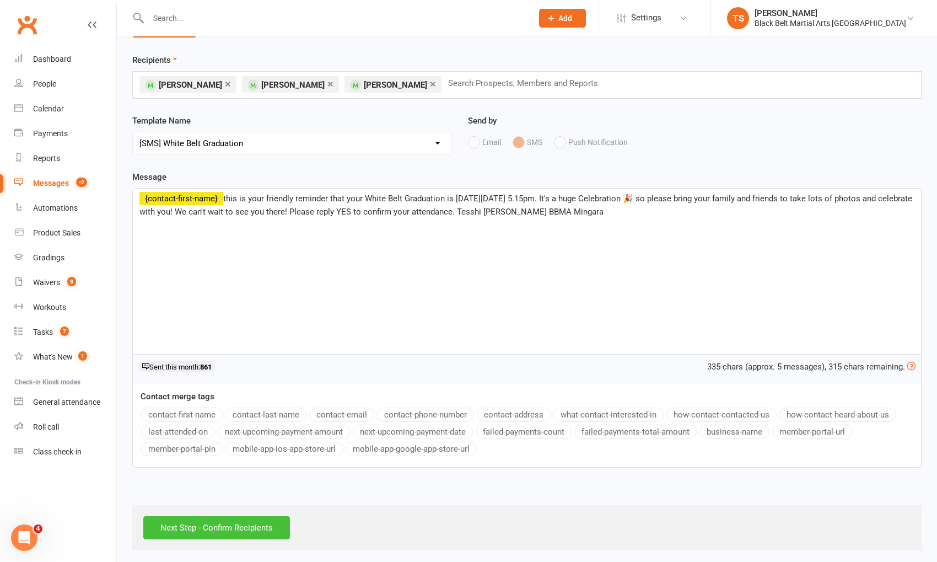
click at [261, 521] on input "Next Step - Confirm Recipients" at bounding box center [216, 527] width 147 height 23
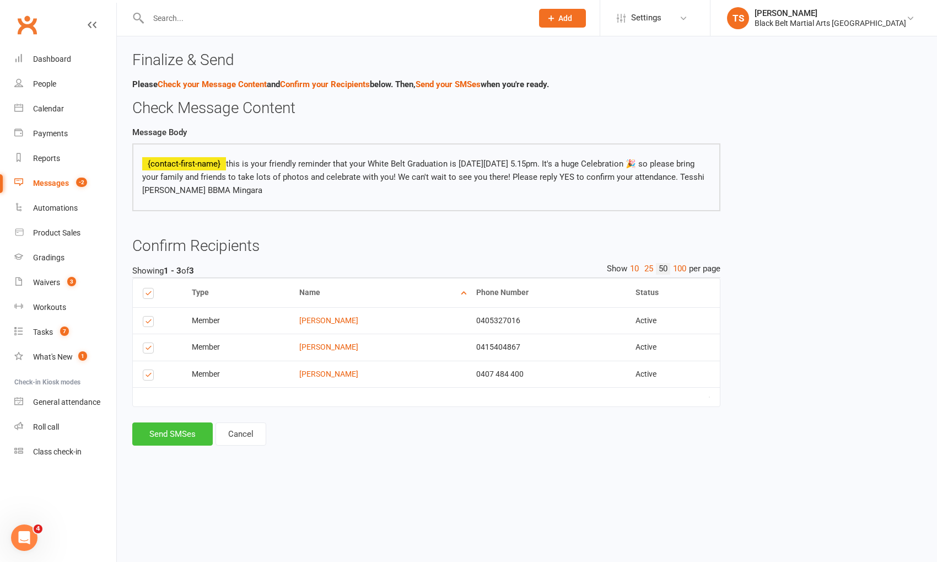
click at [175, 430] on button "Send SMSes" at bounding box center [172, 433] width 80 height 23
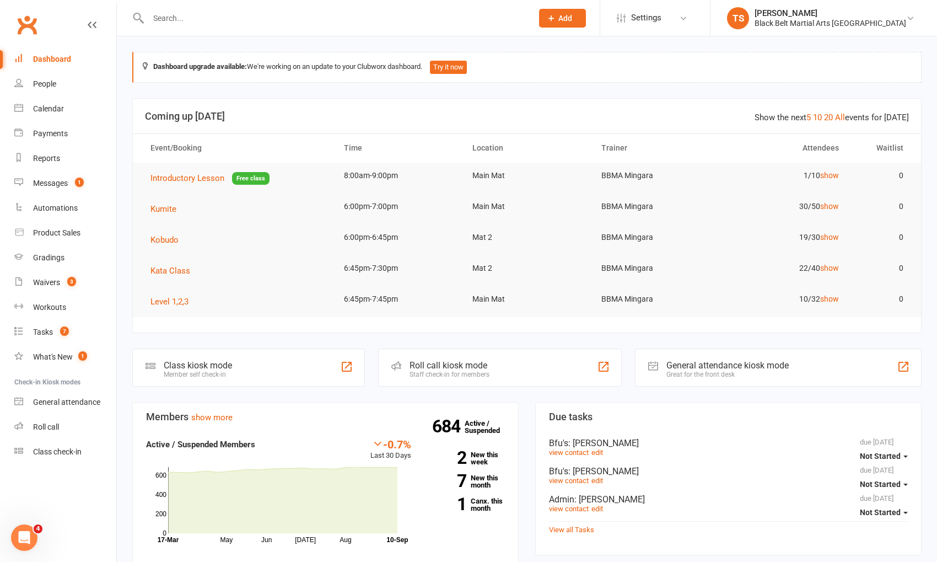
click at [246, 14] on input "text" at bounding box center [335, 17] width 380 height 15
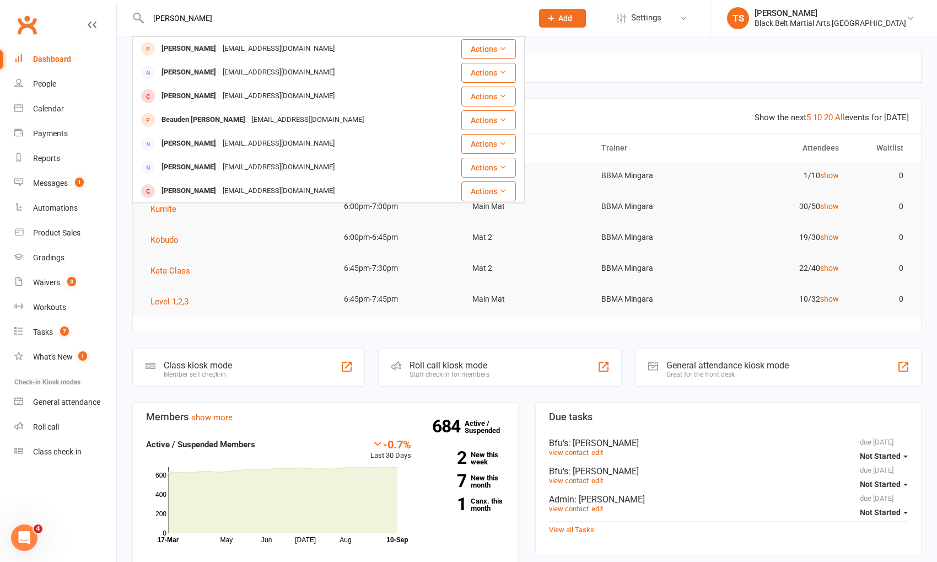
type input "[PERSON_NAME]"
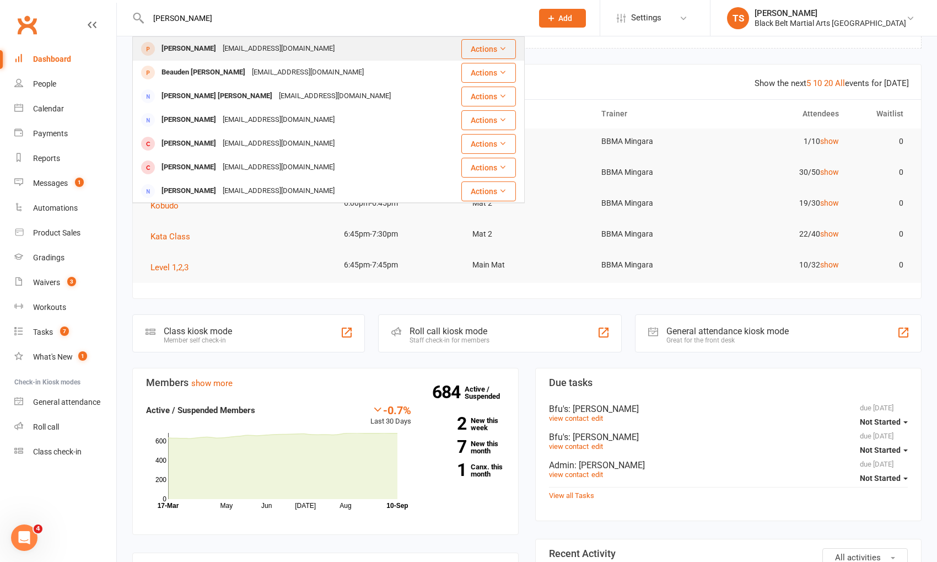
click at [219, 52] on div "mark_pitman87@hotmail.com" at bounding box center [278, 49] width 119 height 16
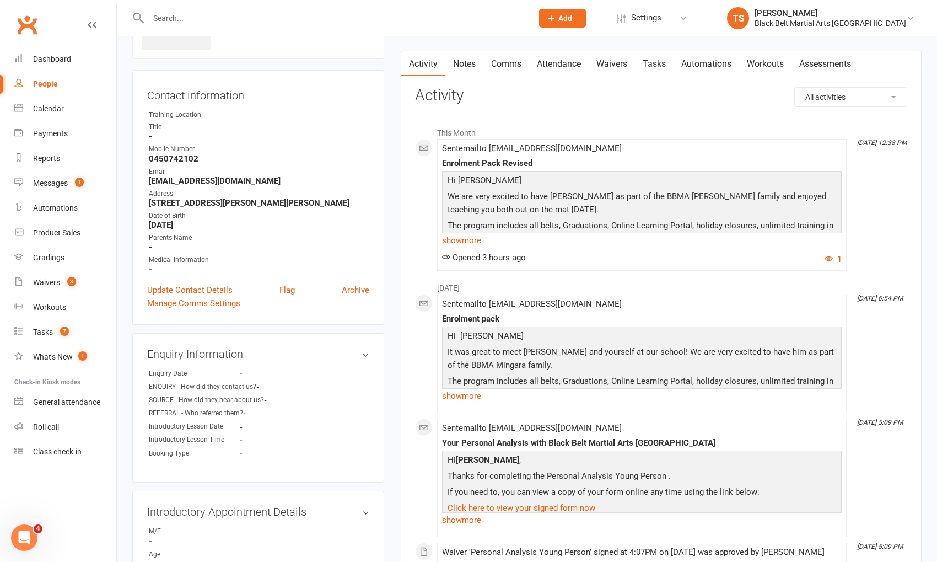
scroll to position [87, 0]
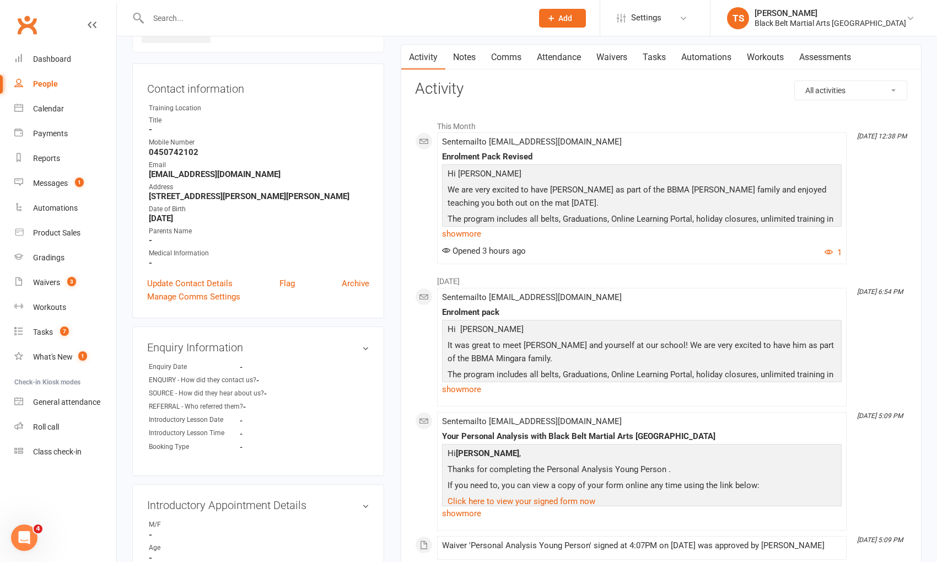
click at [477, 386] on link "show more" at bounding box center [642, 388] width 400 height 15
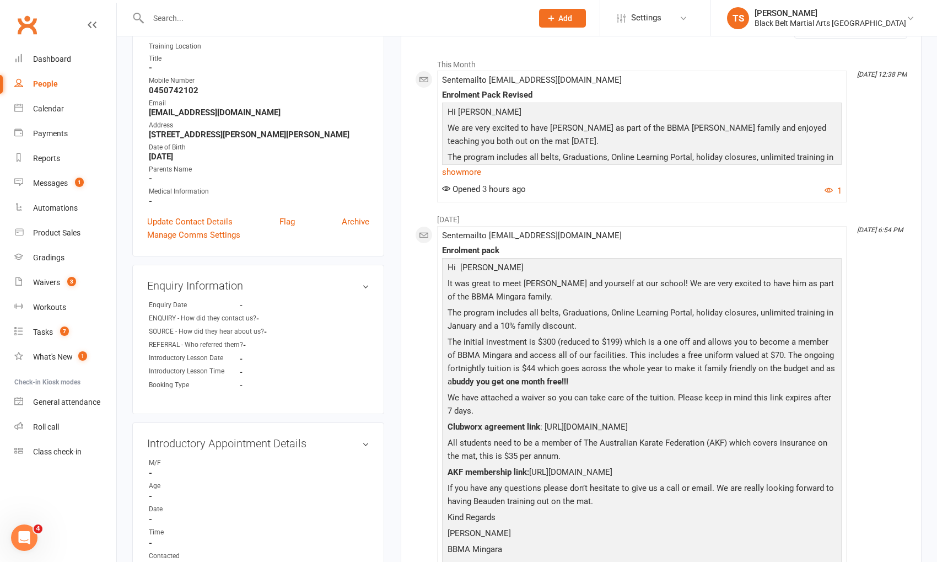
scroll to position [150, 0]
click at [464, 169] on link "show more" at bounding box center [642, 170] width 400 height 15
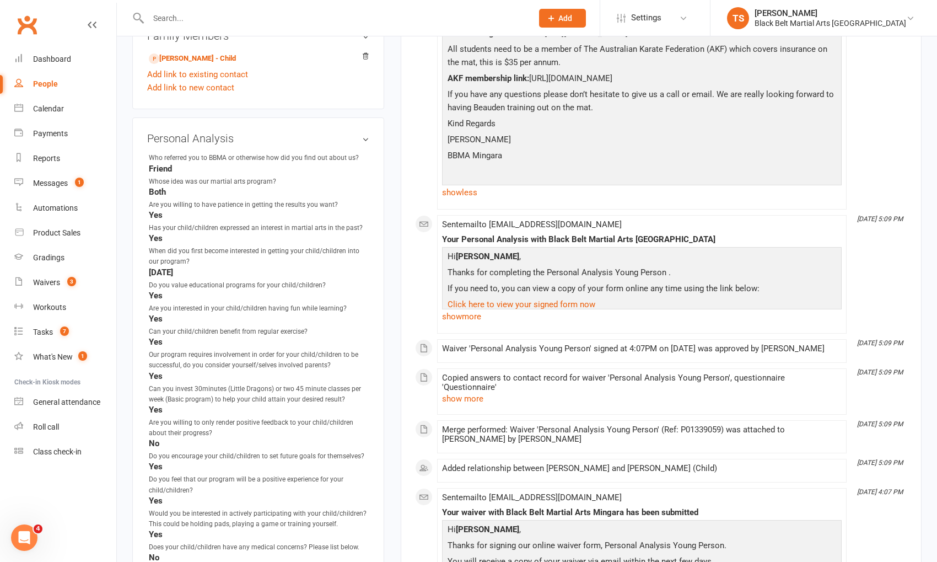
scroll to position [1581, 0]
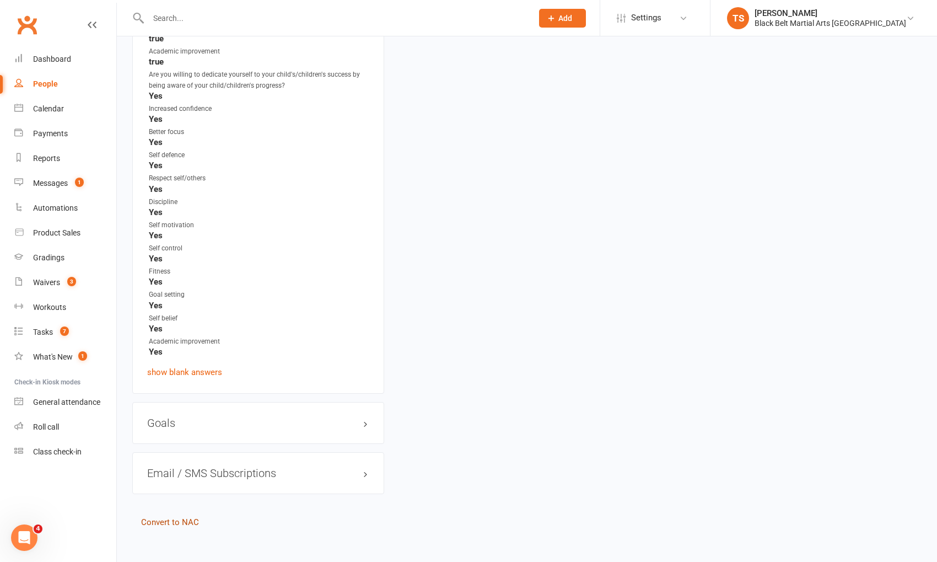
click at [179, 517] on link "Convert to NAC" at bounding box center [170, 522] width 58 height 10
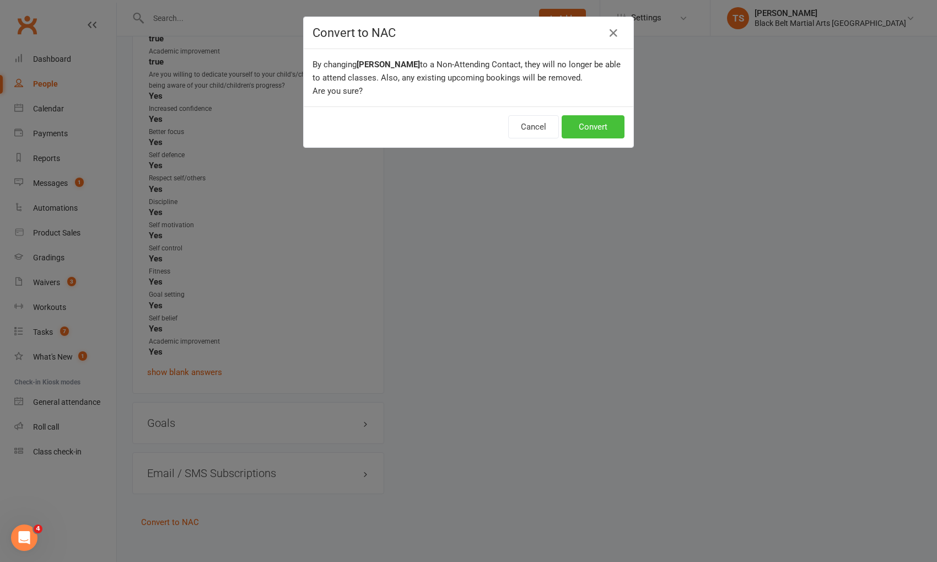
click at [591, 122] on button "Convert" at bounding box center [593, 126] width 63 height 23
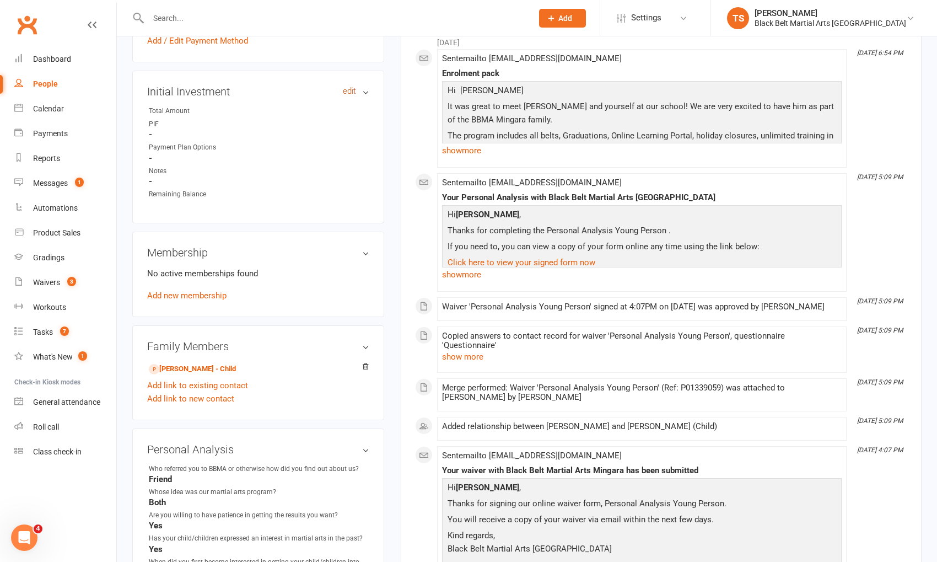
click at [343, 88] on link "edit" at bounding box center [349, 91] width 13 height 9
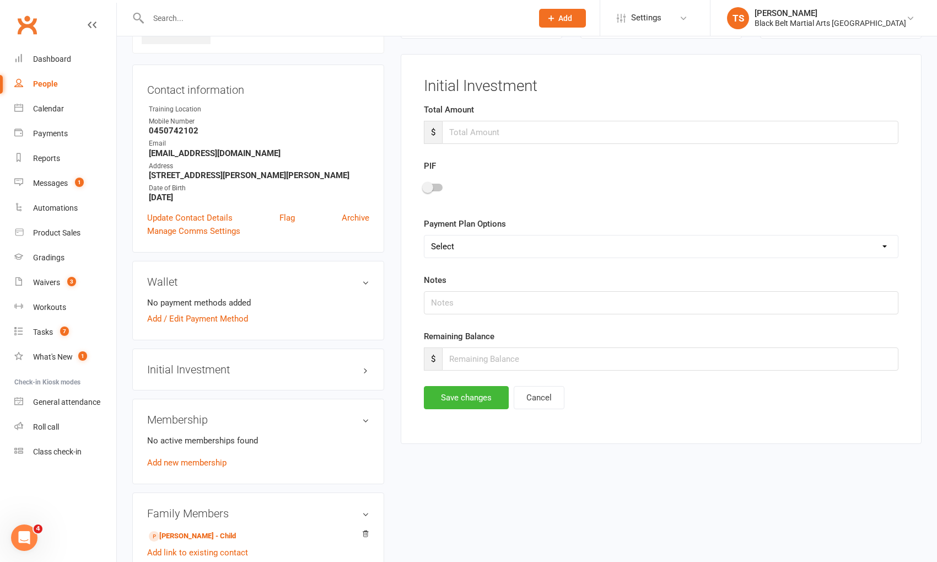
scroll to position [84, 0]
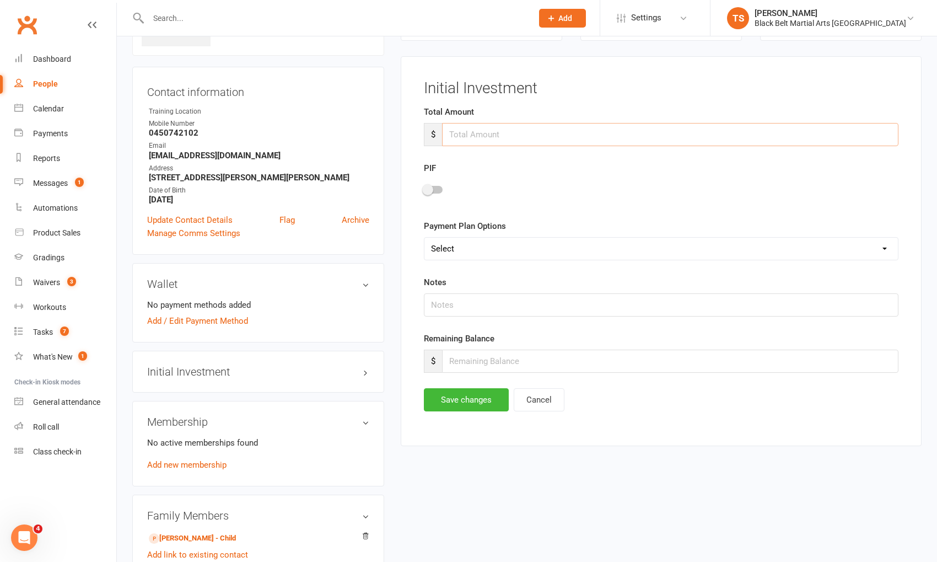
click at [459, 140] on input "number" at bounding box center [670, 134] width 456 height 23
type input "0"
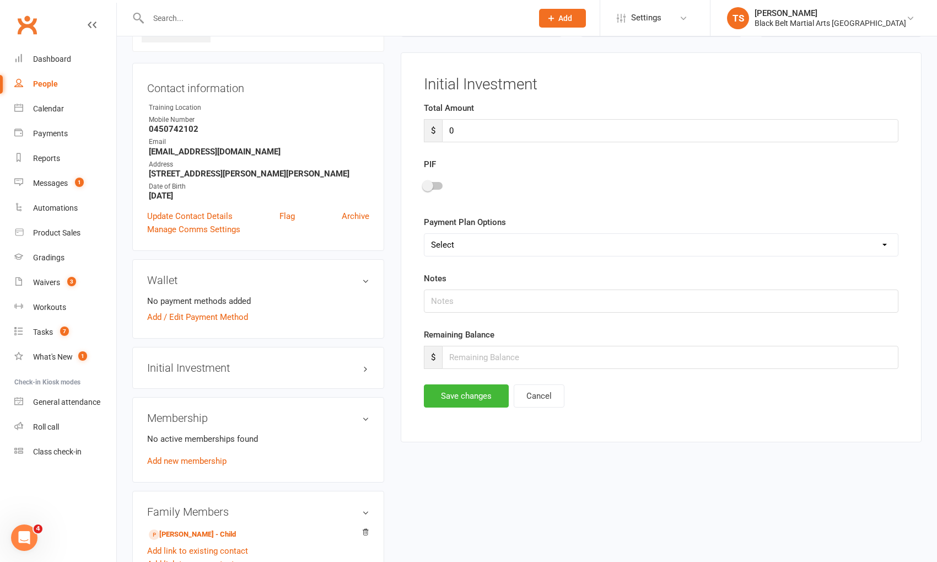
drag, startPoint x: 437, startPoint y: 184, endPoint x: 453, endPoint y: 219, distance: 38.5
click at [437, 184] on div at bounding box center [433, 186] width 19 height 8
click at [424, 184] on input "checkbox" at bounding box center [424, 184] width 0 height 0
click at [479, 353] on input "number" at bounding box center [670, 357] width 456 height 23
type input "0"
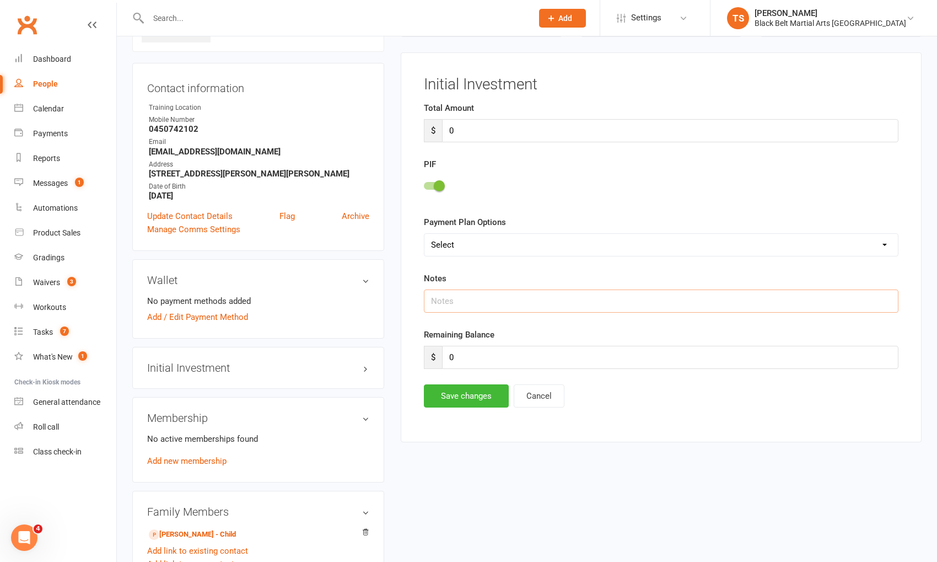
click at [468, 291] on input "text" at bounding box center [661, 300] width 475 height 23
type input "Payment of uniform"
click at [451, 391] on button "Save changes" at bounding box center [466, 395] width 85 height 23
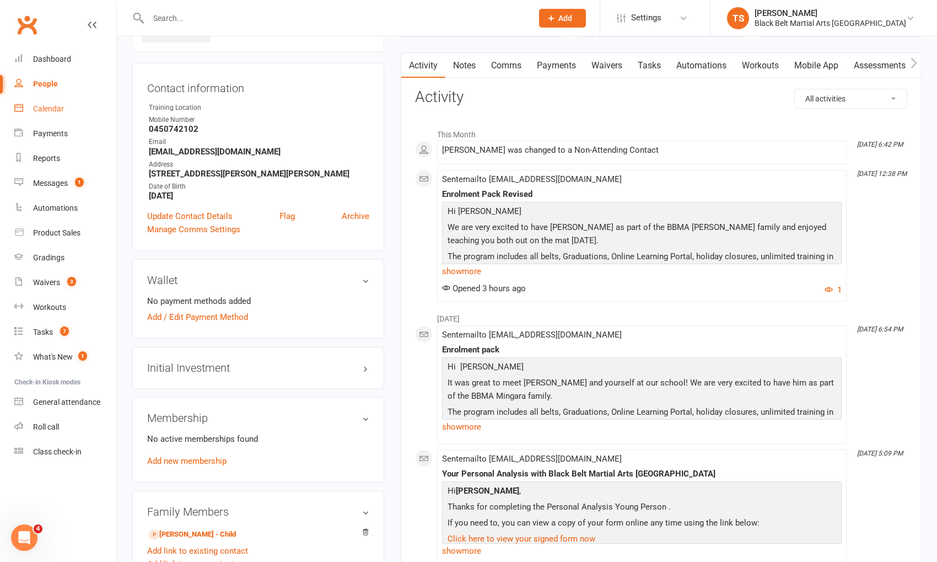
click at [44, 110] on div "Calendar" at bounding box center [48, 108] width 31 height 9
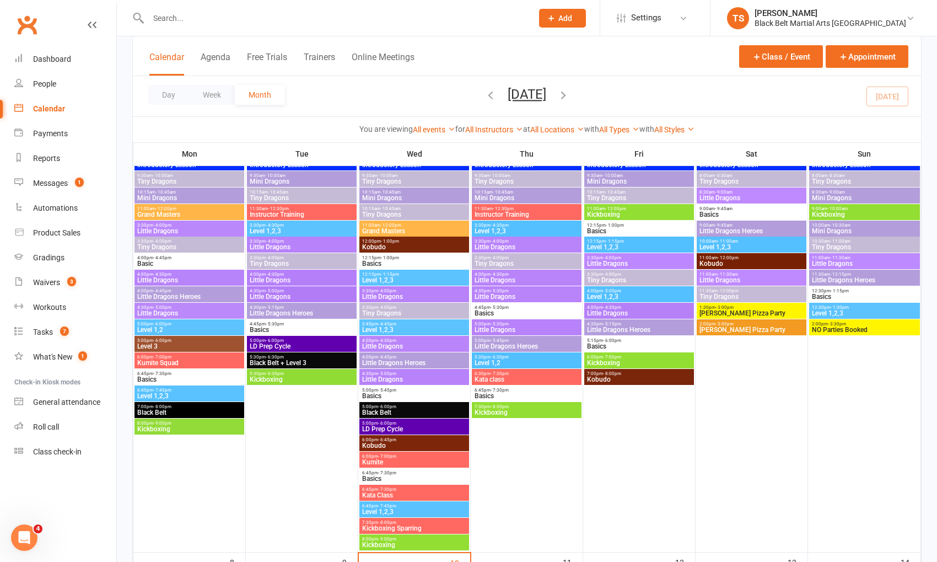
scroll to position [103, 0]
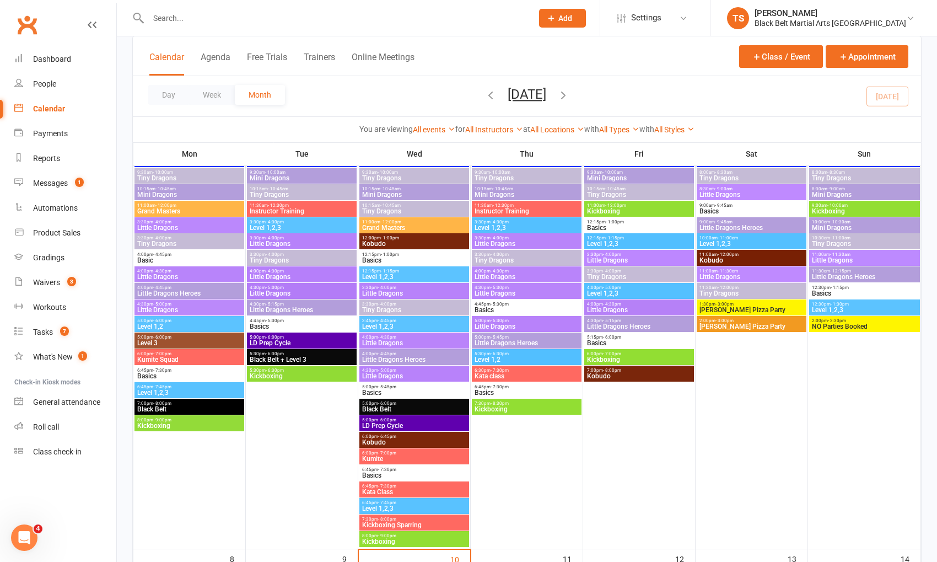
click at [400, 424] on span "LD Prep Cycle" at bounding box center [414, 425] width 105 height 7
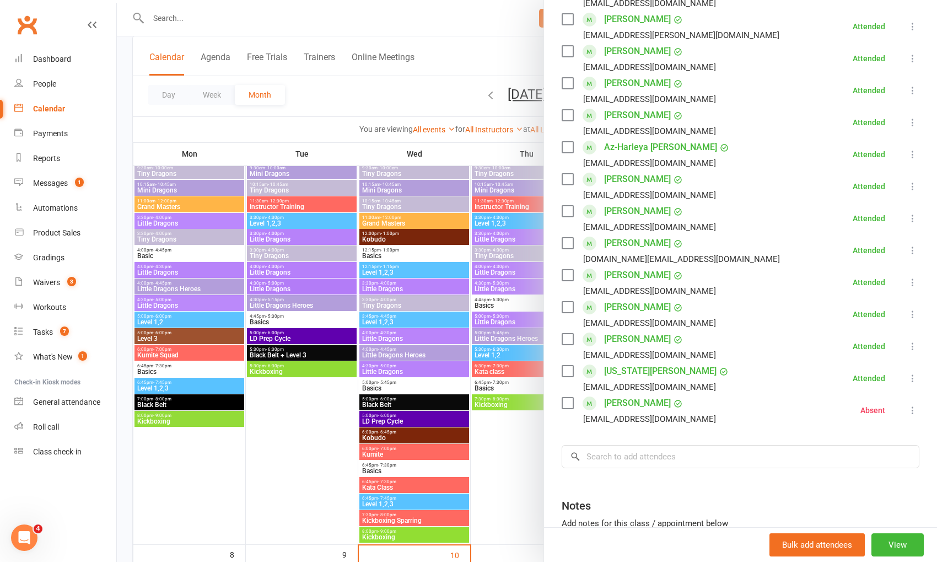
scroll to position [254, 0]
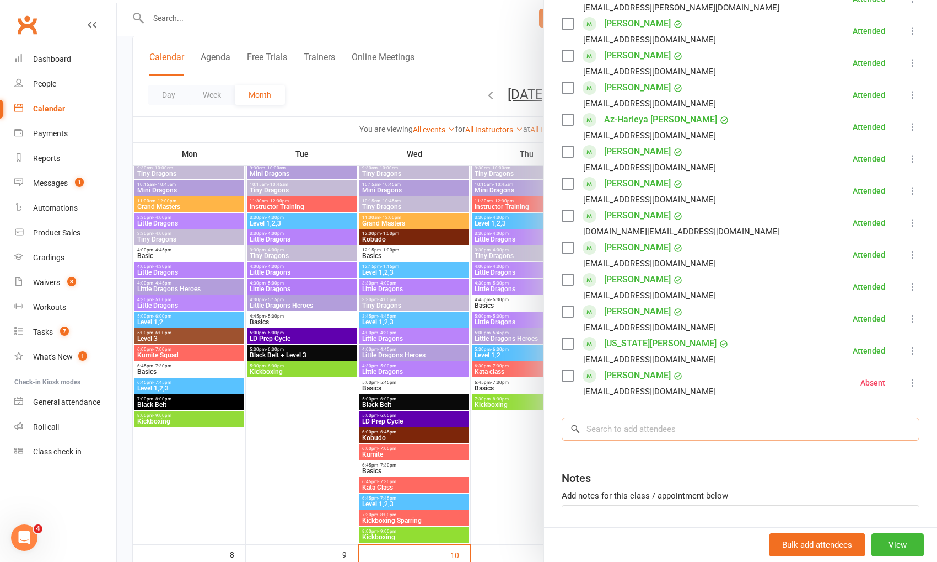
click at [683, 431] on input "search" at bounding box center [741, 428] width 358 height 23
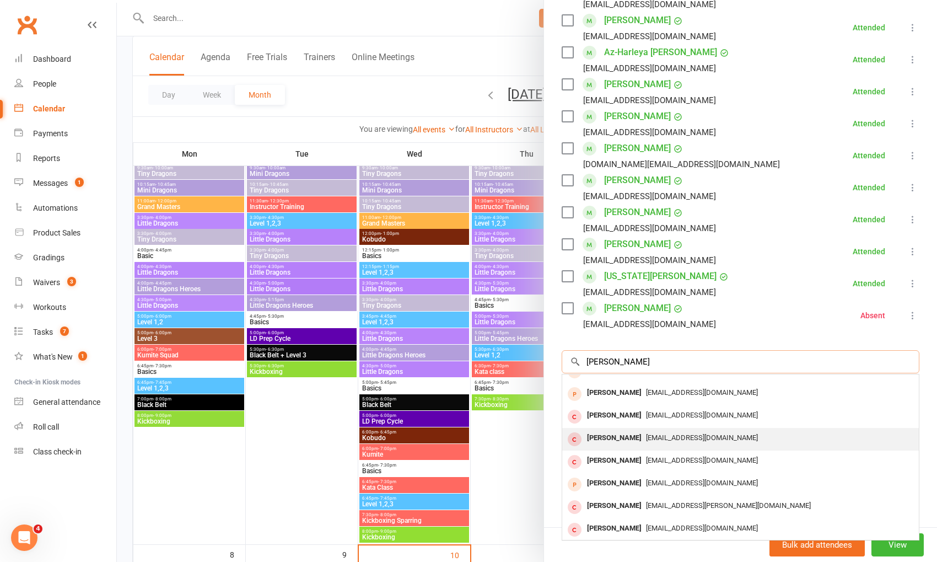
scroll to position [15, 0]
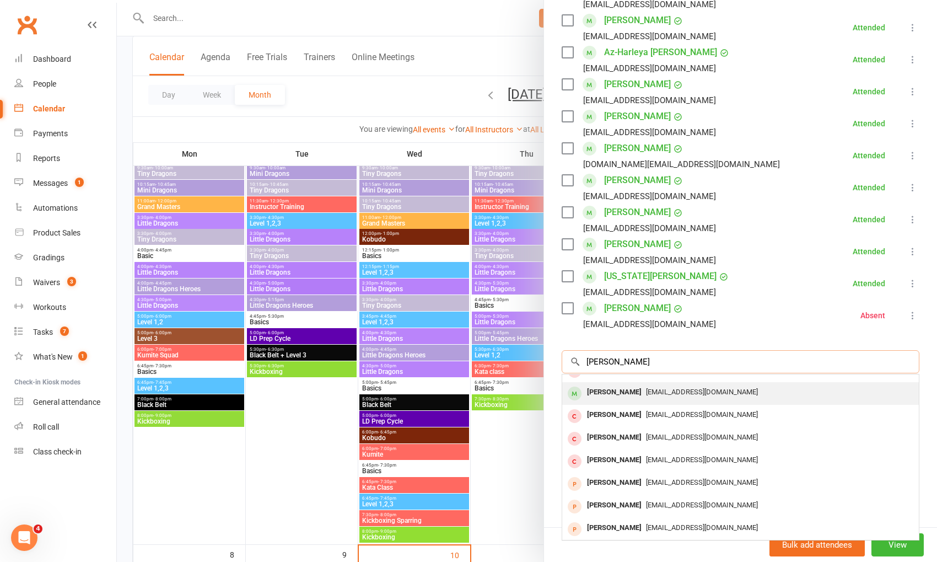
type input "charlie batter"
click at [616, 388] on div "Charlie Batterham" at bounding box center [614, 392] width 63 height 16
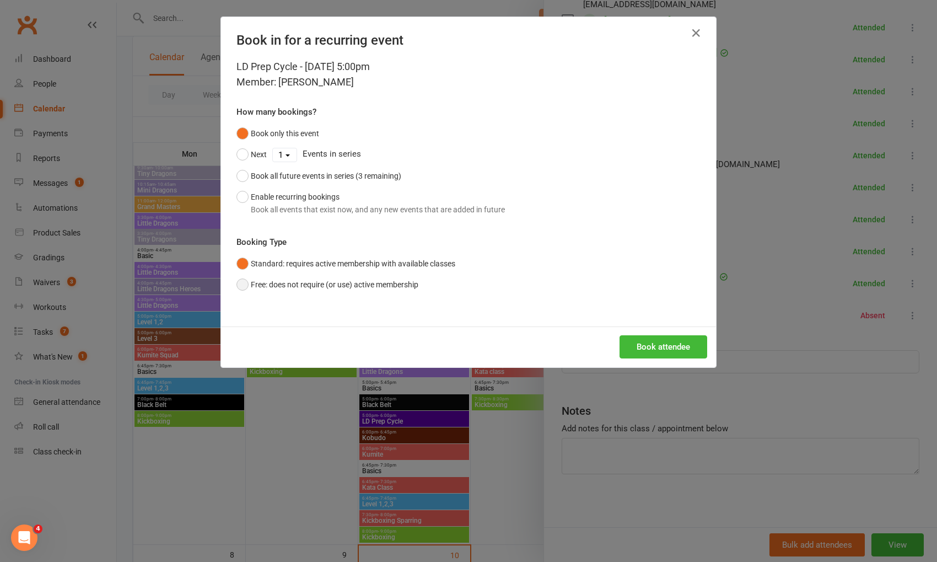
click at [267, 287] on button "Free: does not require (or use) active membership" at bounding box center [327, 284] width 182 height 21
click at [683, 346] on button "Book attendee" at bounding box center [664, 346] width 88 height 23
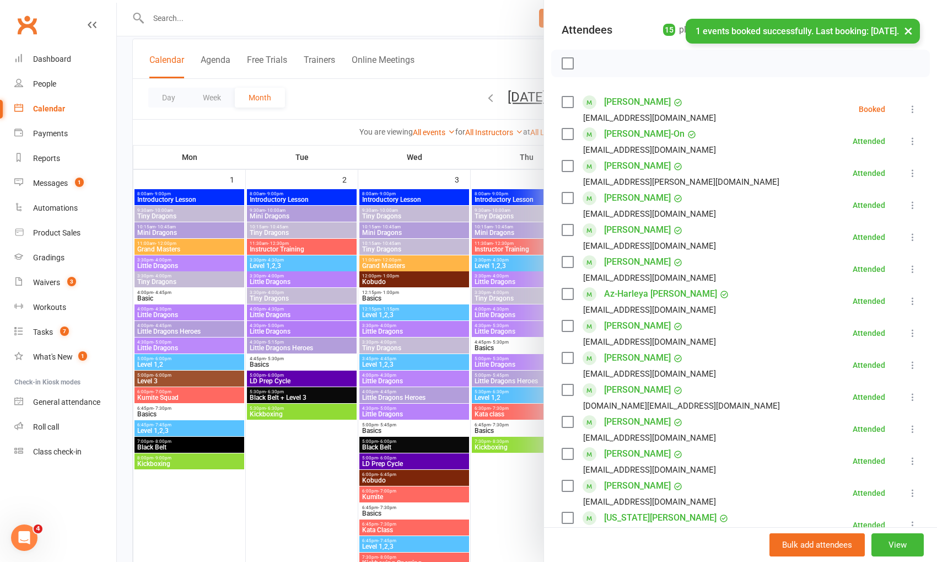
scroll to position [115, 0]
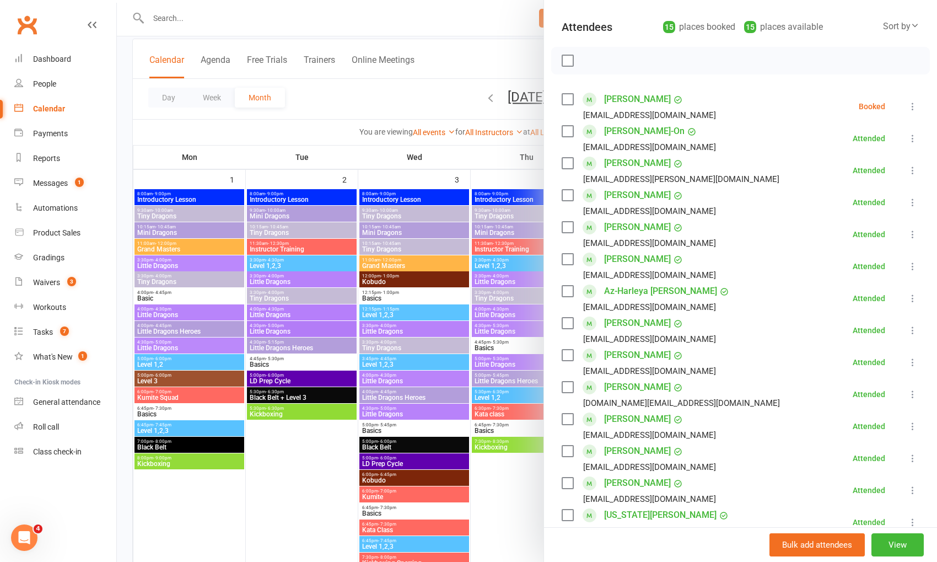
click at [914, 106] on icon at bounding box center [912, 106] width 11 height 11
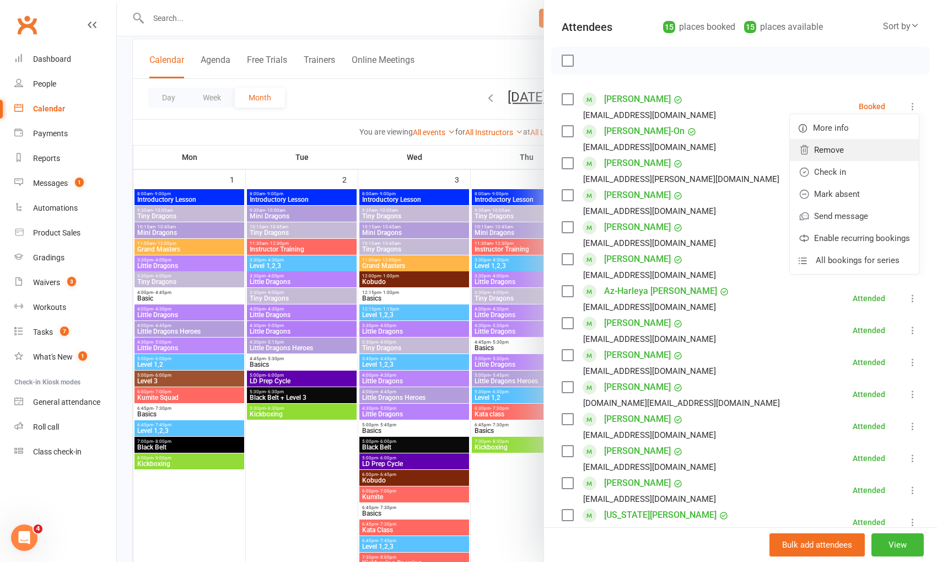
click at [880, 153] on link "Remove" at bounding box center [854, 150] width 129 height 22
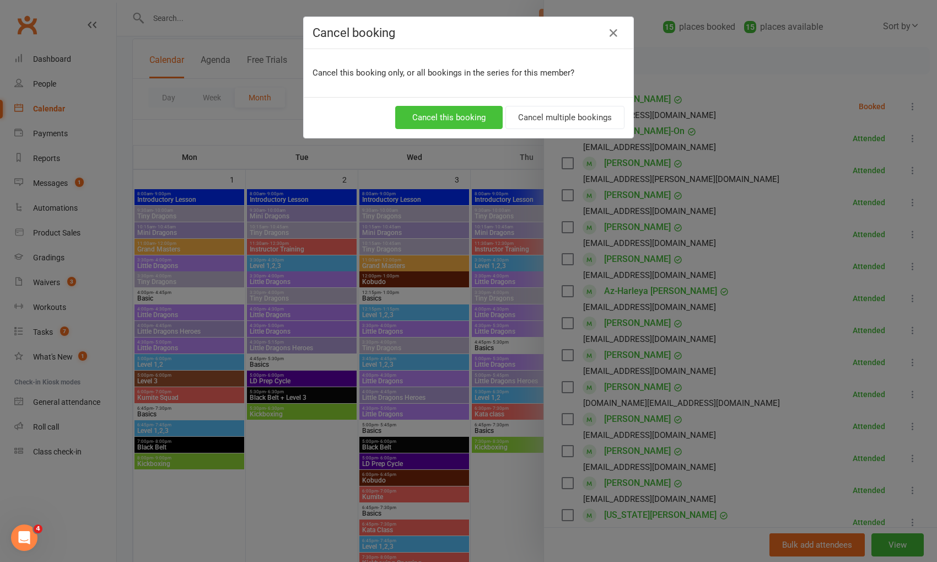
click at [444, 112] on button "Cancel this booking" at bounding box center [448, 117] width 107 height 23
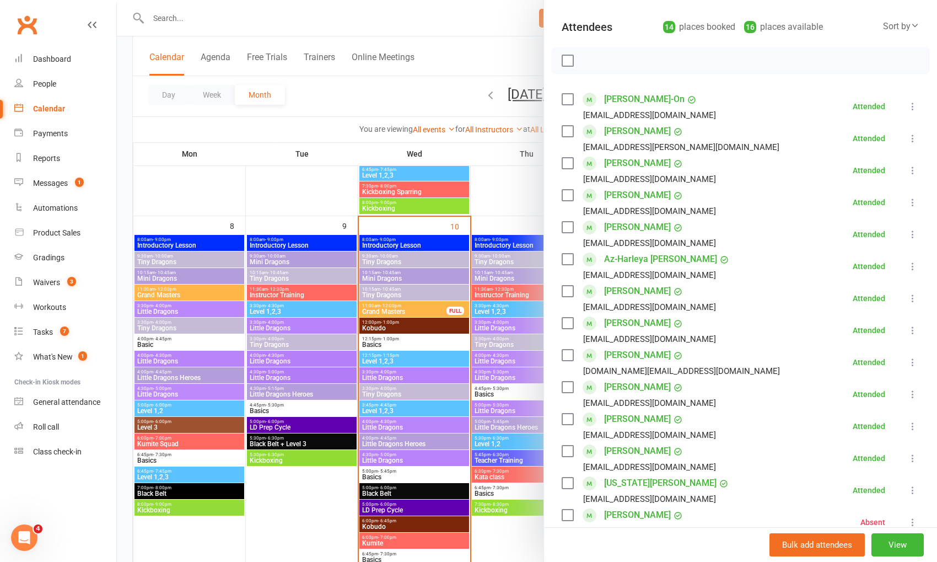
scroll to position [439, 0]
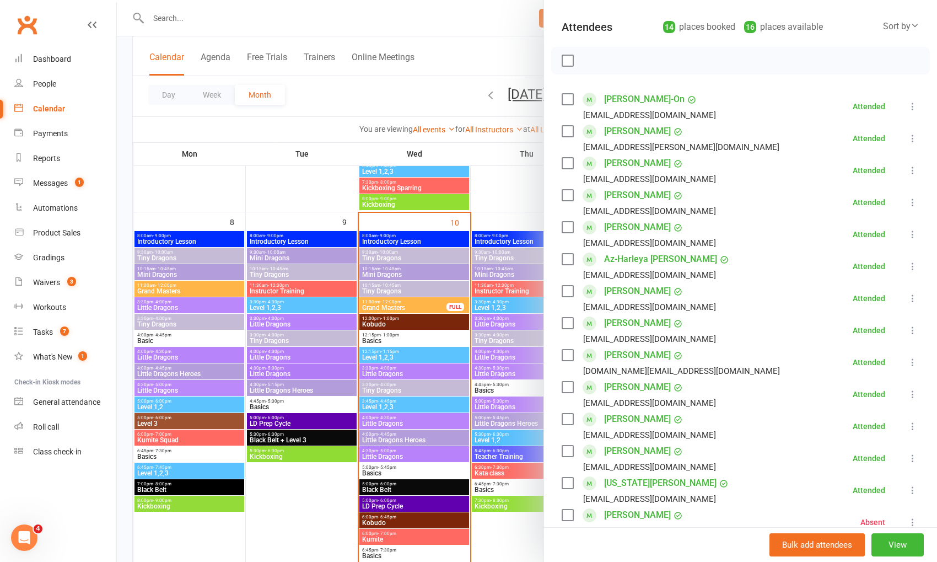
click at [394, 505] on div at bounding box center [527, 281] width 820 height 562
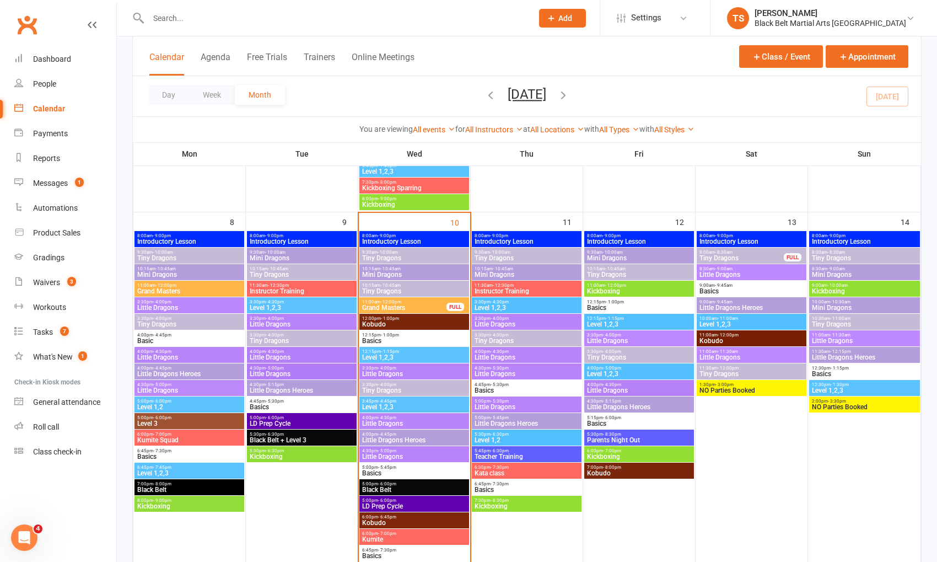
click at [390, 504] on span "LD Prep Cycle" at bounding box center [414, 506] width 105 height 7
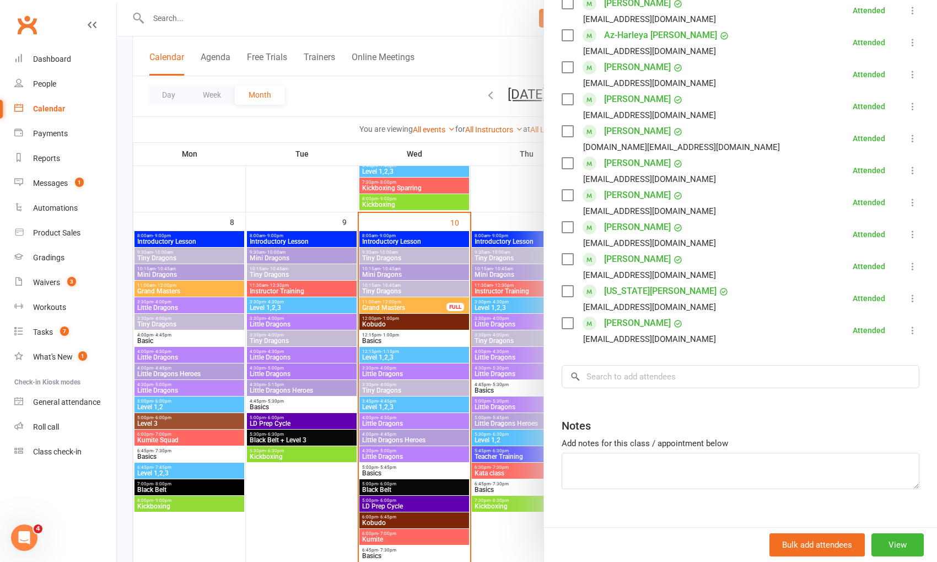
scroll to position [342, 0]
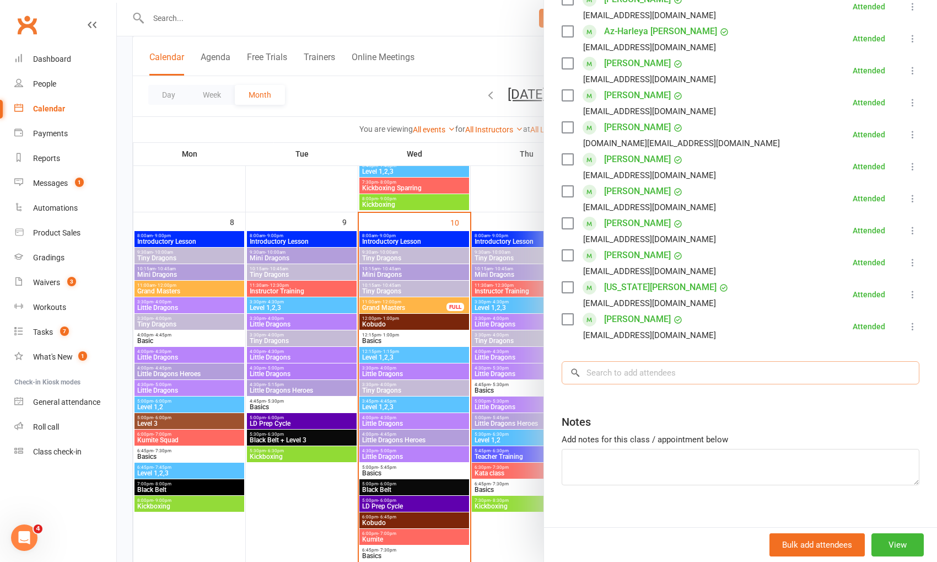
click at [680, 372] on input "search" at bounding box center [741, 372] width 358 height 23
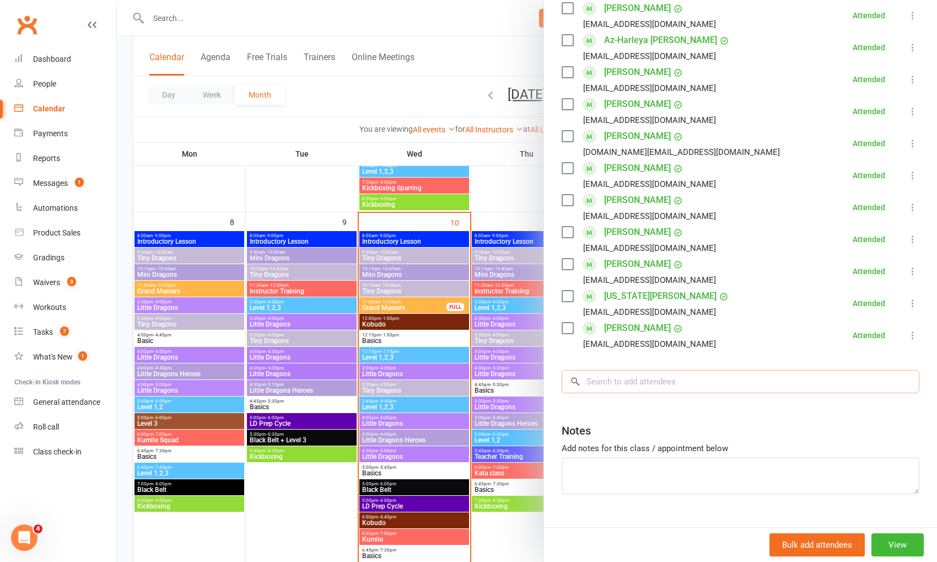
scroll to position [353, 0]
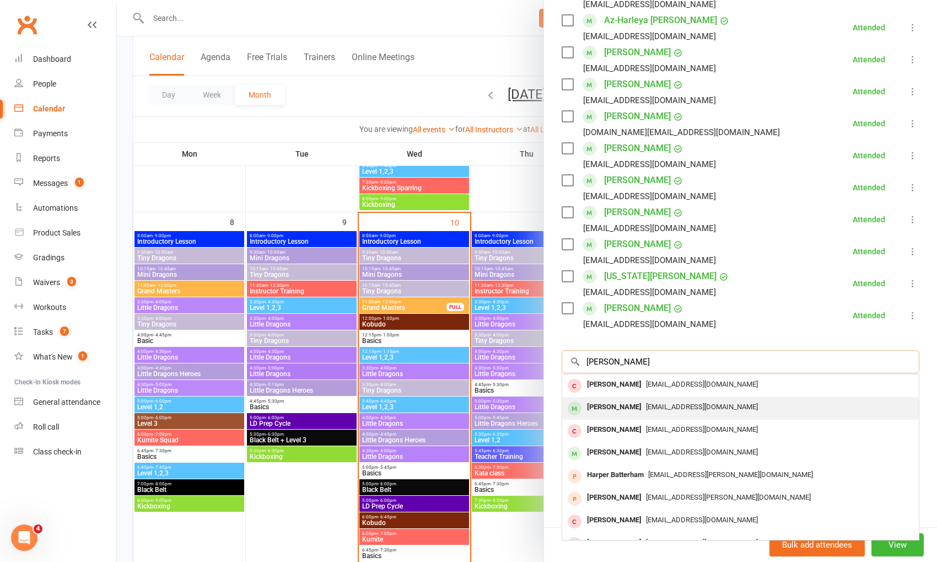
type input "charlie batterham"
click at [661, 403] on span "batterham.tonyr@gmail.com" at bounding box center [702, 406] width 112 height 8
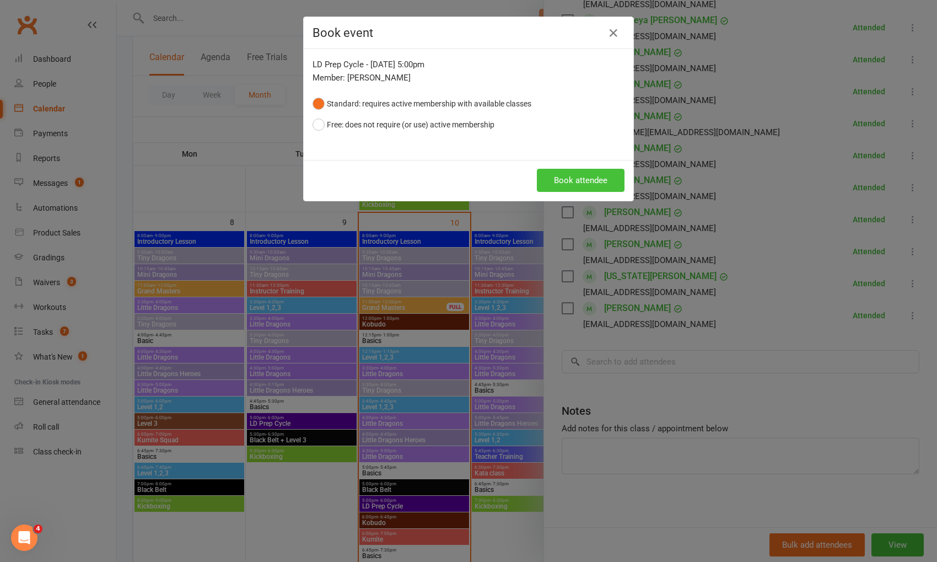
click at [588, 185] on button "Book attendee" at bounding box center [581, 180] width 88 height 23
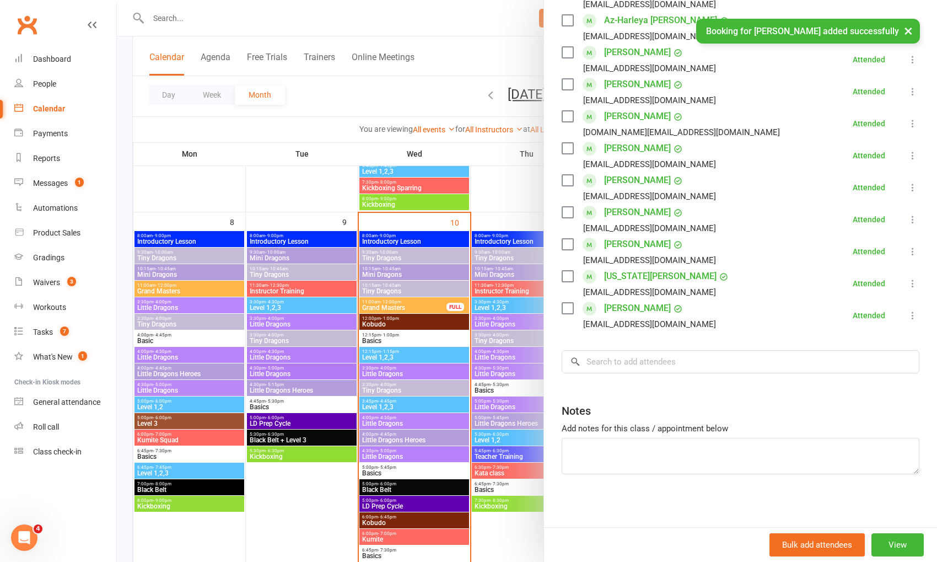
scroll to position [385, 0]
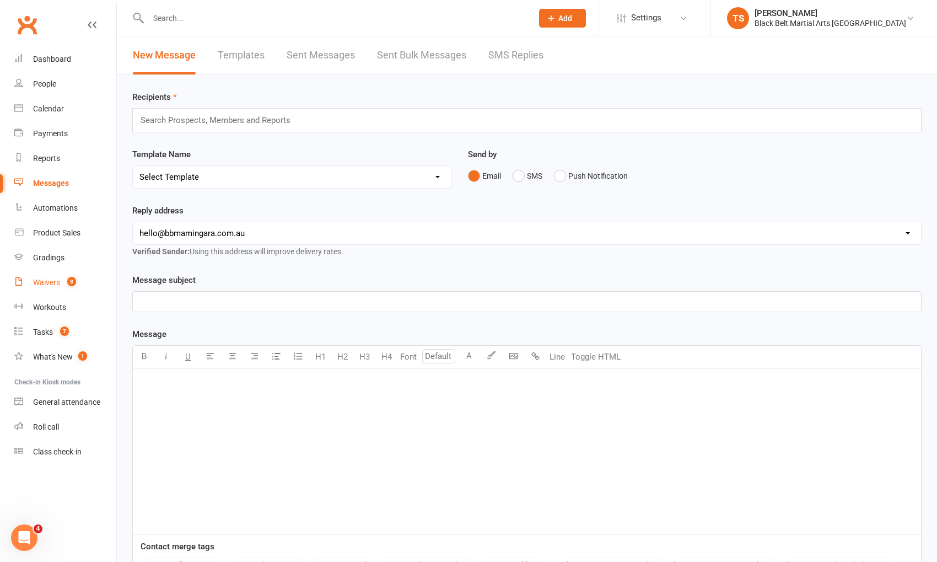
click at [55, 285] on div "Waivers" at bounding box center [46, 282] width 27 height 9
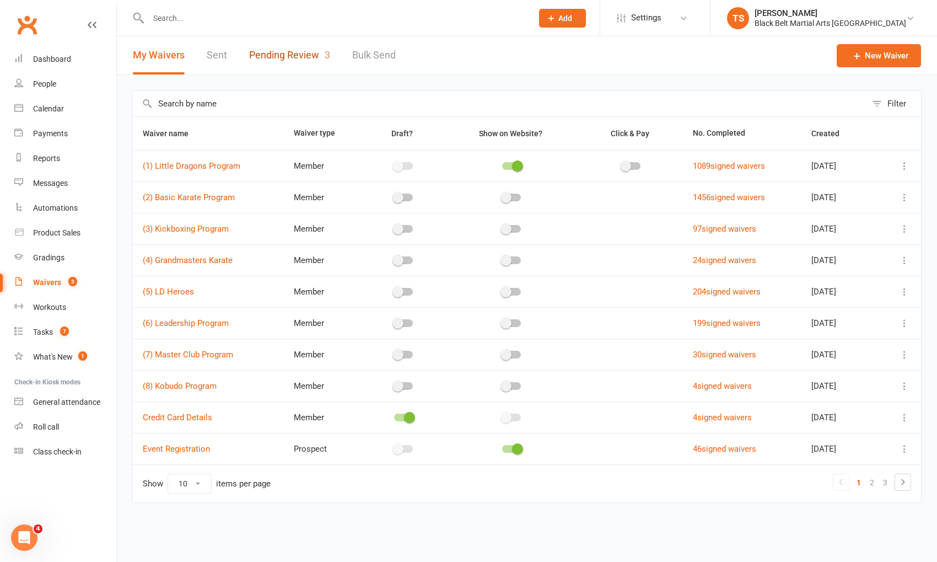
click at [292, 56] on link "Pending Review 3" at bounding box center [289, 55] width 81 height 38
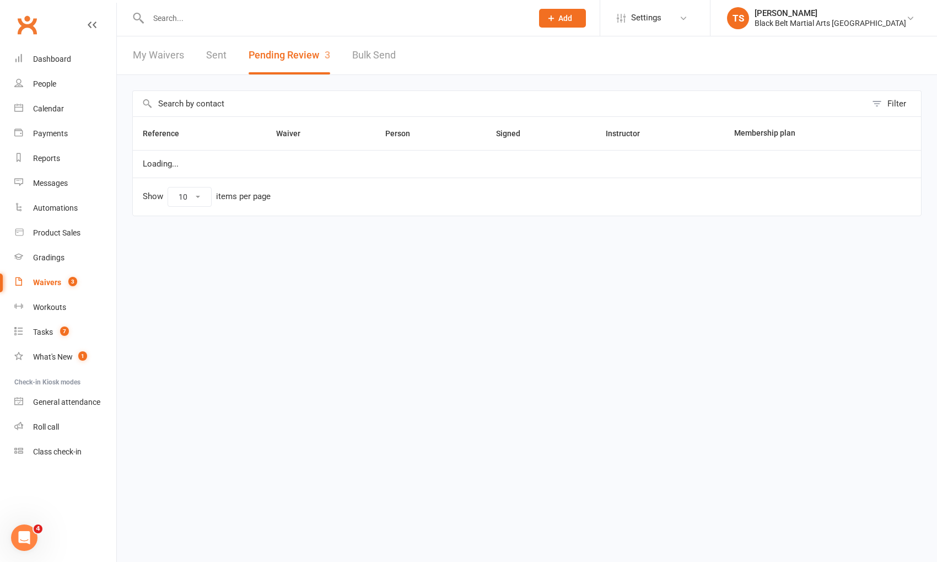
select select "50"
